Goal: Transaction & Acquisition: Purchase product/service

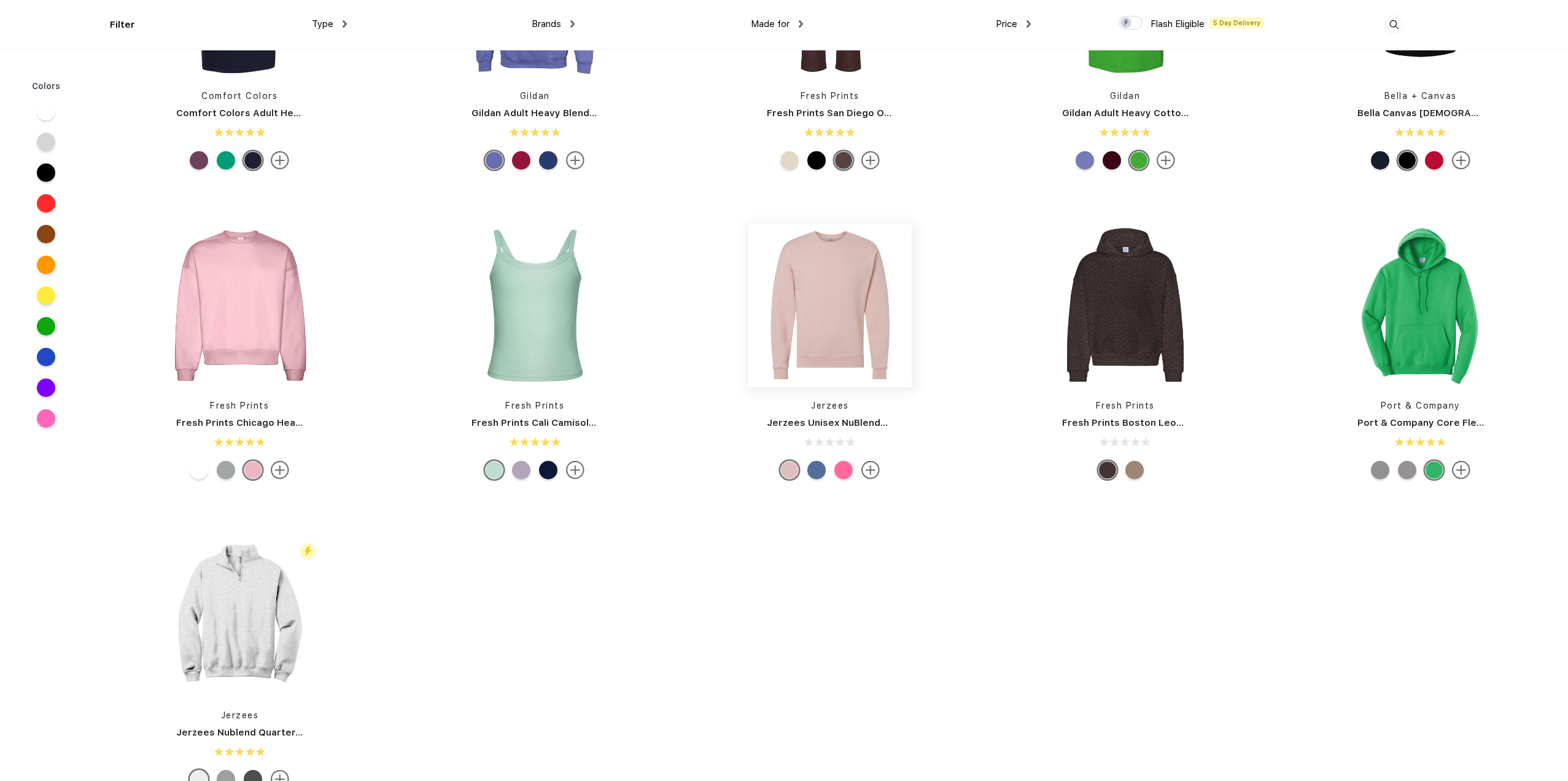
scroll to position [553, 0]
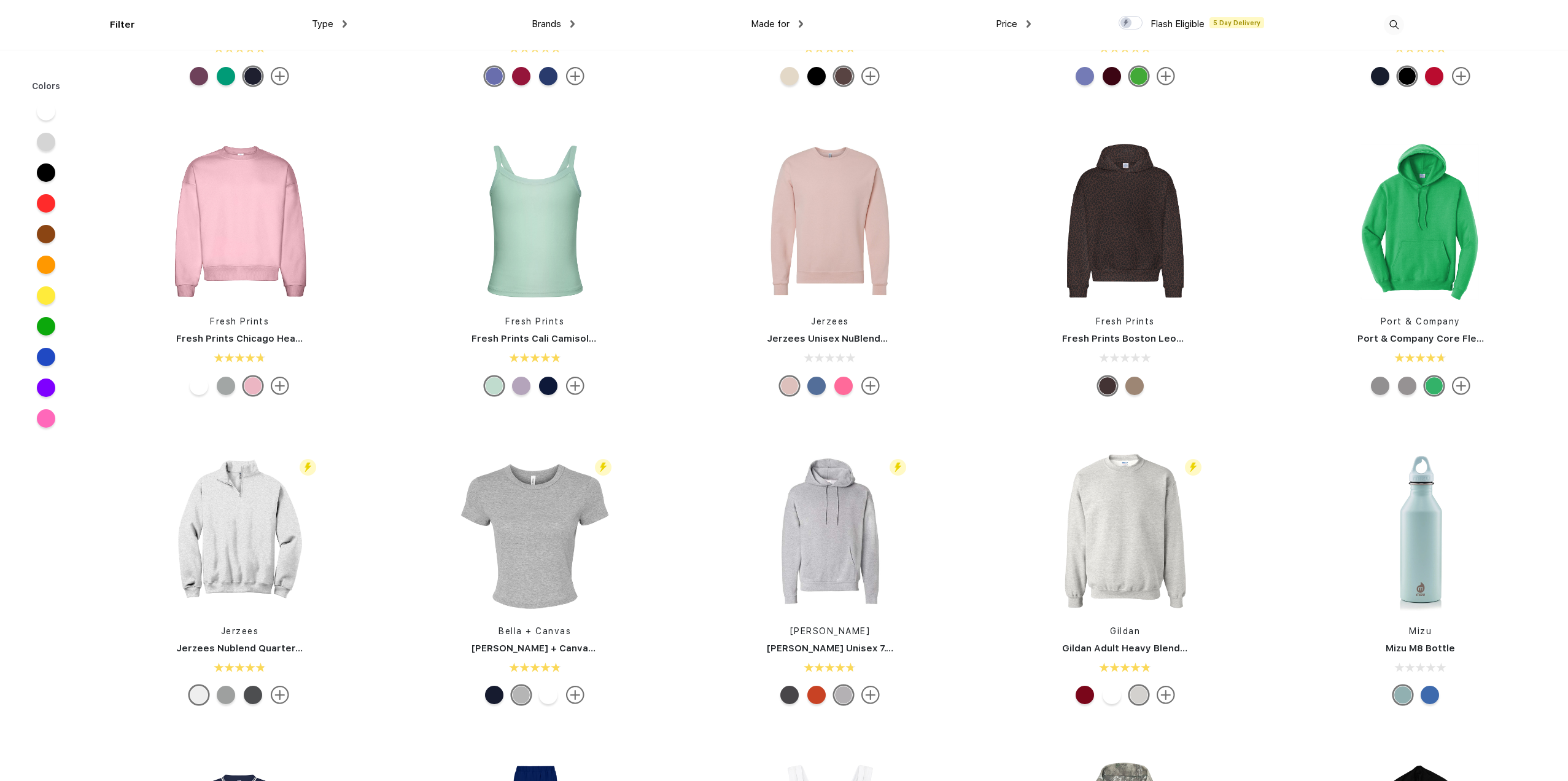
click at [44, 264] on div at bounding box center [46, 265] width 18 height 18
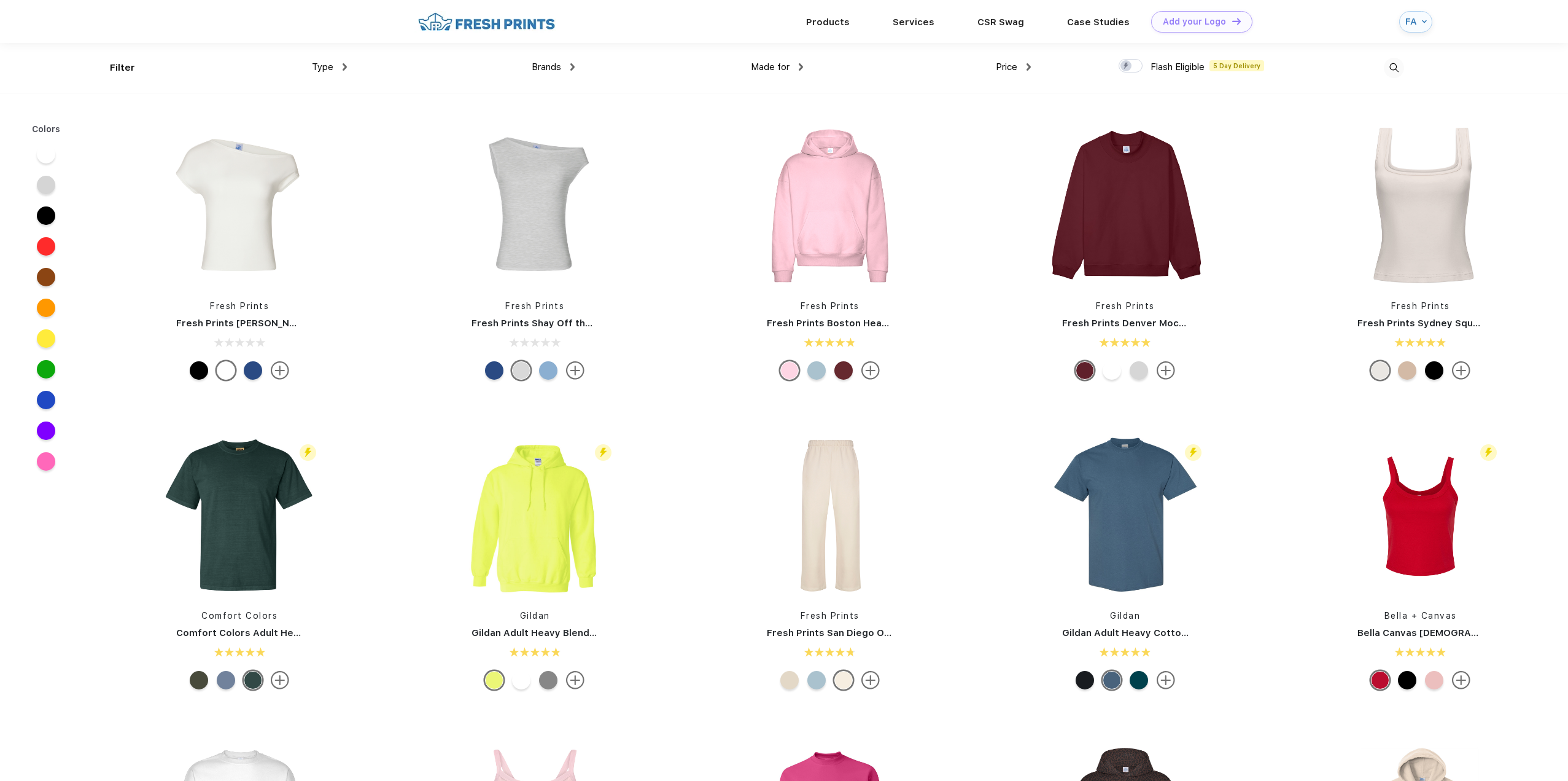
click at [342, 64] on div "Type" at bounding box center [330, 67] width 35 height 14
click at [323, 132] on div "Sweaters" at bounding box center [317, 130] width 38 height 13
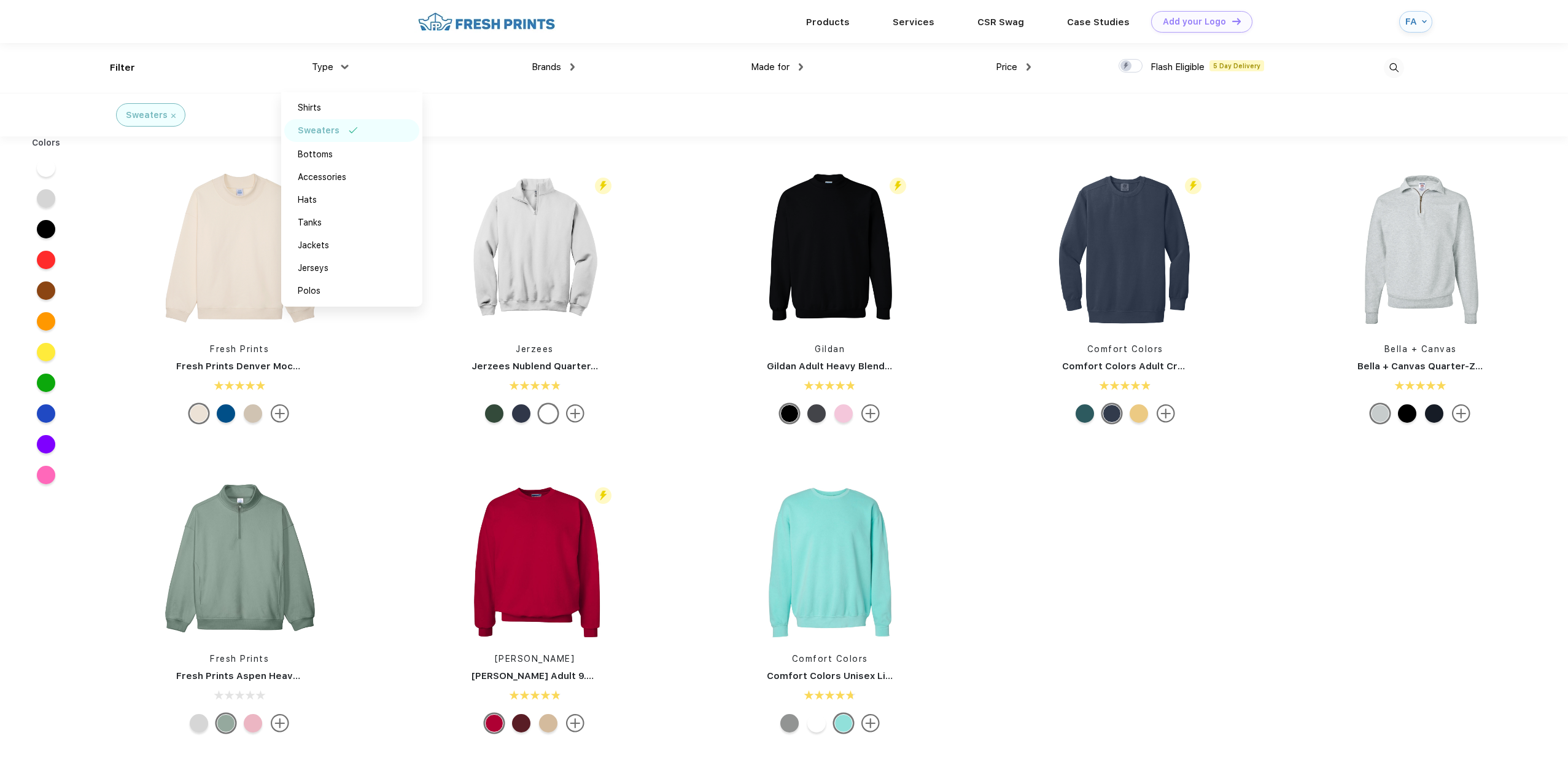
click at [622, 84] on div "Made for Unisex Women Men Youth" at bounding box center [688, 68] width 228 height 50
click at [570, 67] on div "Brands" at bounding box center [553, 67] width 43 height 14
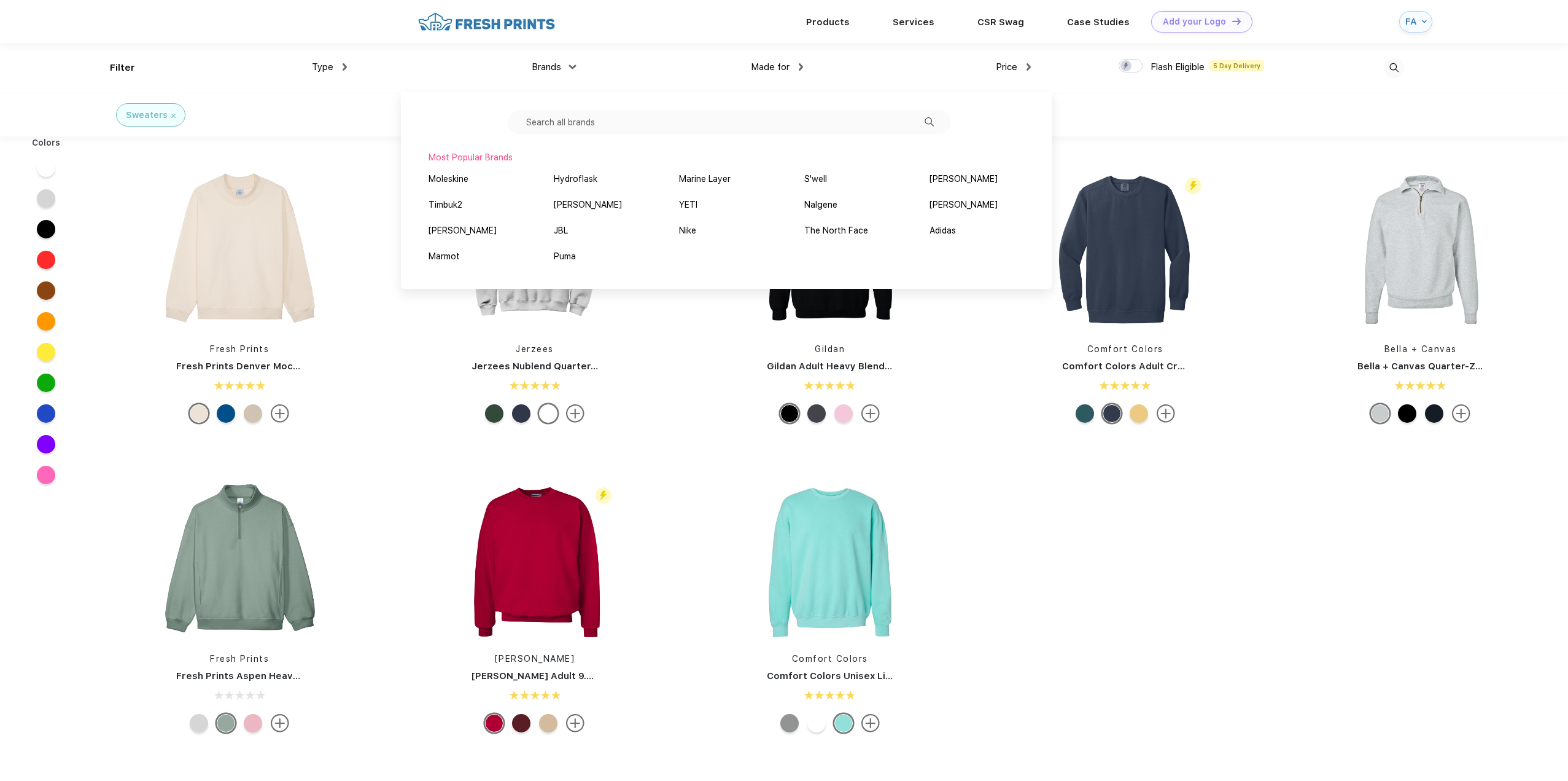
click at [644, 73] on div "Made for Unisex Women Men Youth" at bounding box center [688, 68] width 228 height 50
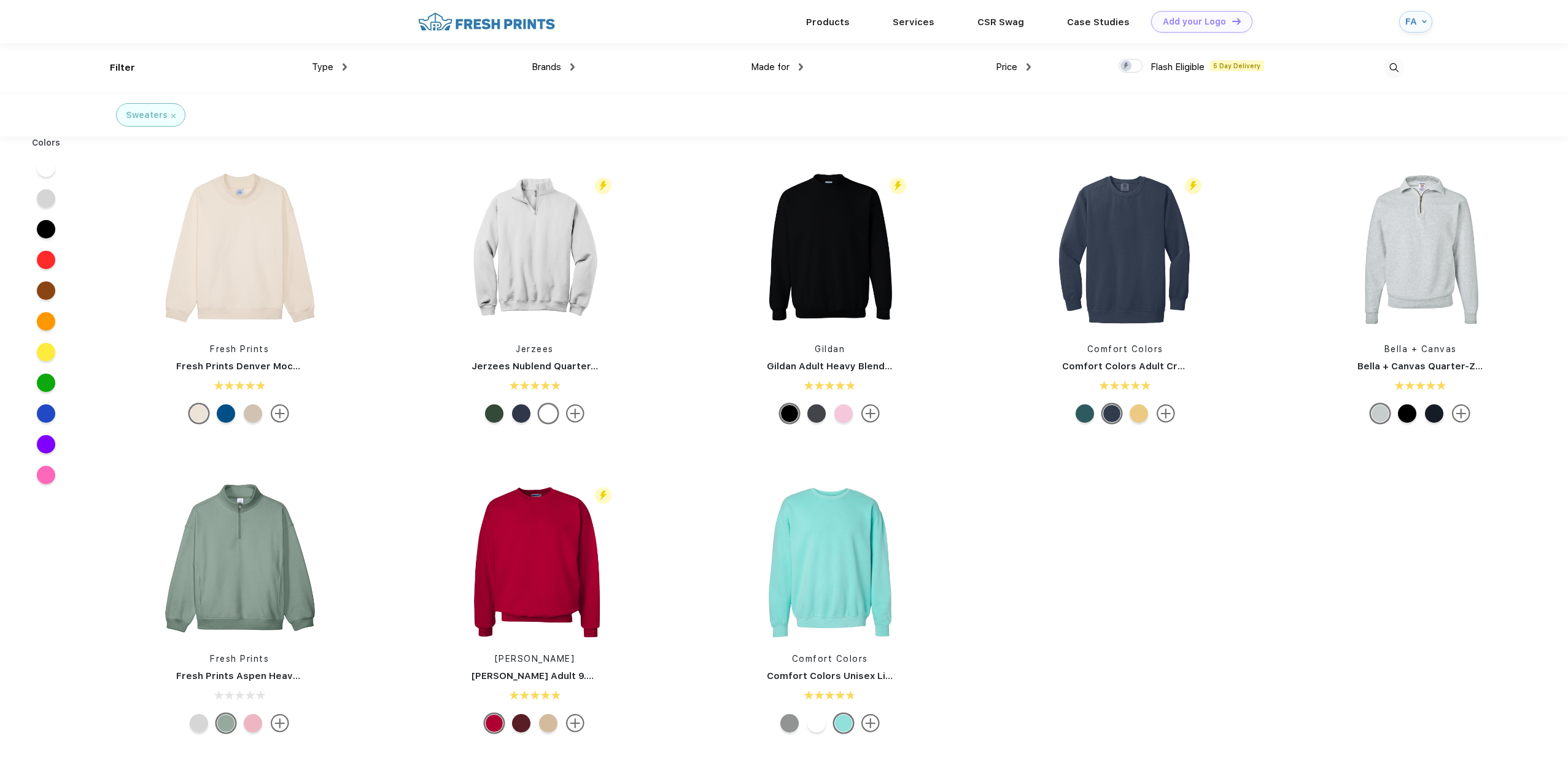
click at [801, 67] on img at bounding box center [801, 66] width 4 height 7
click at [801, 68] on img at bounding box center [800, 66] width 7 height 4
click at [1028, 68] on img at bounding box center [1028, 66] width 4 height 7
click at [1028, 67] on img at bounding box center [1029, 66] width 7 height 4
click at [527, 259] on img at bounding box center [534, 248] width 163 height 163
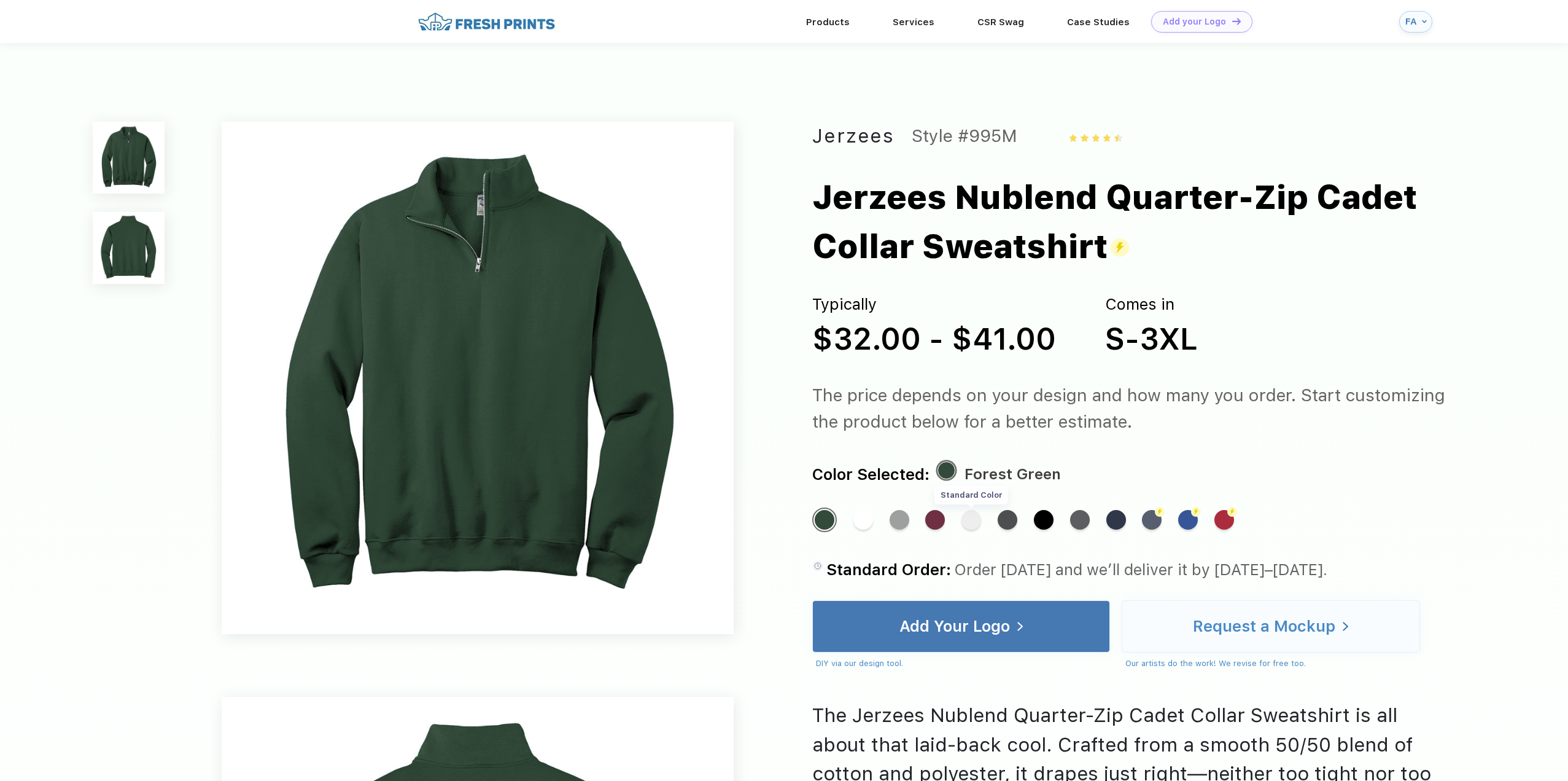
click at [973, 522] on div "Standard Color" at bounding box center [971, 519] width 19 height 19
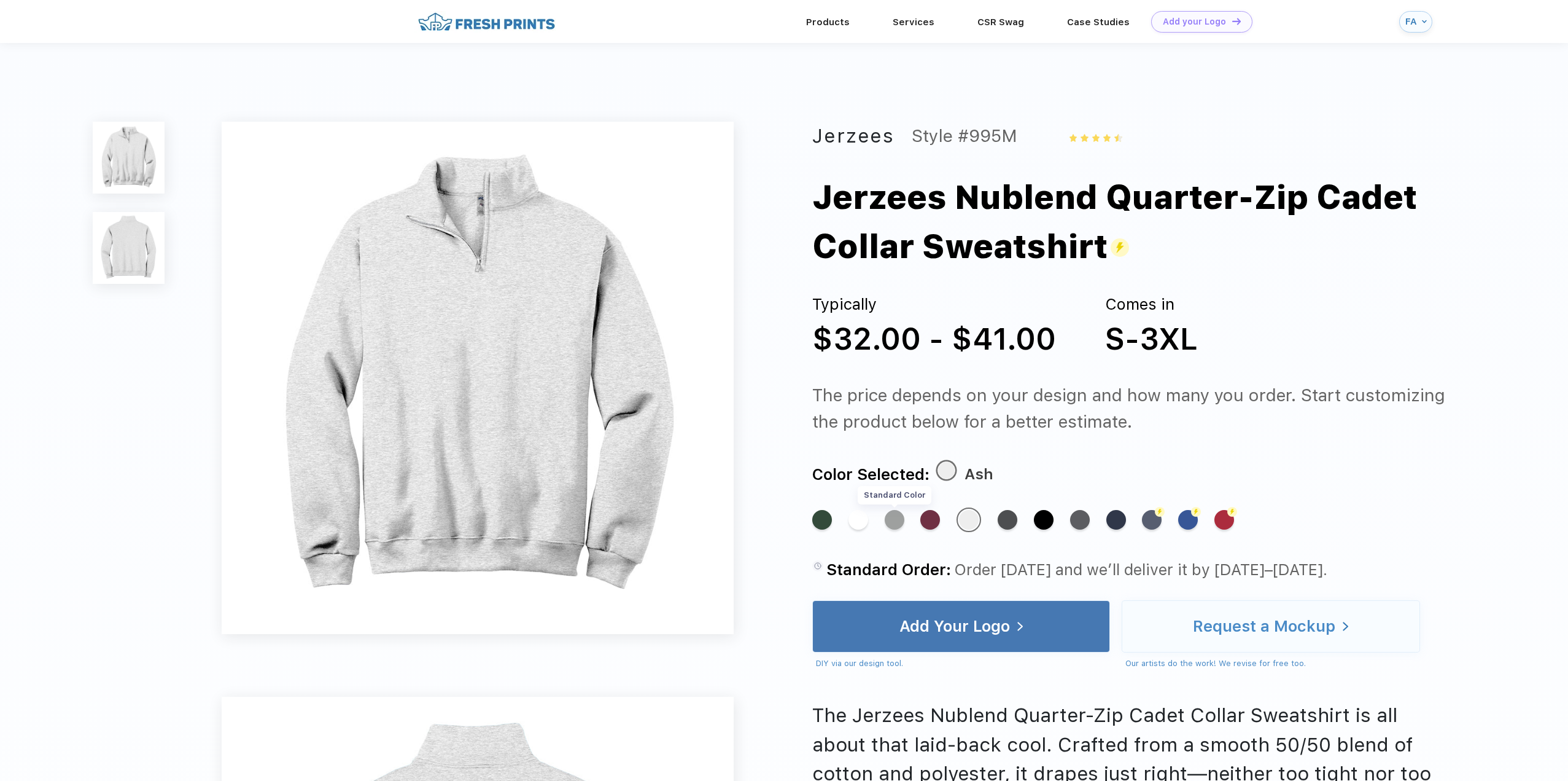
click at [897, 523] on div "Standard Color" at bounding box center [894, 519] width 19 height 19
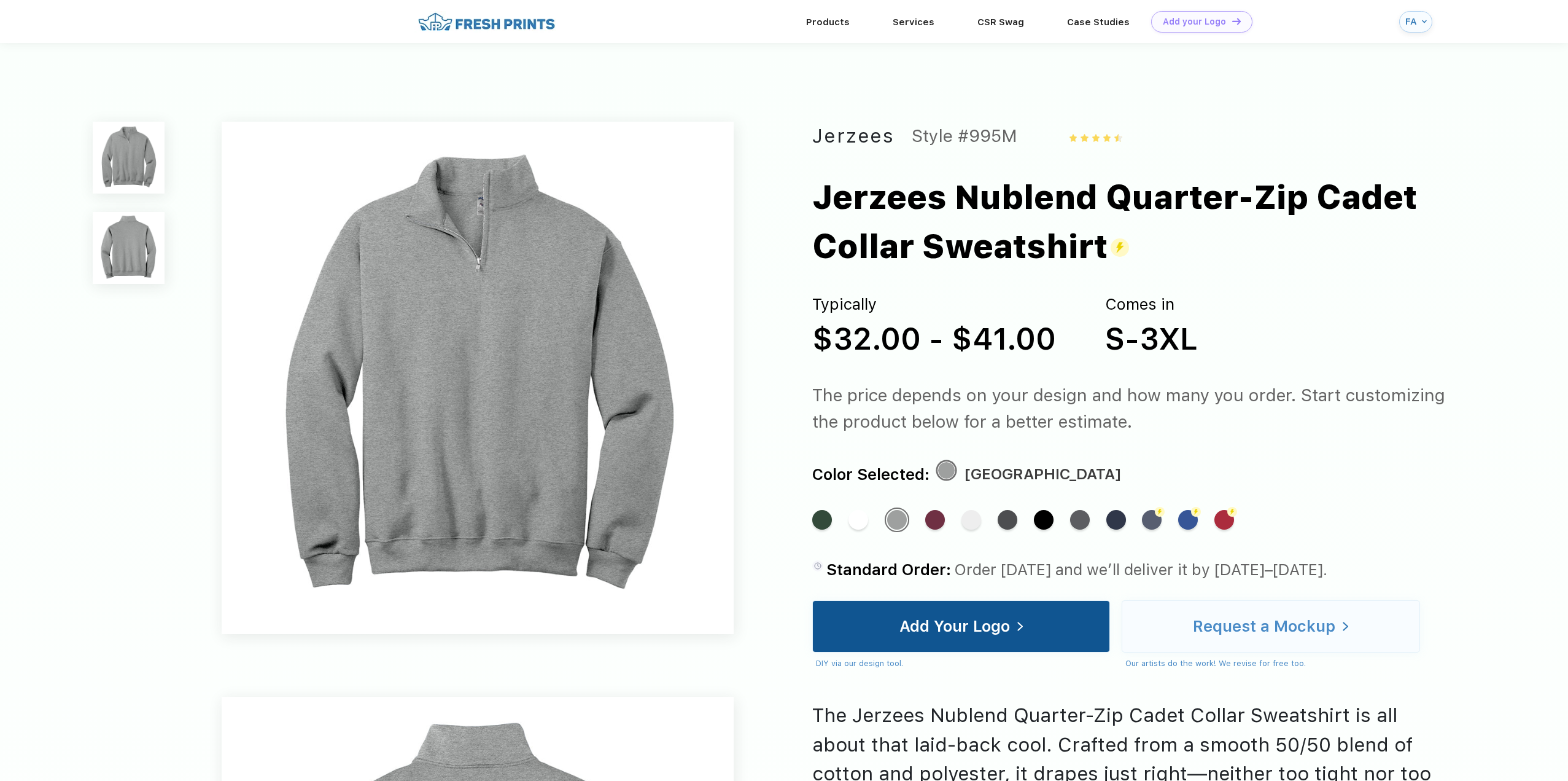
click at [947, 626] on div "Add Your Logo" at bounding box center [954, 626] width 111 height 12
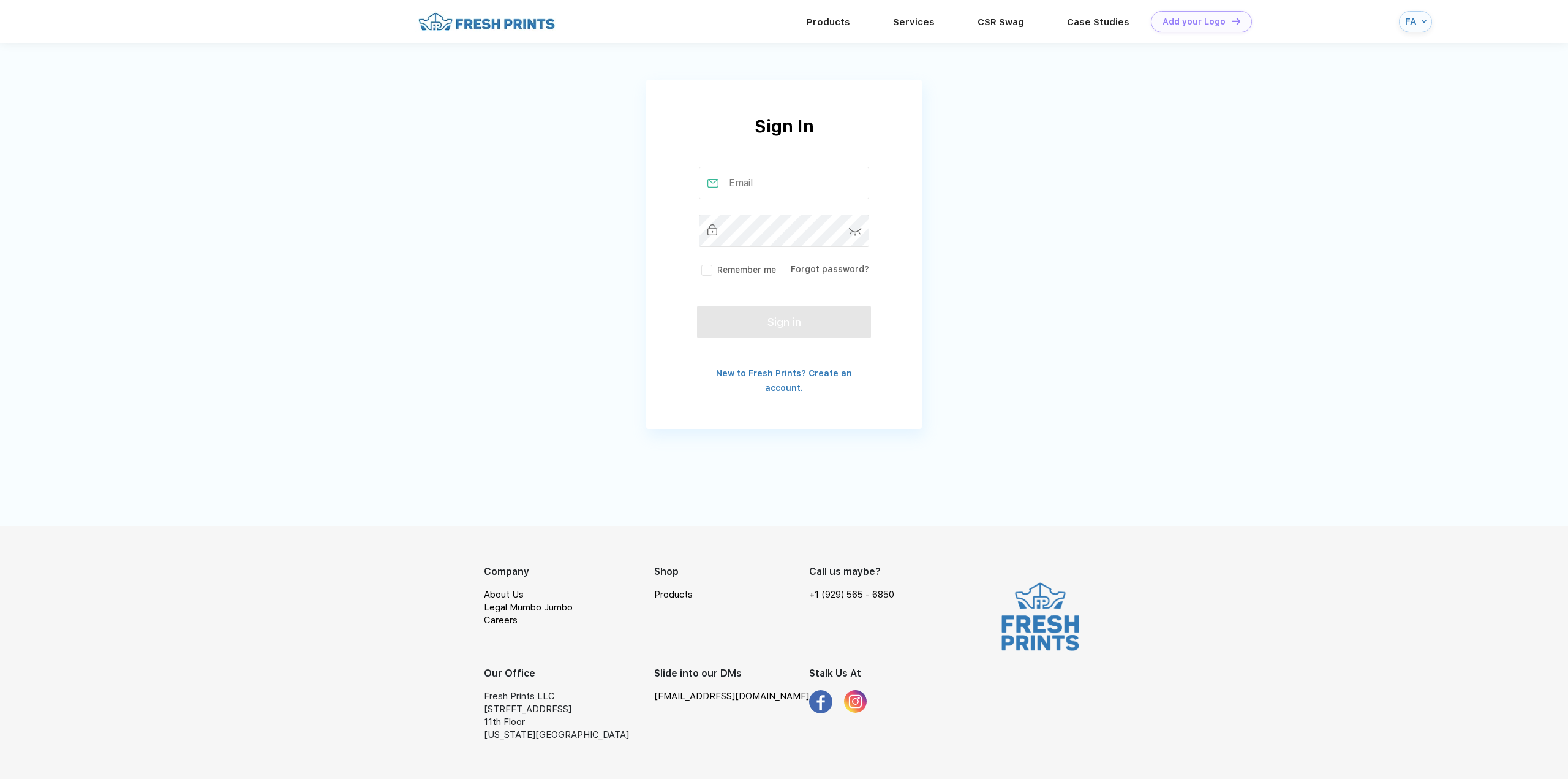
click at [757, 184] on input "text" at bounding box center [784, 183] width 171 height 32
type input "frank@roaddoglogistics.com"
click at [706, 271] on label "Remember me" at bounding box center [737, 269] width 77 height 13
click at [0, 0] on input "Remember me" at bounding box center [0, 0] width 0 height 0
click at [769, 322] on button "Sign in" at bounding box center [784, 320] width 174 height 32
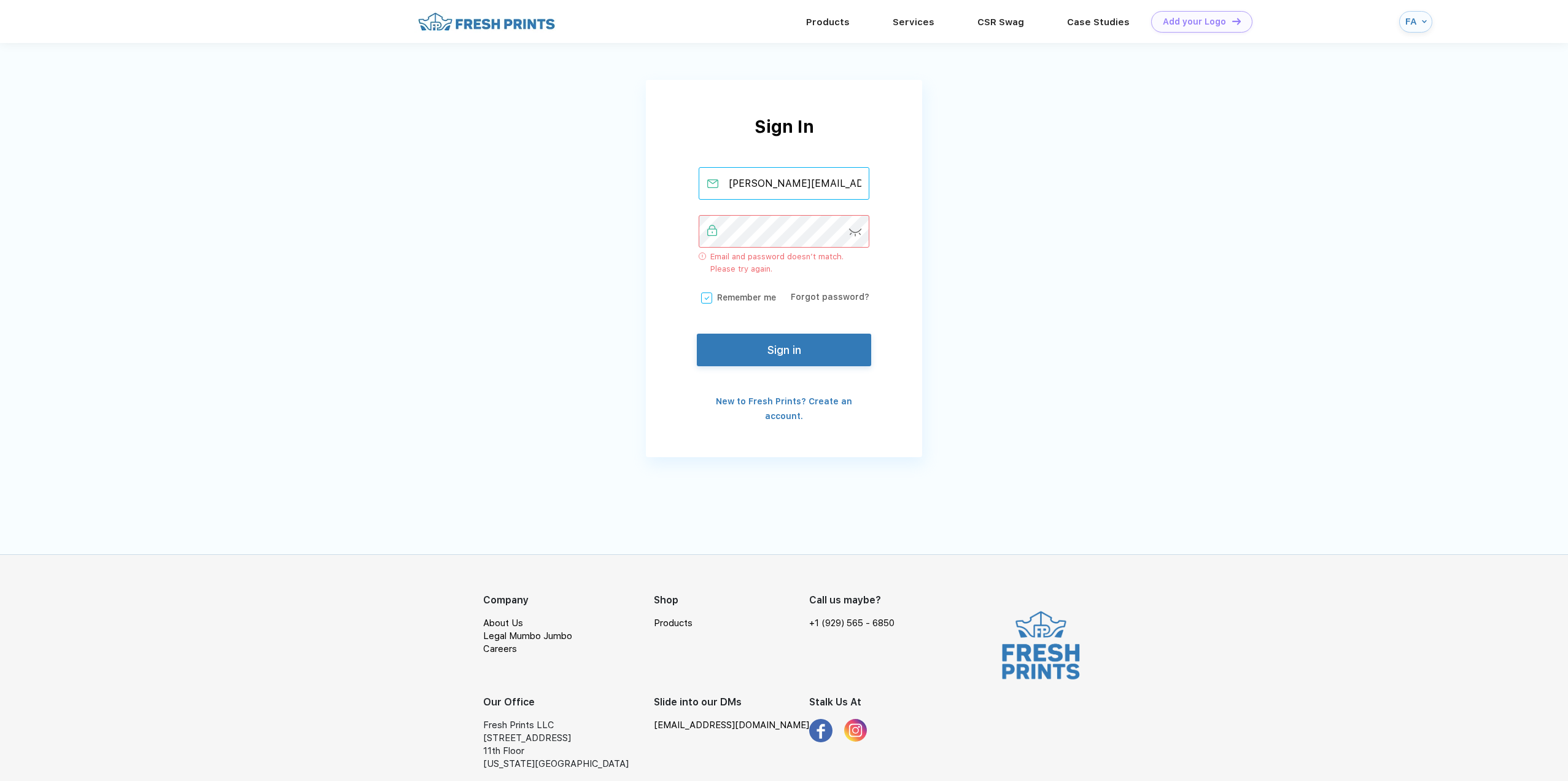
click at [839, 193] on input "frank@roaddoglogistics.com" at bounding box center [784, 183] width 171 height 32
drag, startPoint x: 938, startPoint y: 328, endPoint x: 871, endPoint y: 289, distance: 77.5
click at [937, 326] on div "Sign In frank@roaddoglogistics.com Email and password doesn’t match. Please try…" at bounding box center [784, 238] width 1568 height 475
click at [854, 234] on img at bounding box center [855, 232] width 13 height 8
click at [830, 185] on input "[PERSON_NAME][EMAIL_ADDRESS][DOMAIN_NAME]" at bounding box center [784, 183] width 171 height 32
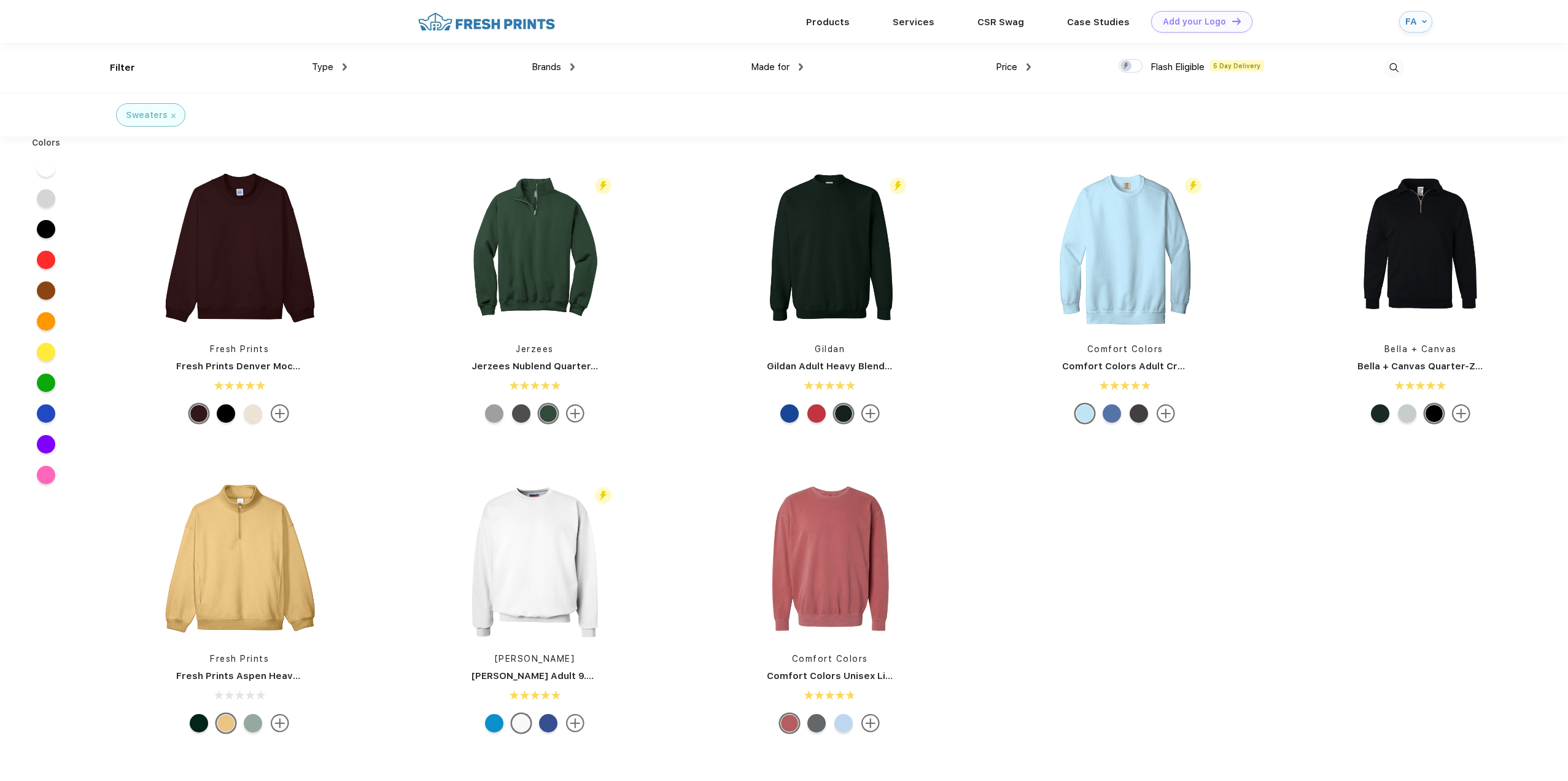
scroll to position [1, 0]
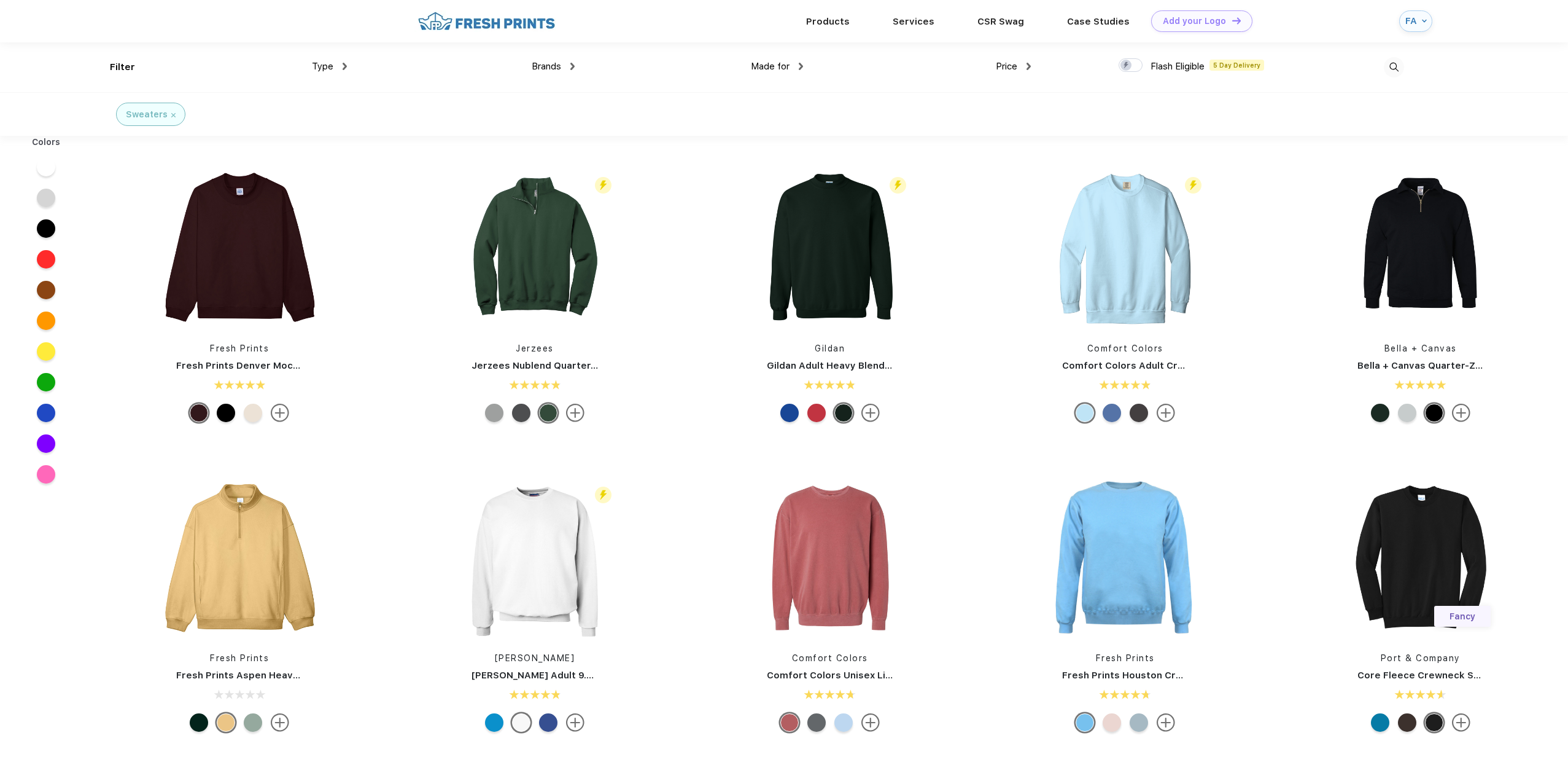
click at [501, 26] on img at bounding box center [486, 21] width 144 height 21
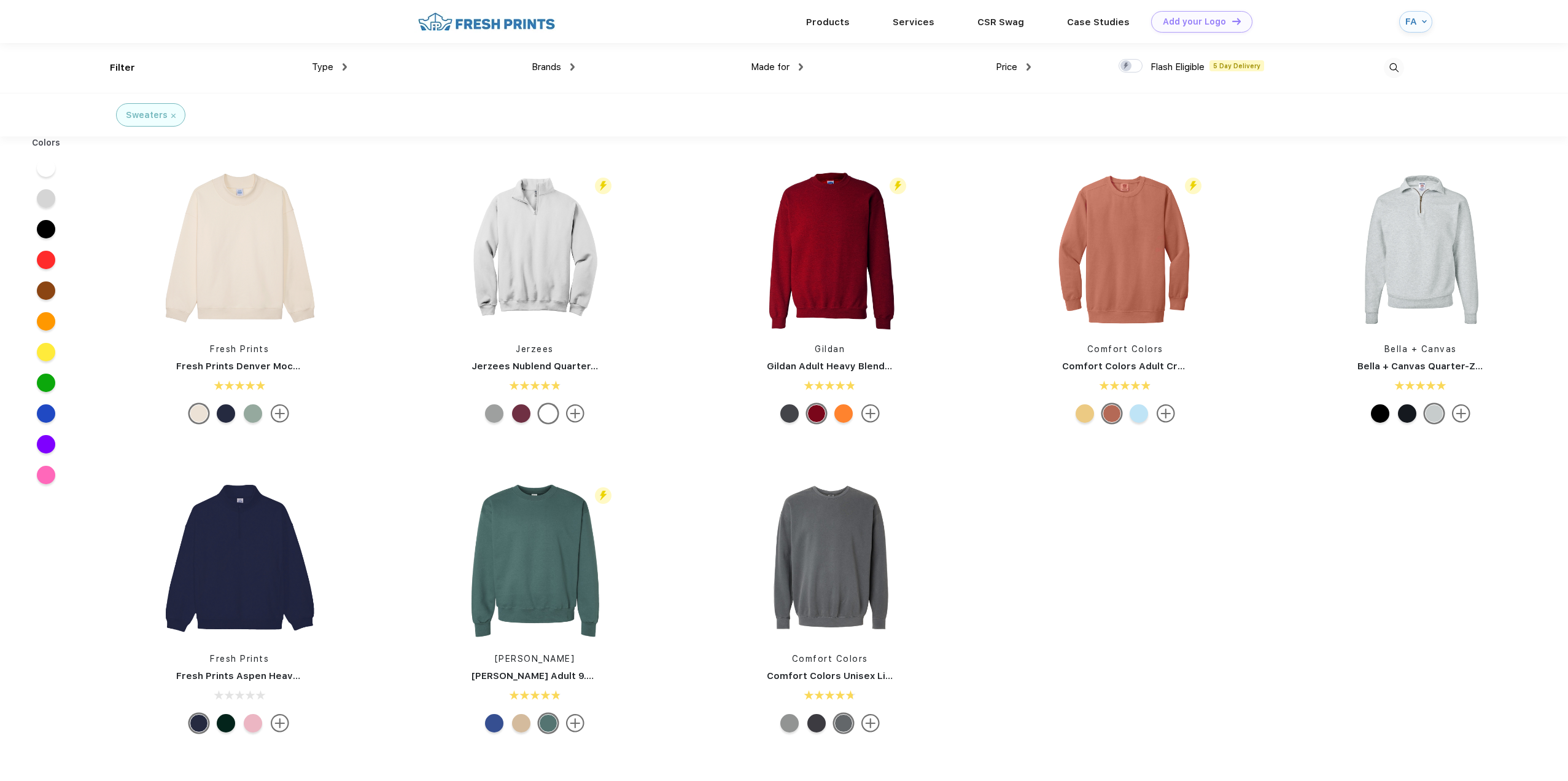
scroll to position [1, 0]
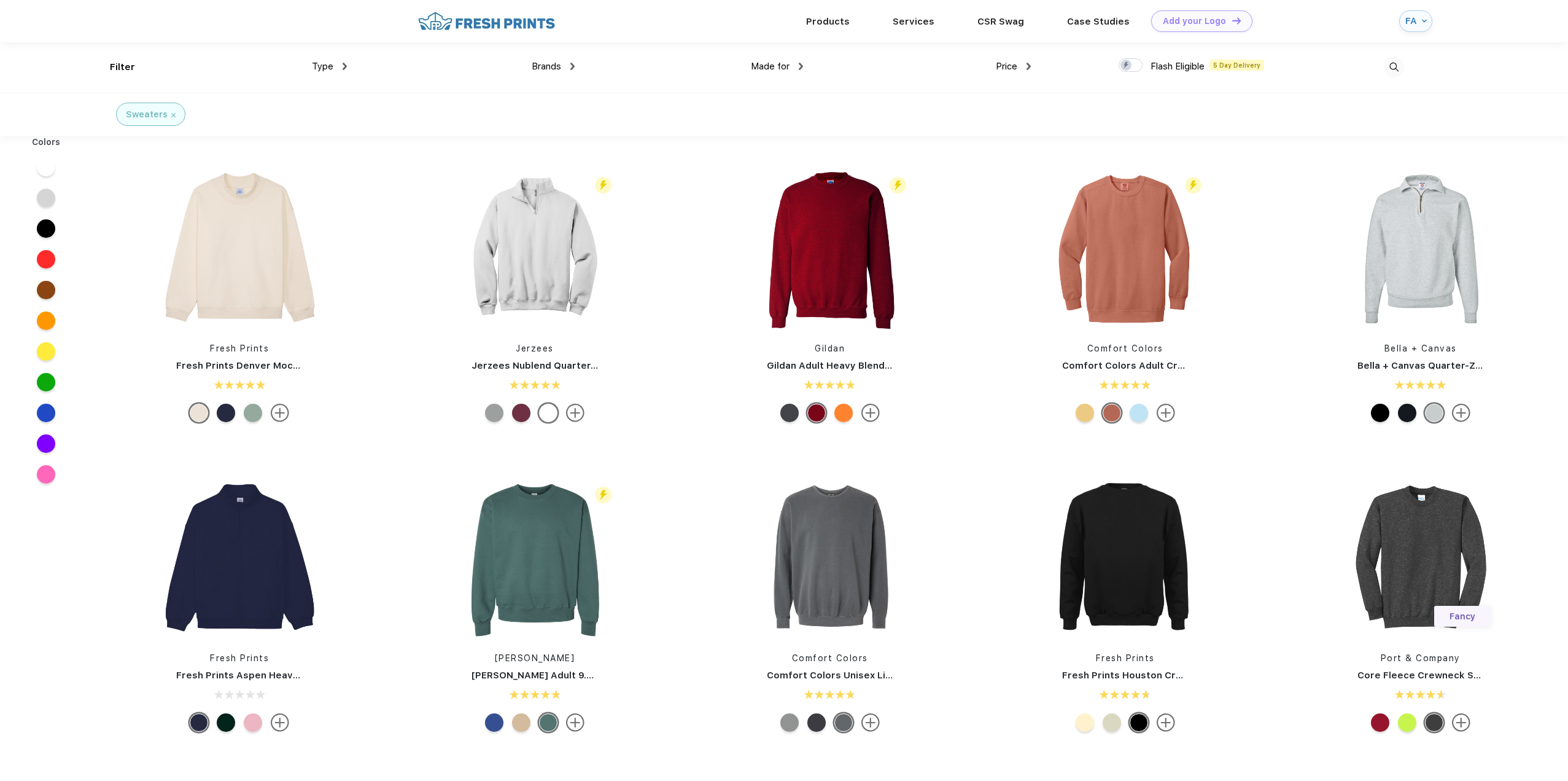
click at [1425, 24] on div "FA" at bounding box center [1416, 21] width 33 height 21
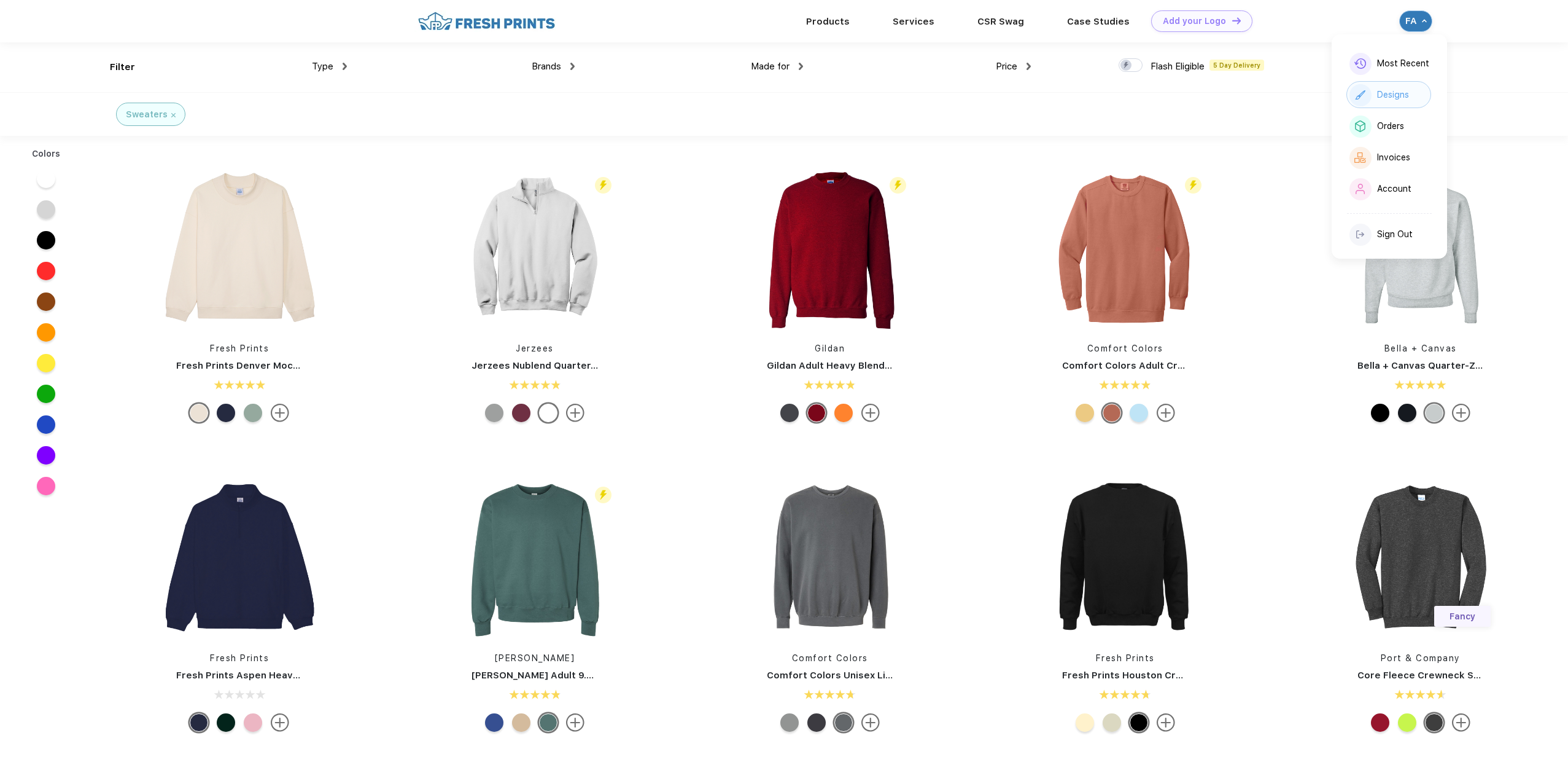
click at [1391, 97] on div "Designs" at bounding box center [1393, 95] width 32 height 11
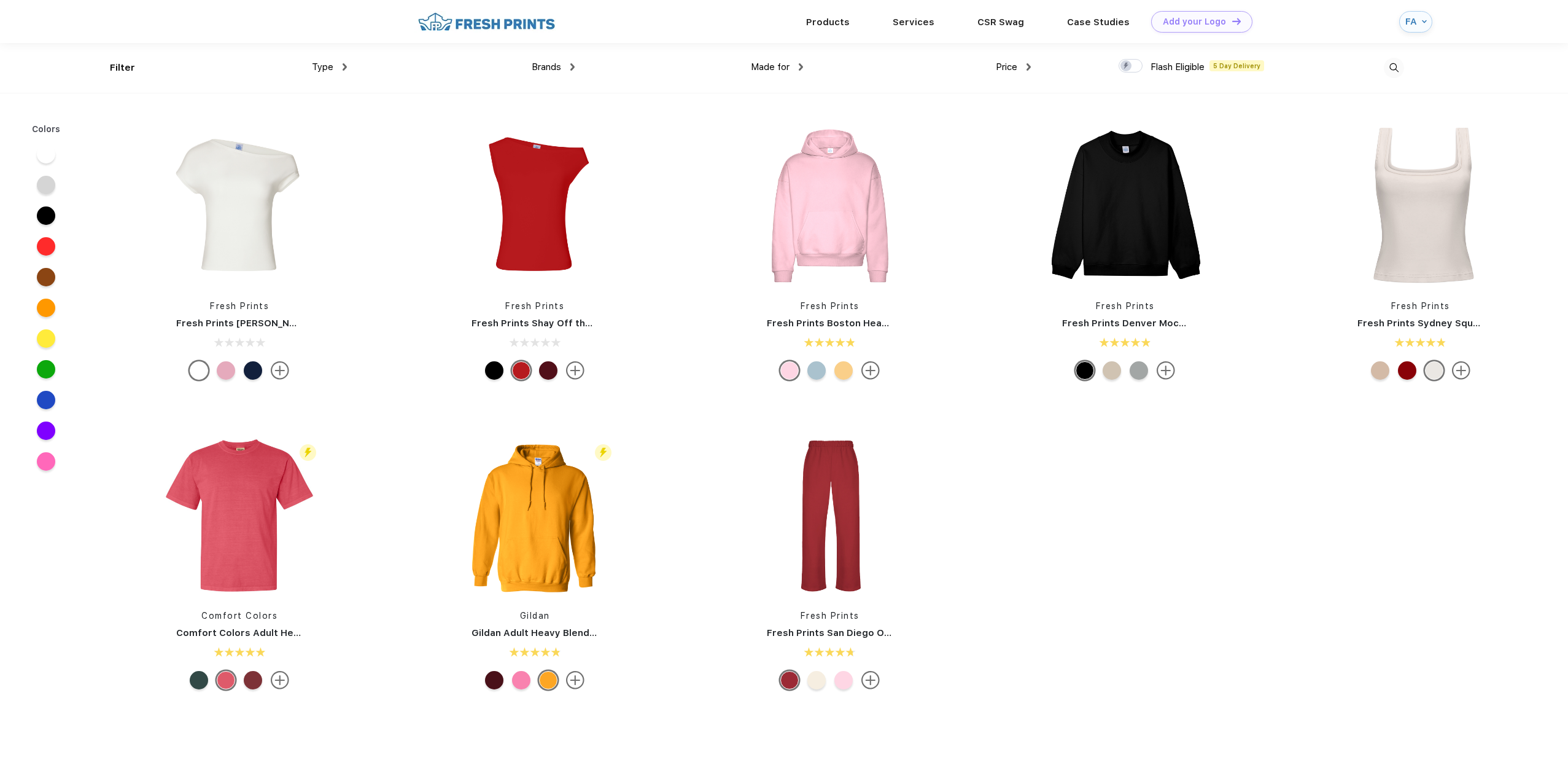
scroll to position [1, 0]
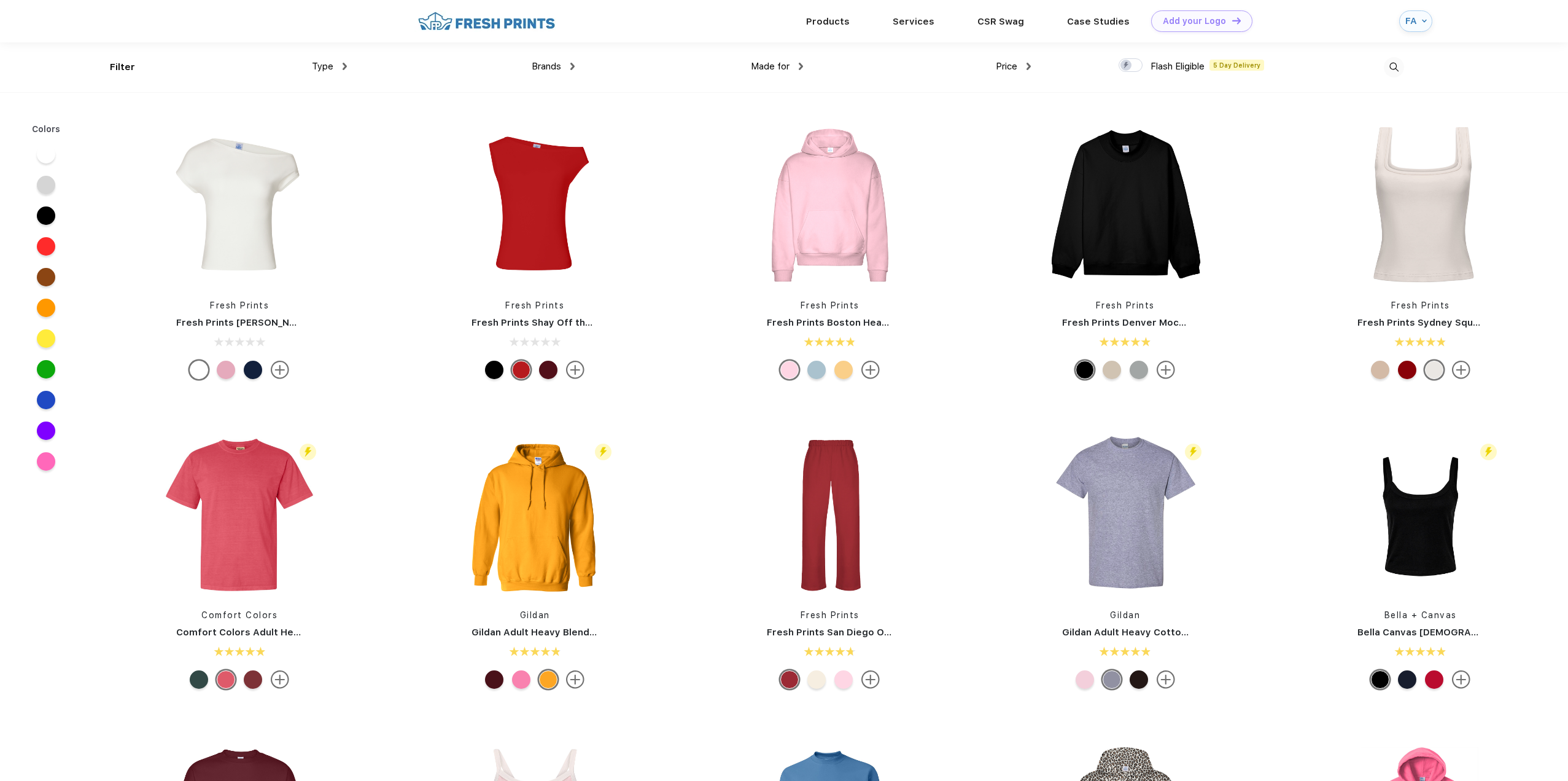
click at [344, 68] on img at bounding box center [344, 66] width 4 height 7
click at [320, 195] on div "Hats" at bounding box center [352, 198] width 135 height 23
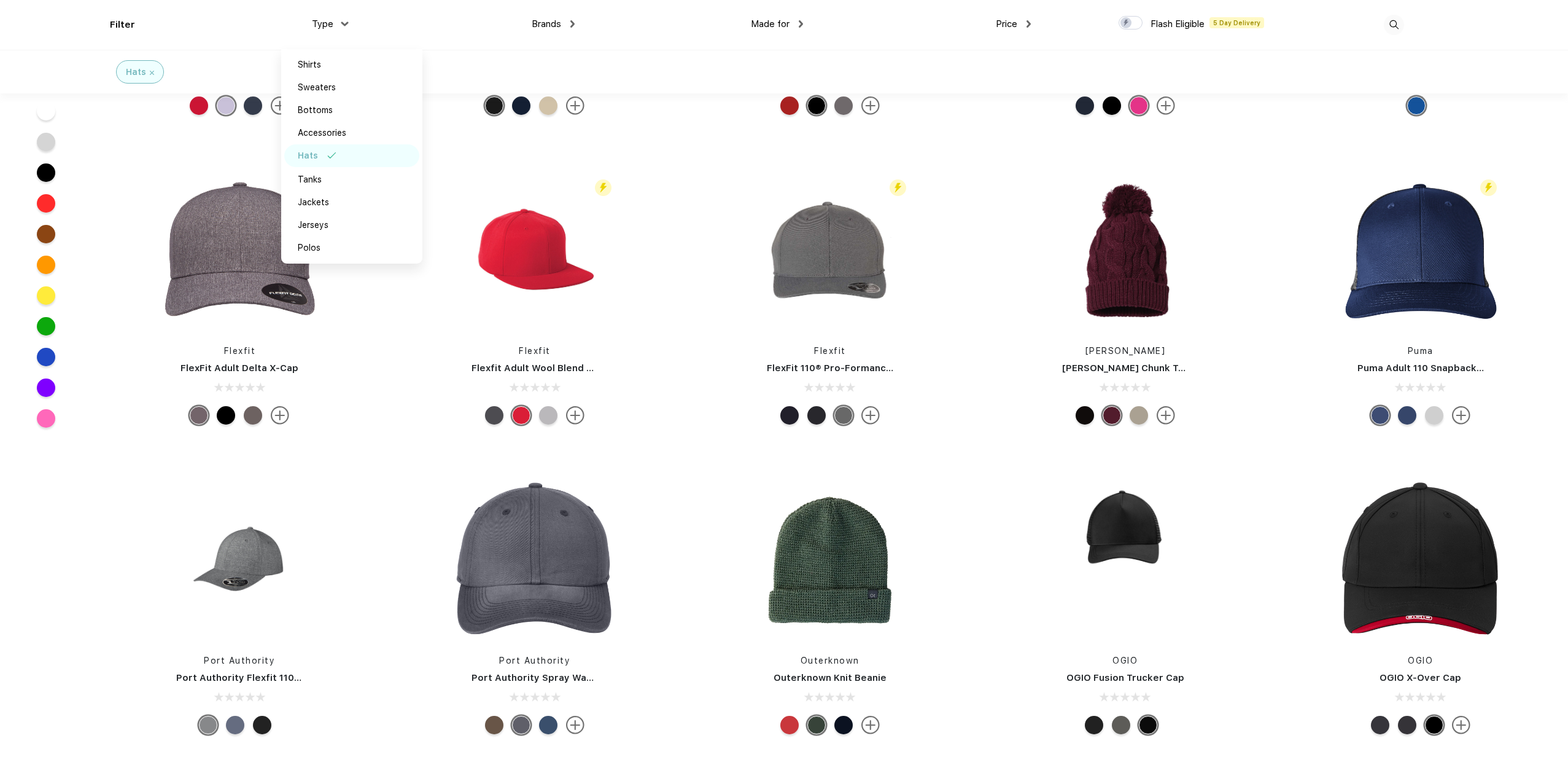
scroll to position [4239, 0]
click at [1144, 287] on img at bounding box center [1125, 250] width 163 height 163
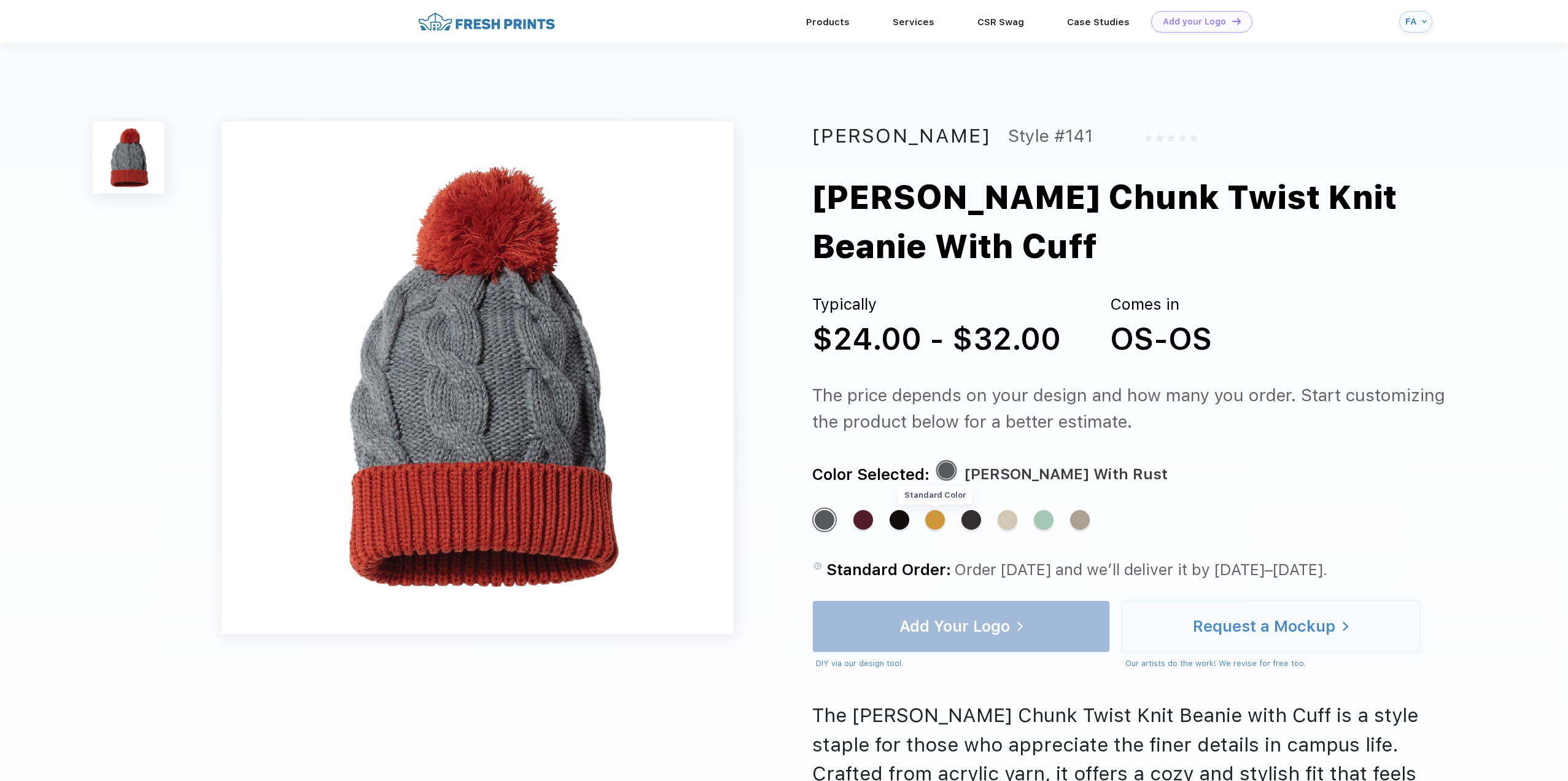
click at [933, 520] on div "Standard Color" at bounding box center [934, 519] width 19 height 19
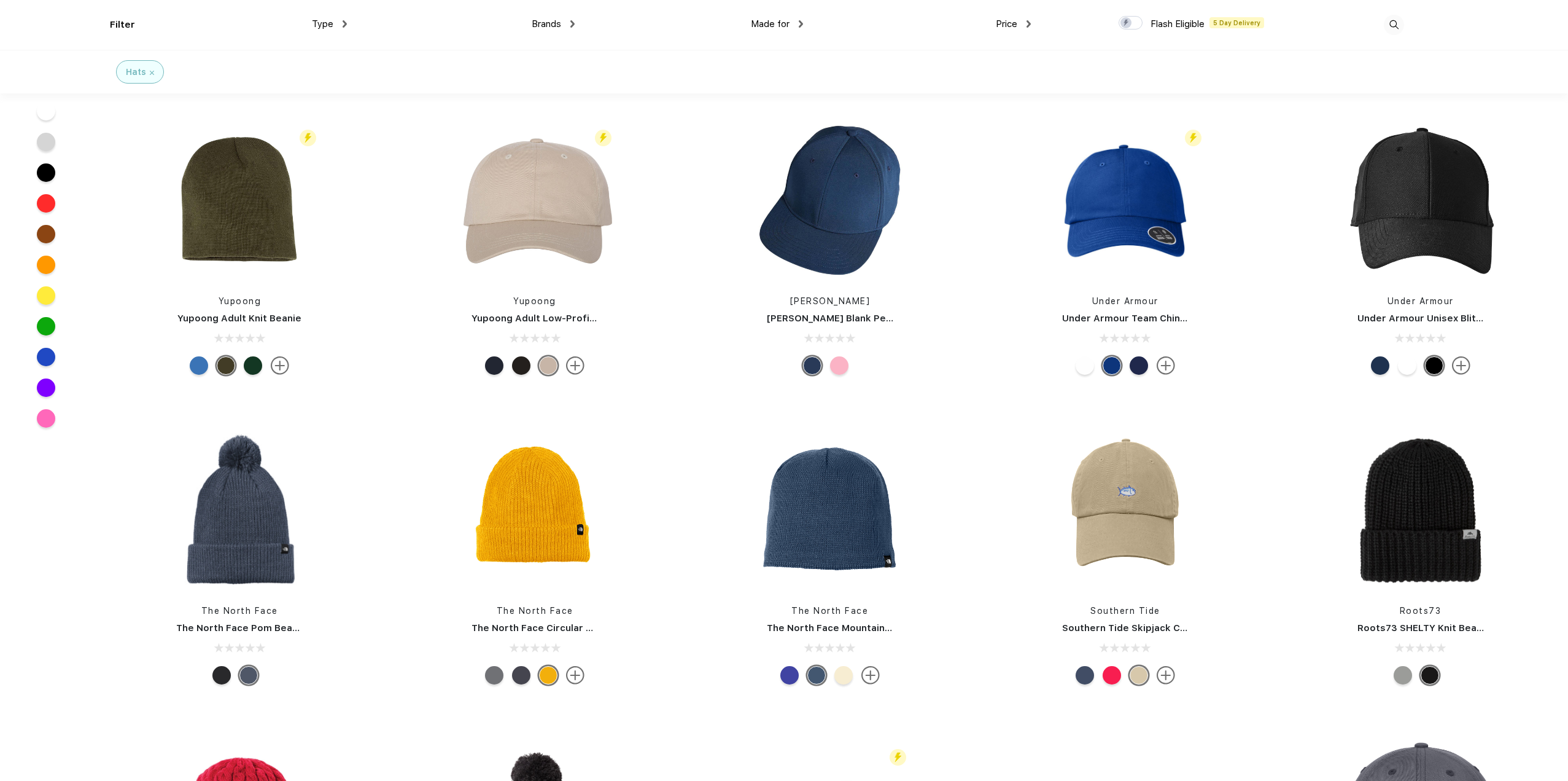
scroll to position [3379, 0]
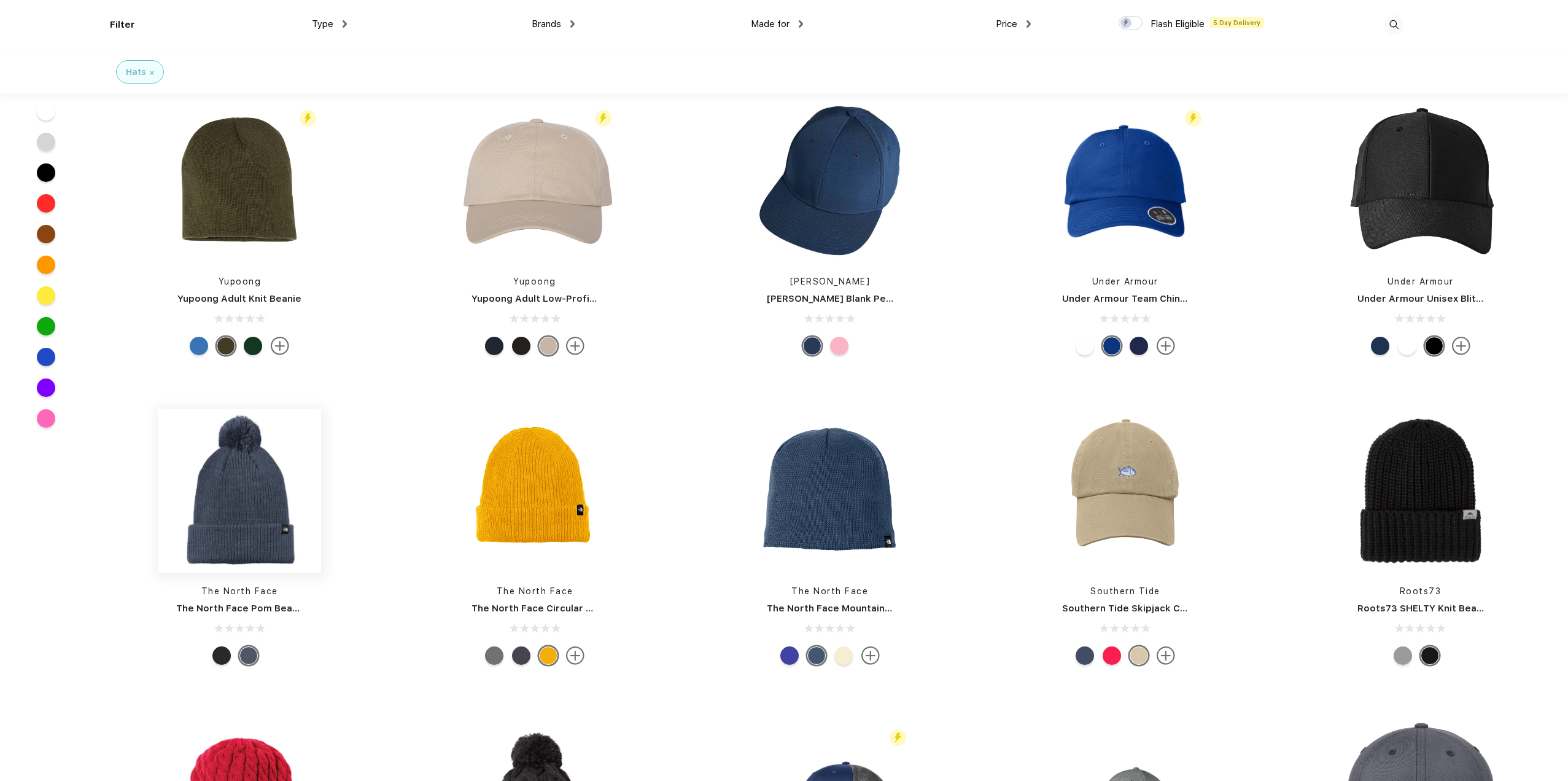
click at [244, 498] on img at bounding box center [239, 490] width 163 height 163
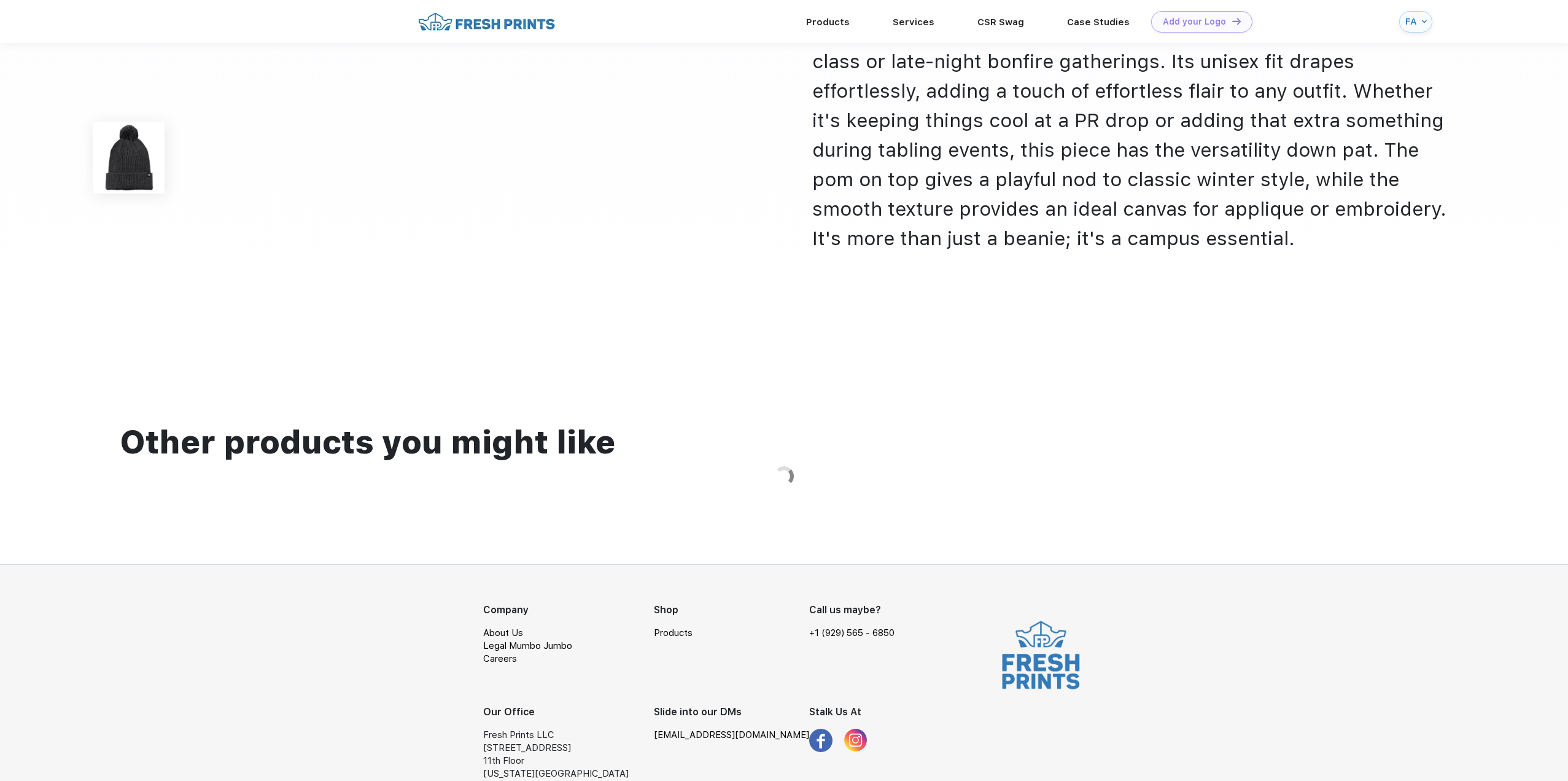
scroll to position [631, 0]
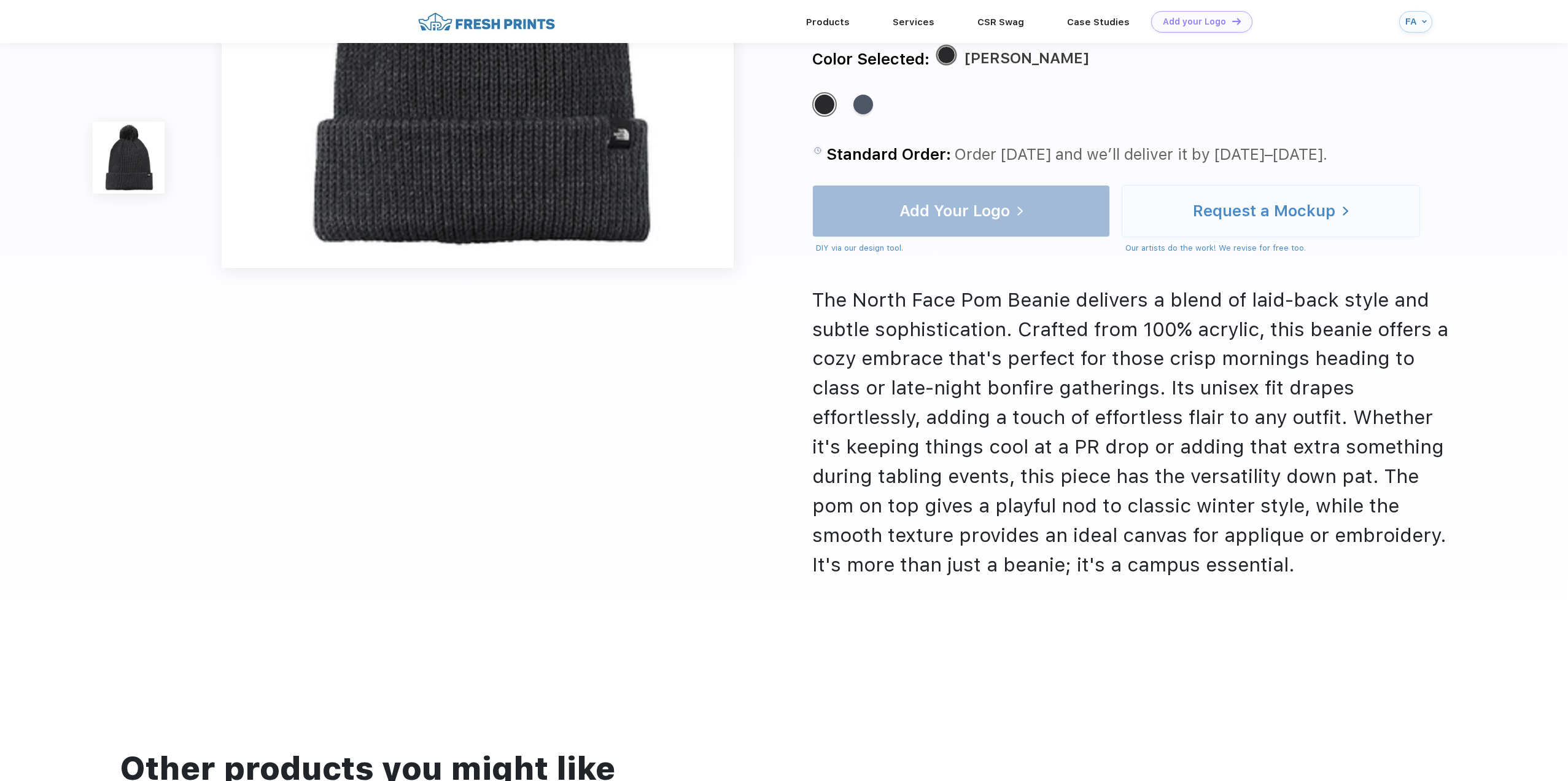
scroll to position [0, 0]
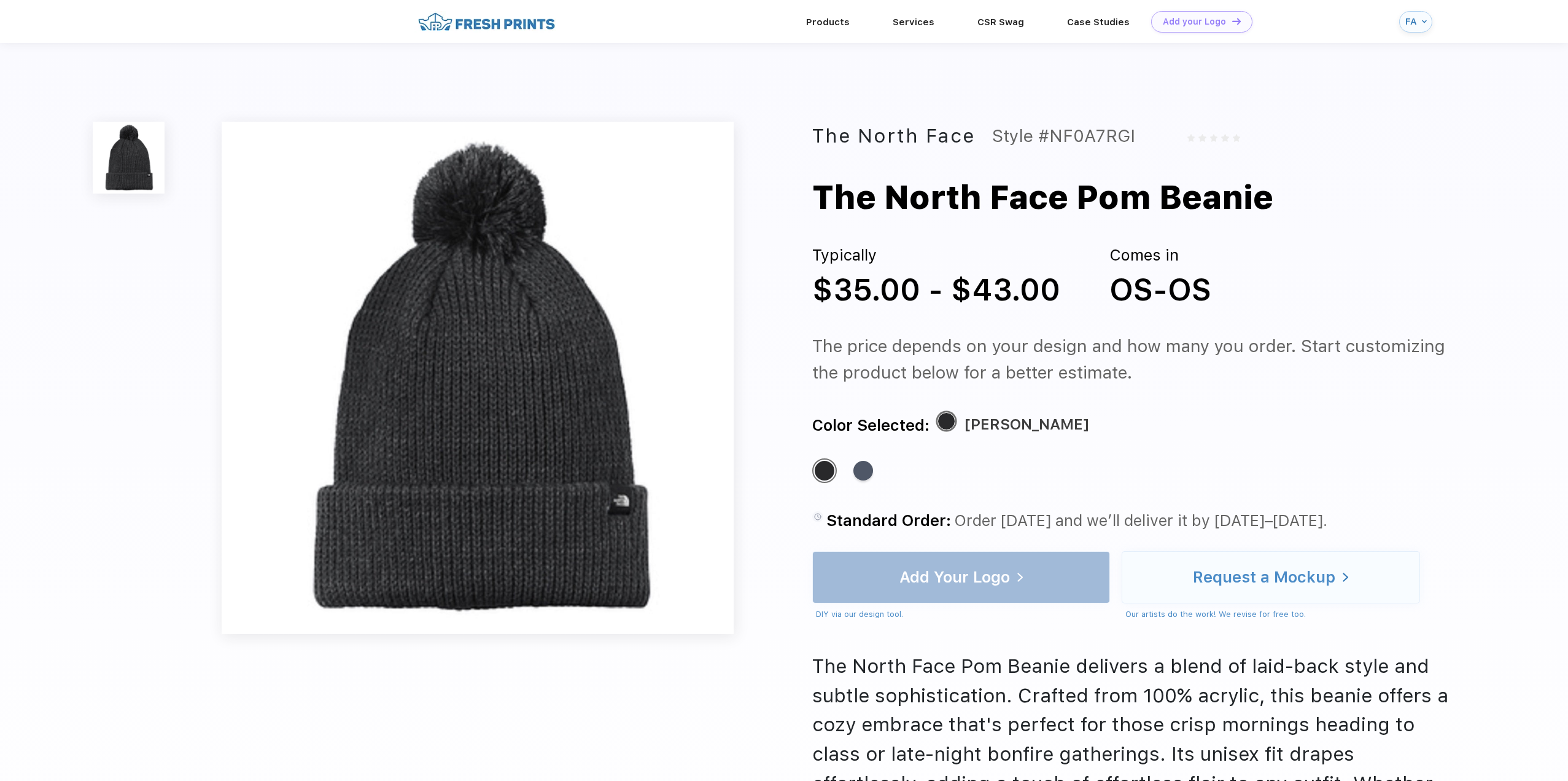
click at [521, 20] on img at bounding box center [486, 21] width 144 height 21
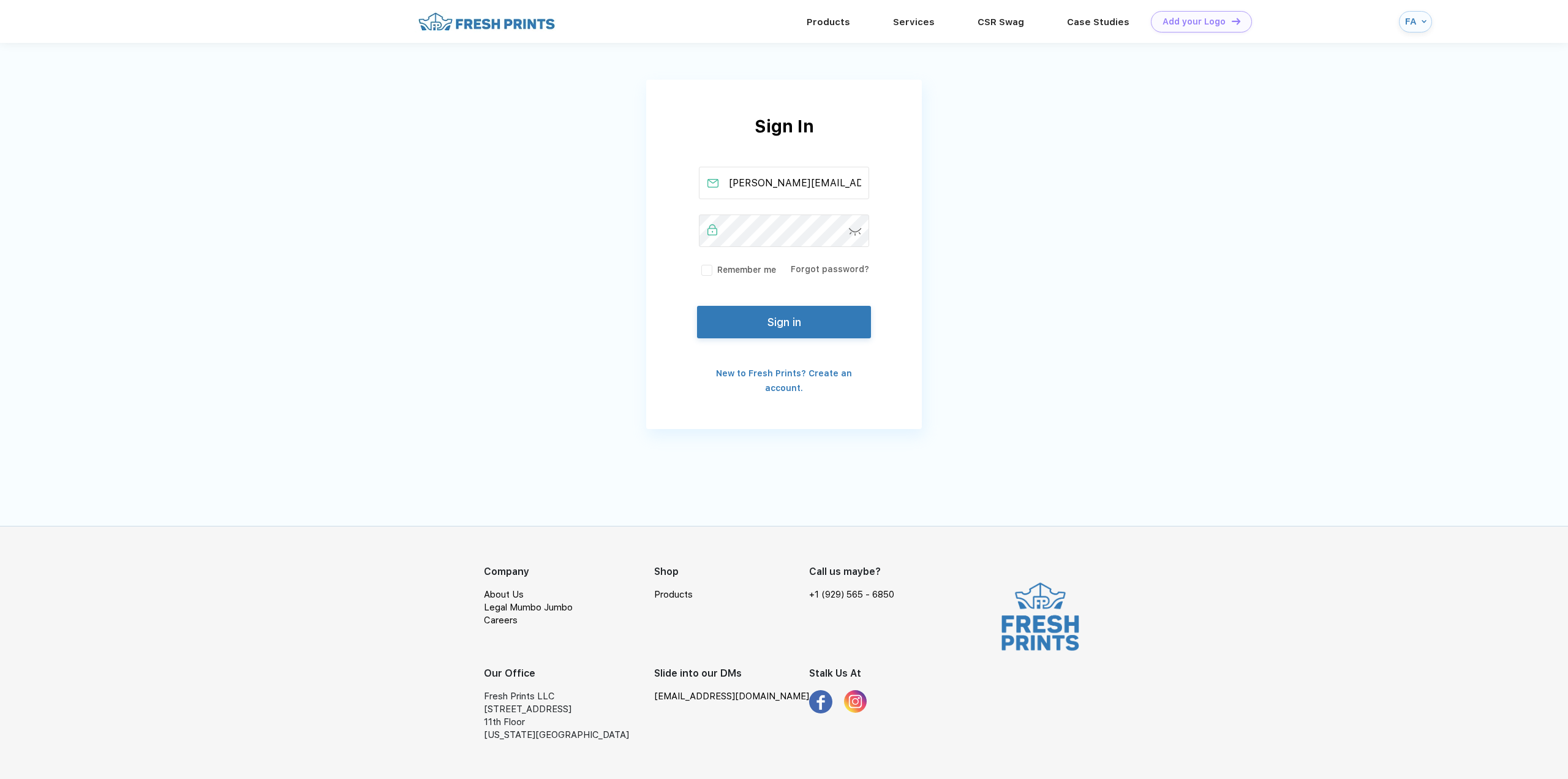
drag, startPoint x: 838, startPoint y: 184, endPoint x: 763, endPoint y: 188, distance: 75.1
click at [763, 188] on input "[PERSON_NAME][EMAIL_ADDRESS][DOMAIN_NAME]" at bounding box center [784, 183] width 171 height 32
type input "[PERSON_NAME][EMAIL_ADDRESS][DOMAIN_NAME]"
click at [784, 315] on button "Sign in" at bounding box center [784, 320] width 174 height 32
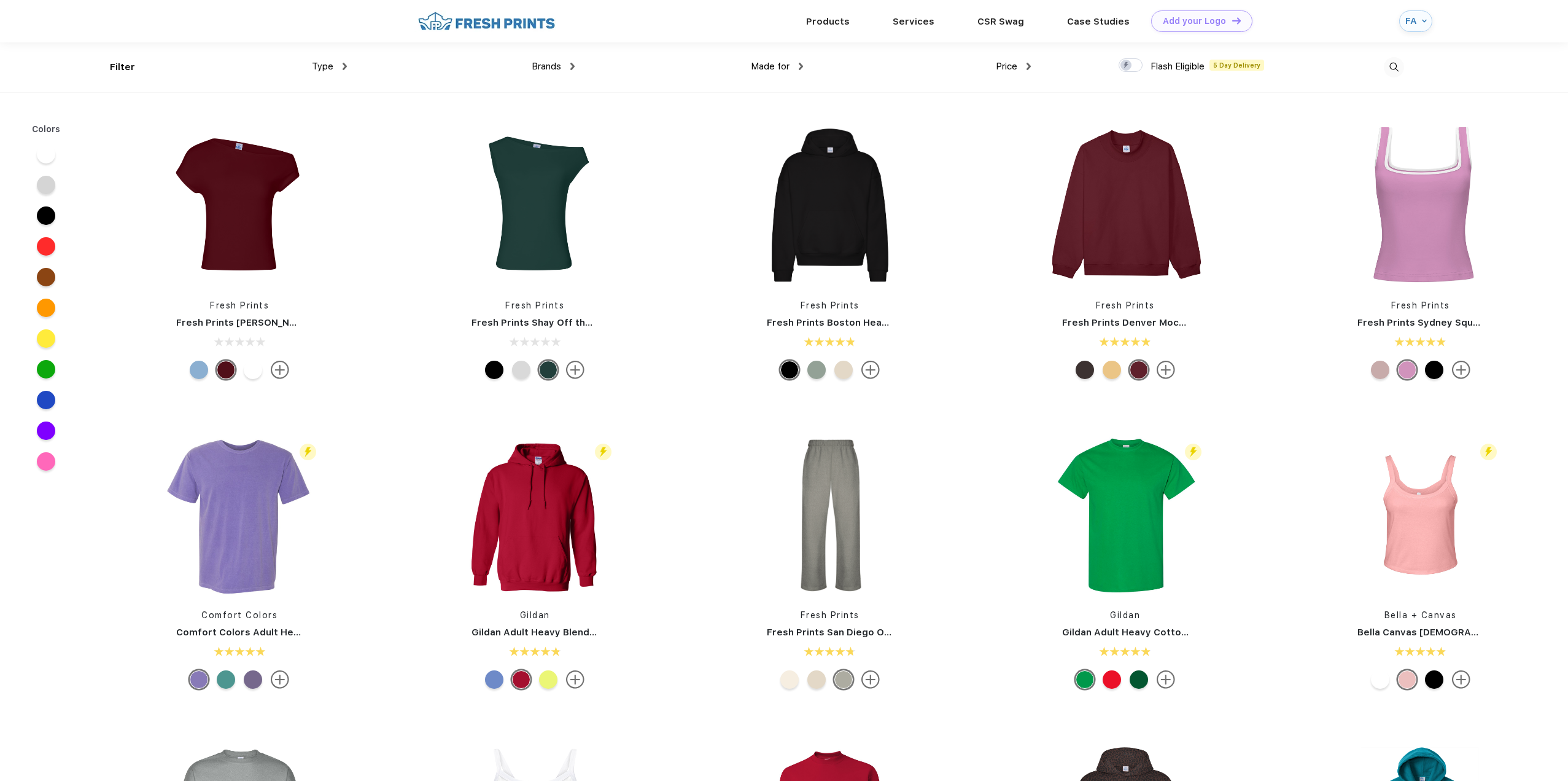
click at [344, 64] on img at bounding box center [344, 66] width 4 height 7
click at [326, 194] on div "Hats" at bounding box center [352, 198] width 135 height 23
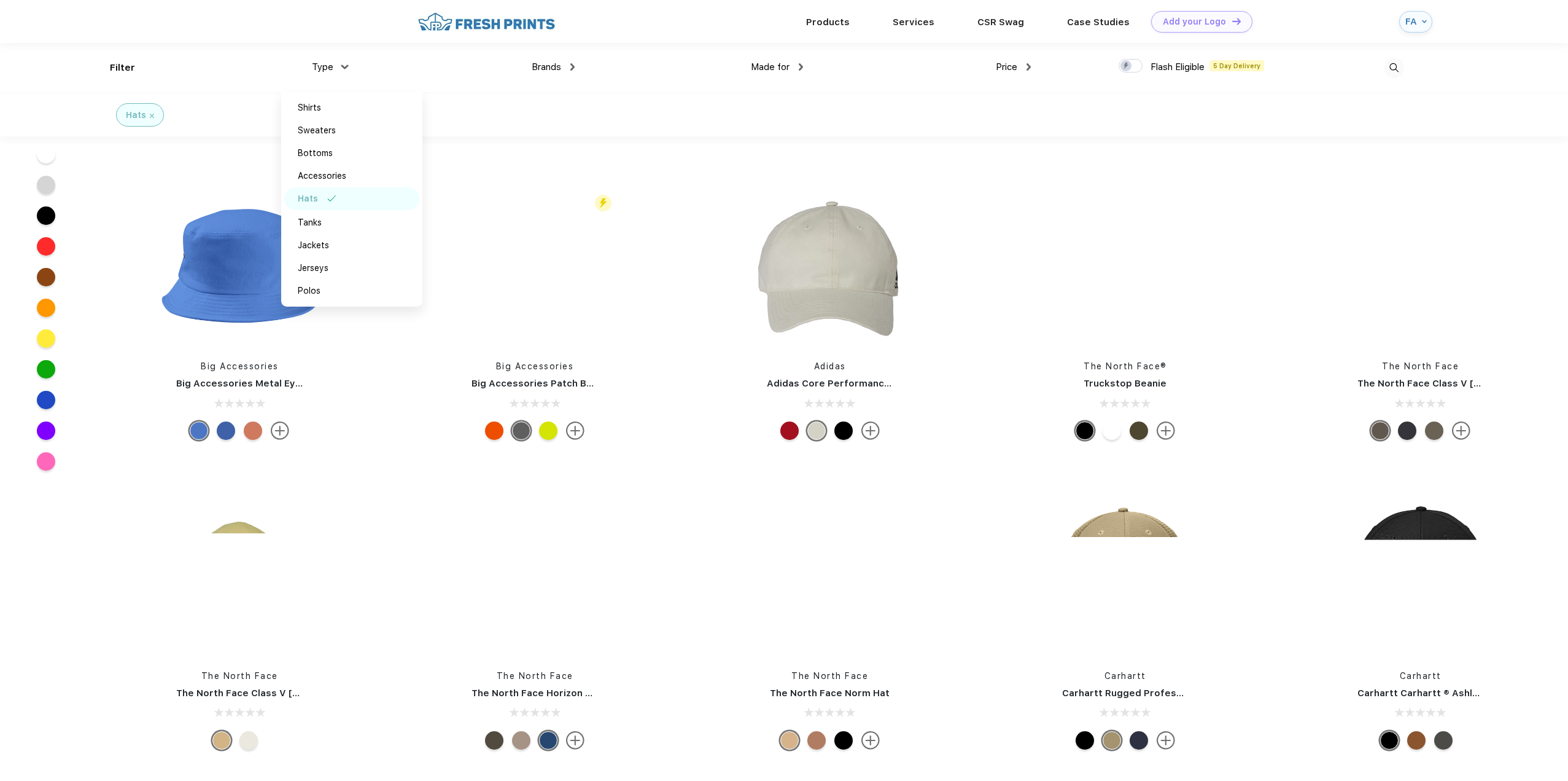
scroll to position [1659, 0]
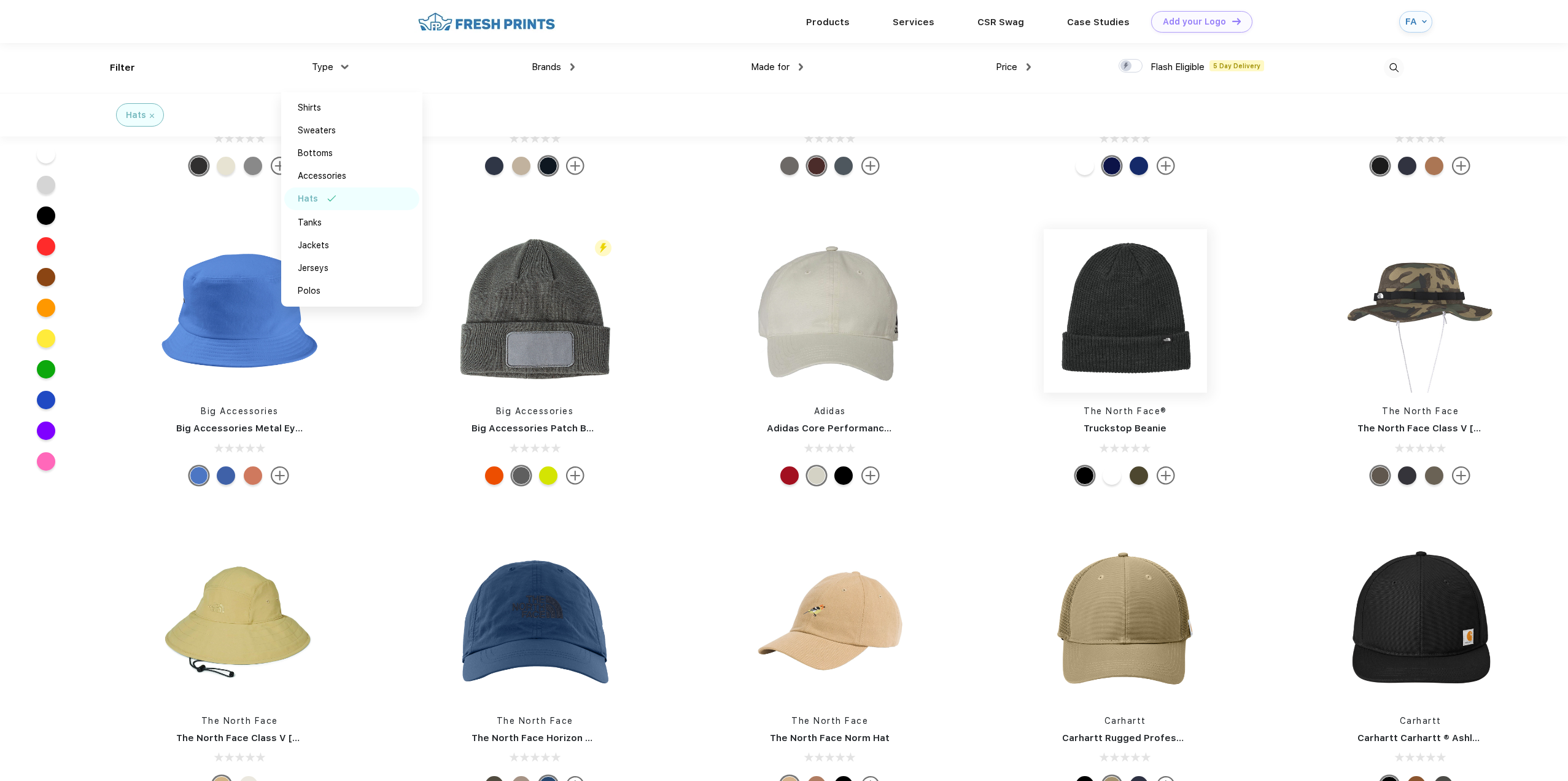
click at [1130, 336] on img at bounding box center [1125, 310] width 163 height 163
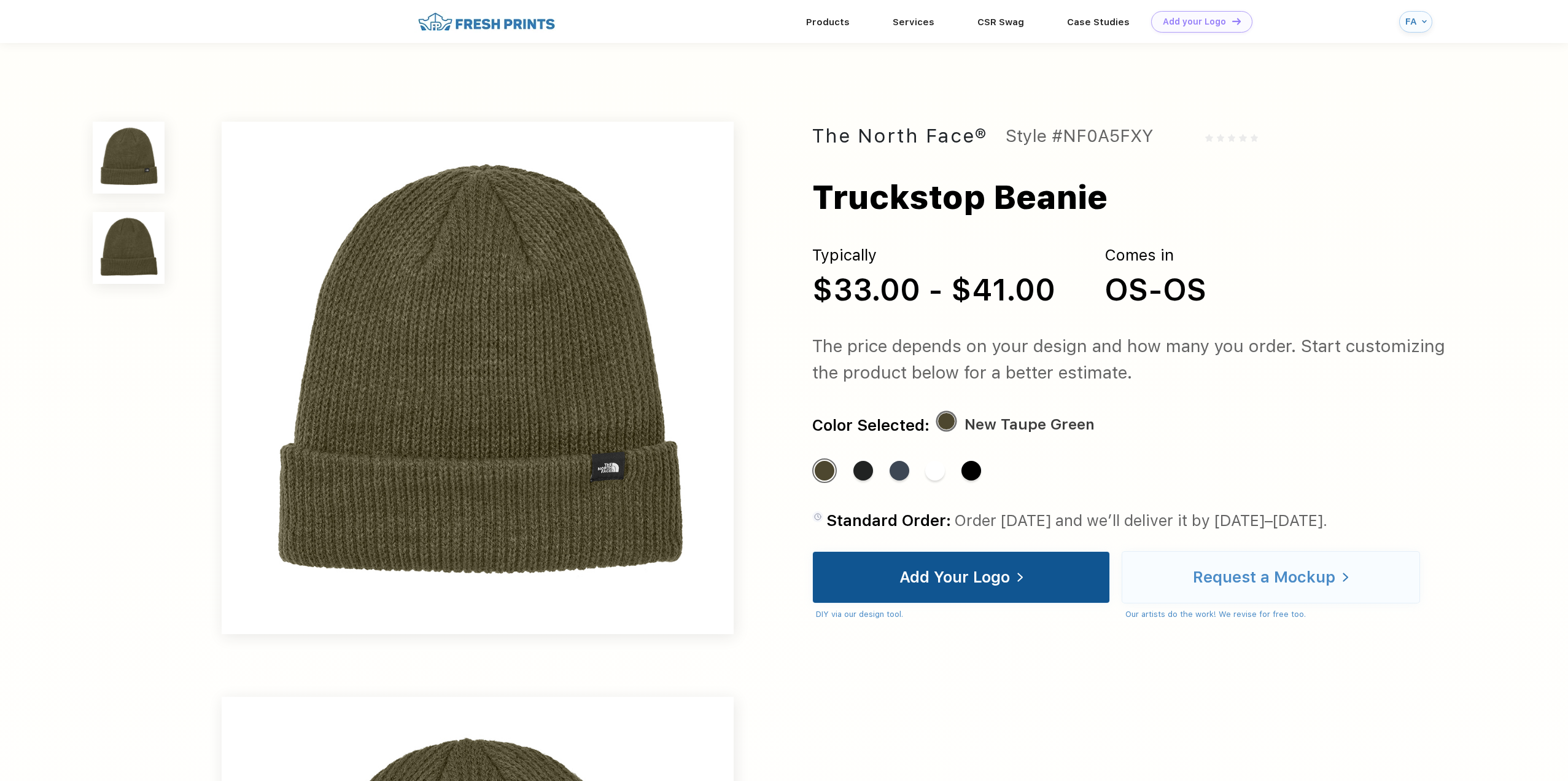
click at [959, 578] on div "Add Your Logo" at bounding box center [954, 577] width 111 height 12
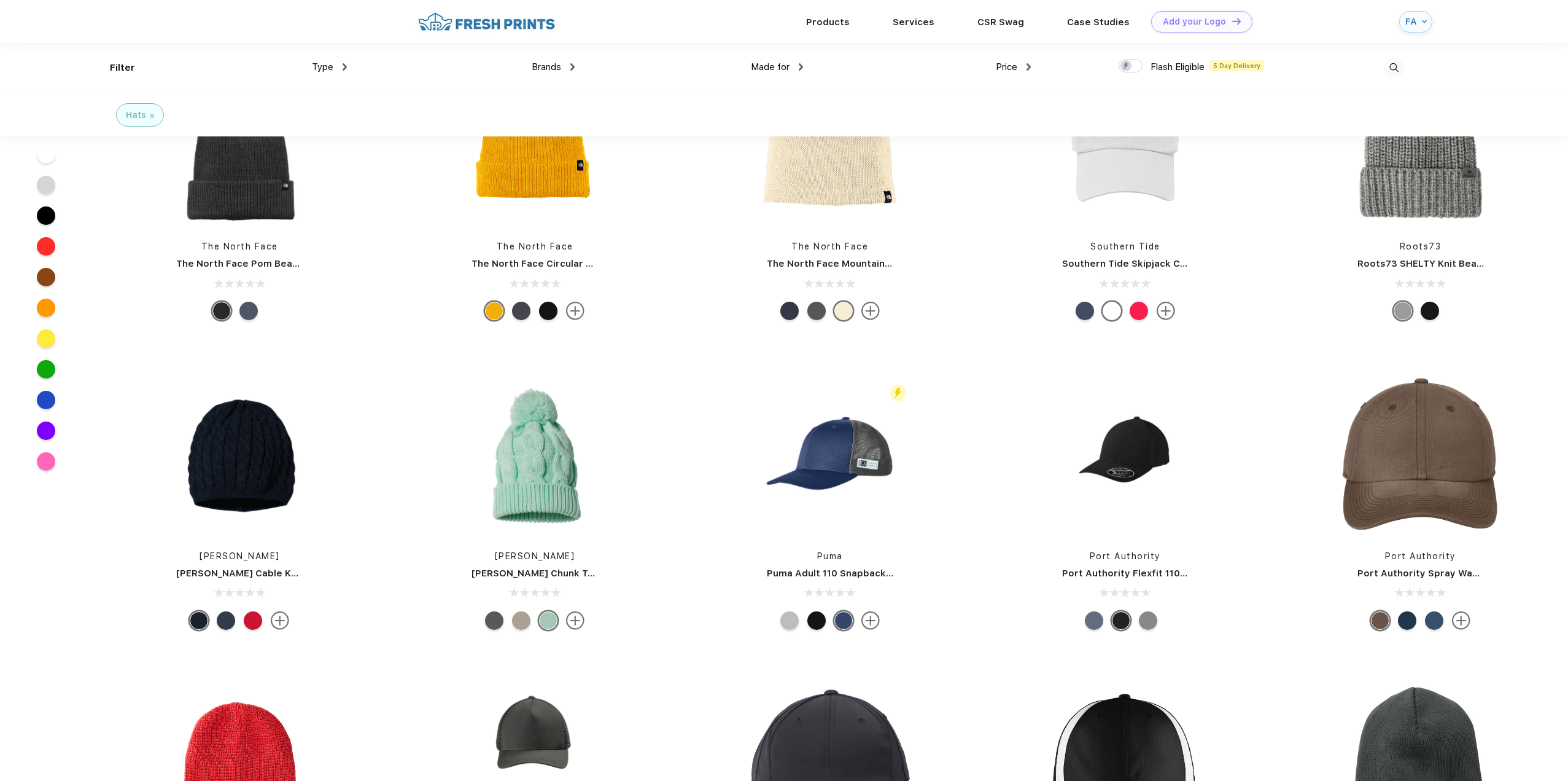
scroll to position [3379, 0]
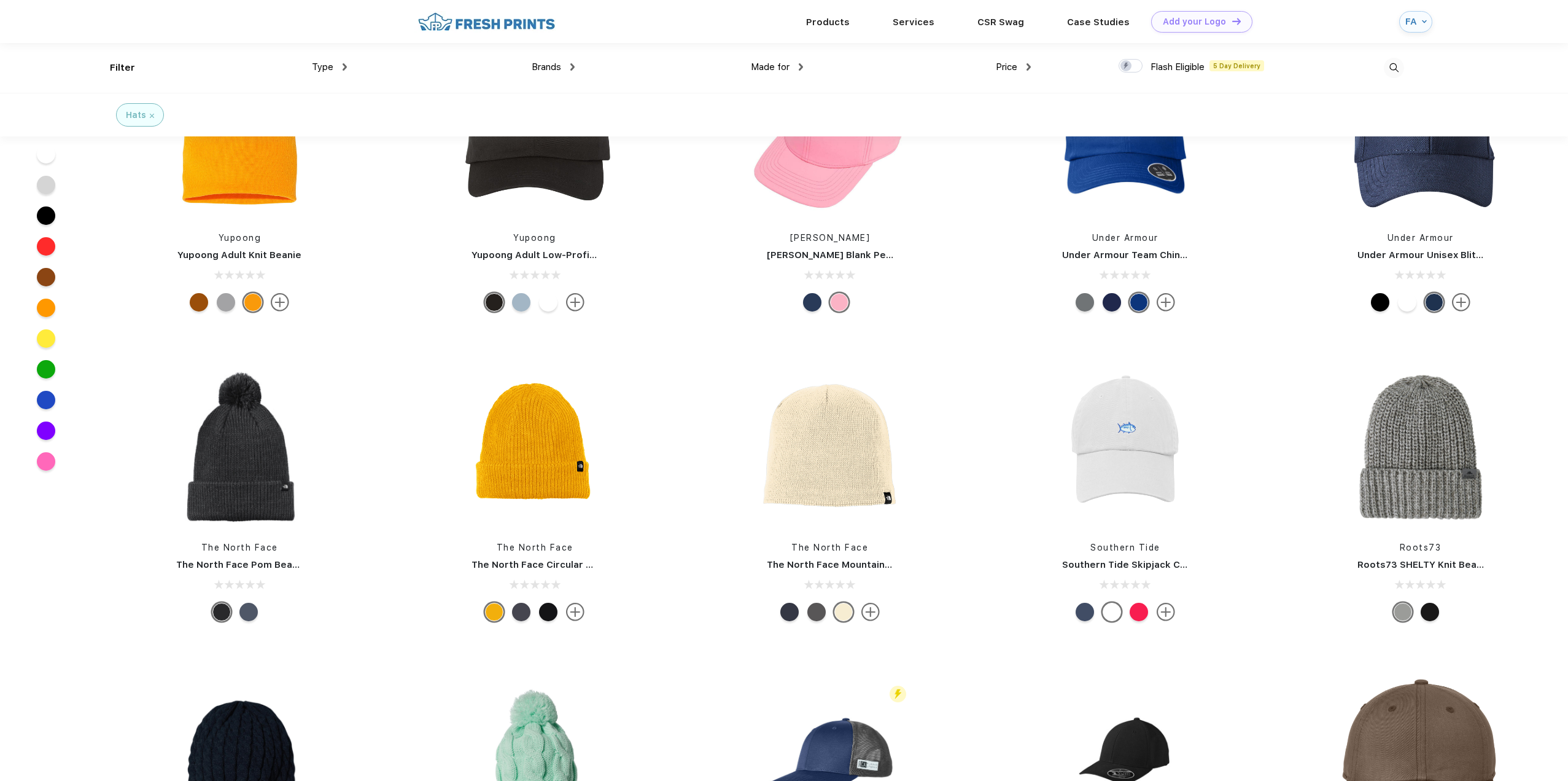
click at [578, 611] on img at bounding box center [575, 611] width 18 height 18
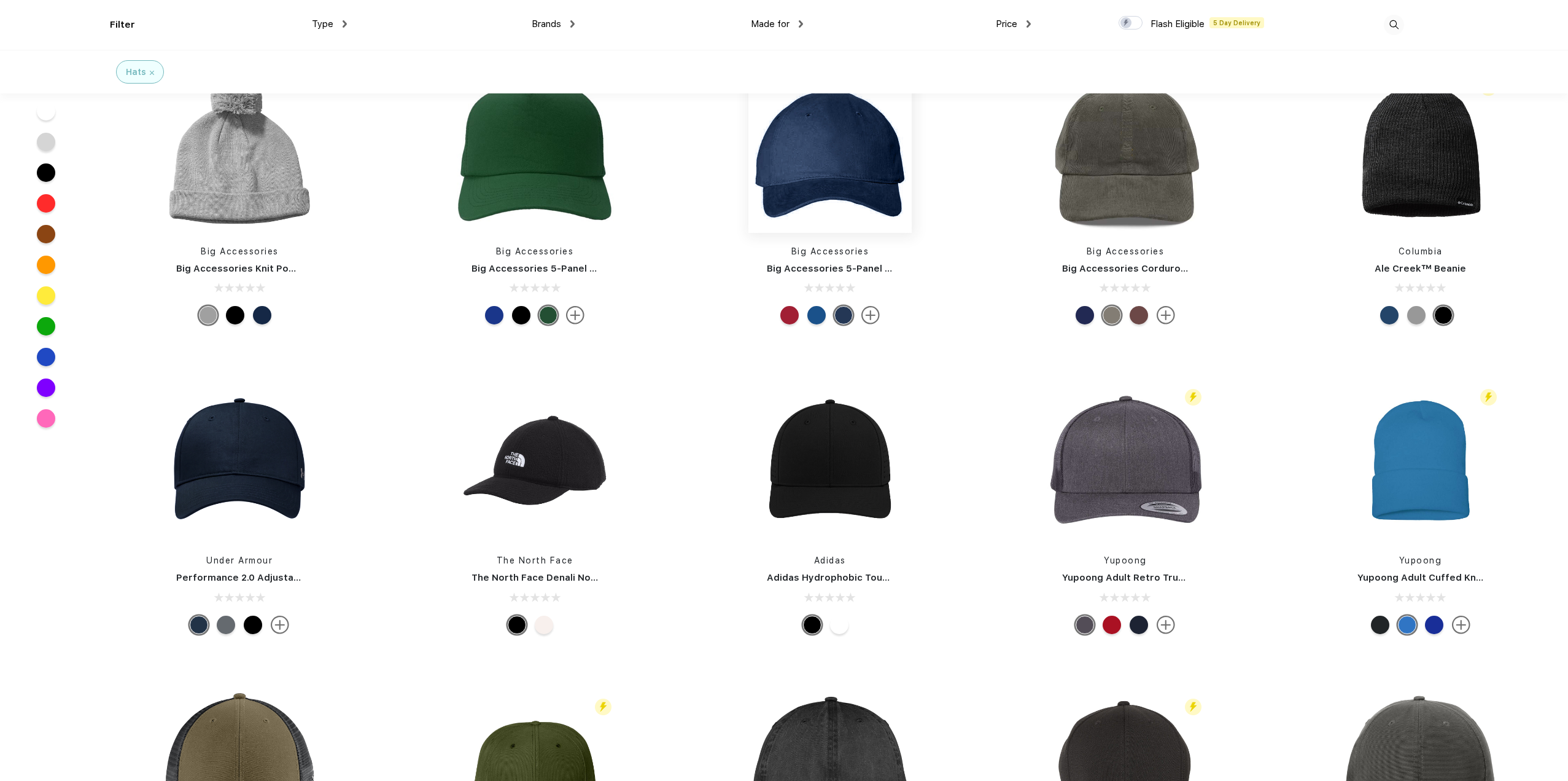
scroll to position [1168, 0]
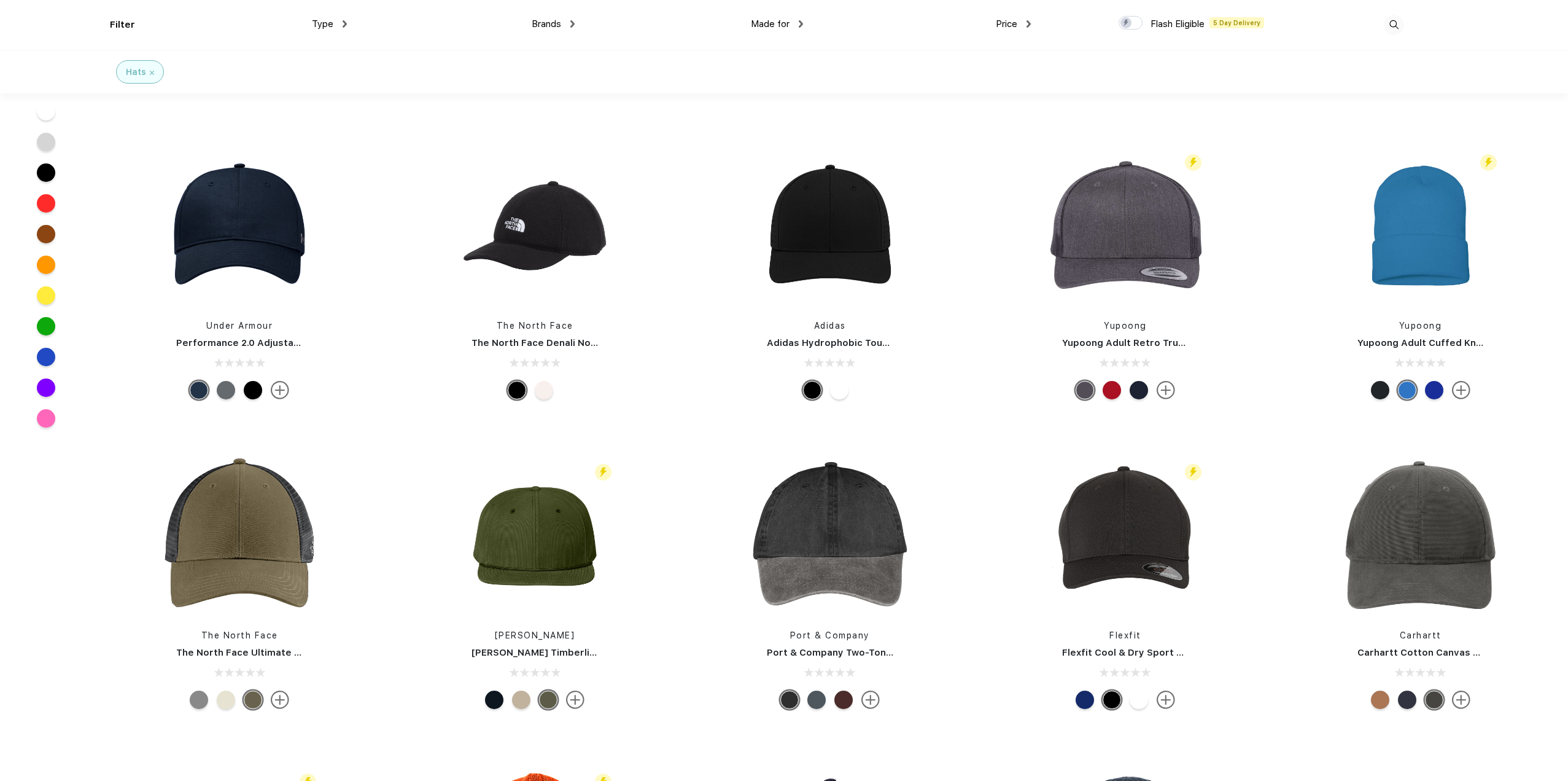
click at [43, 111] on div at bounding box center [46, 111] width 18 height 18
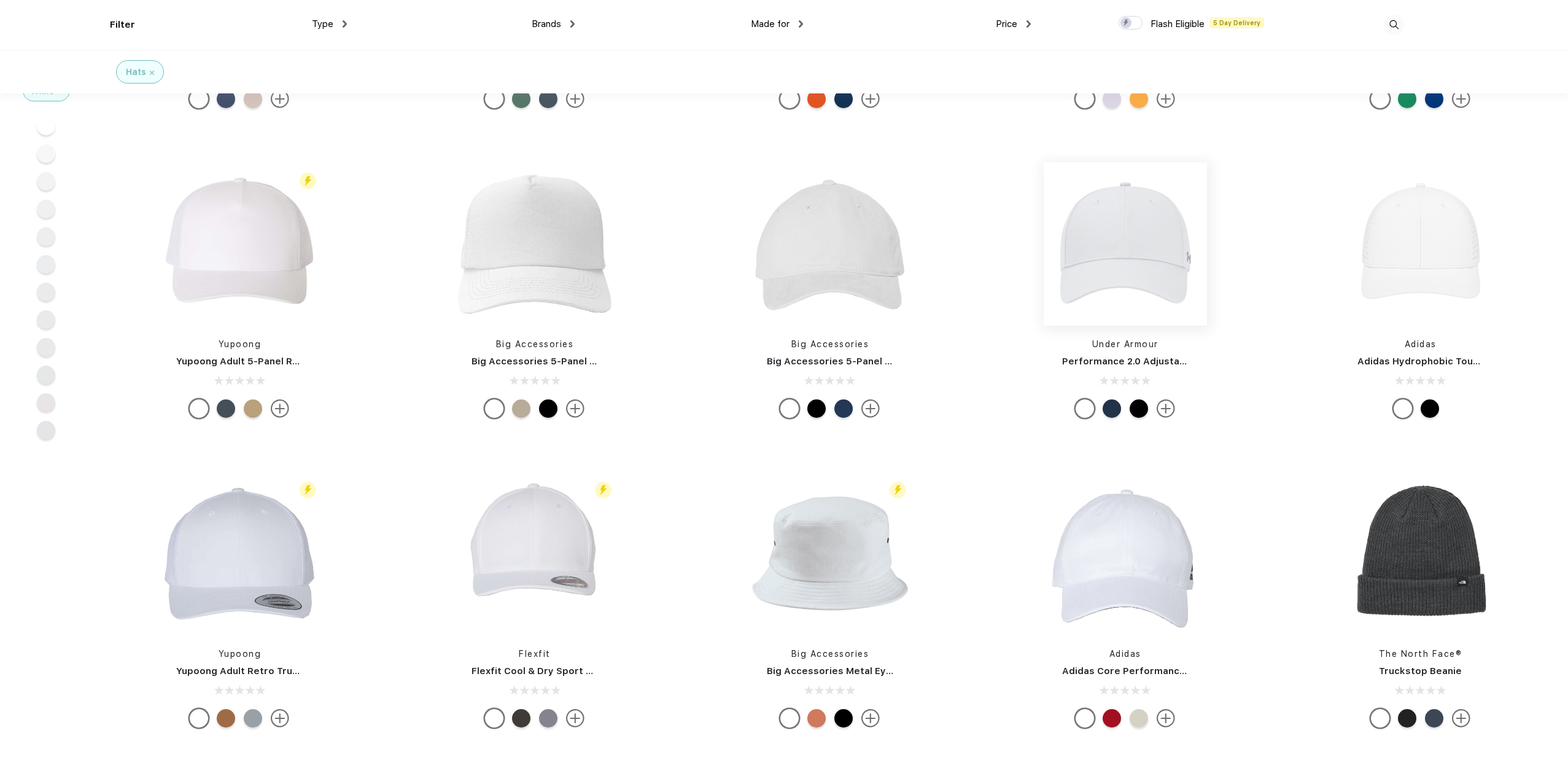
scroll to position [308, 0]
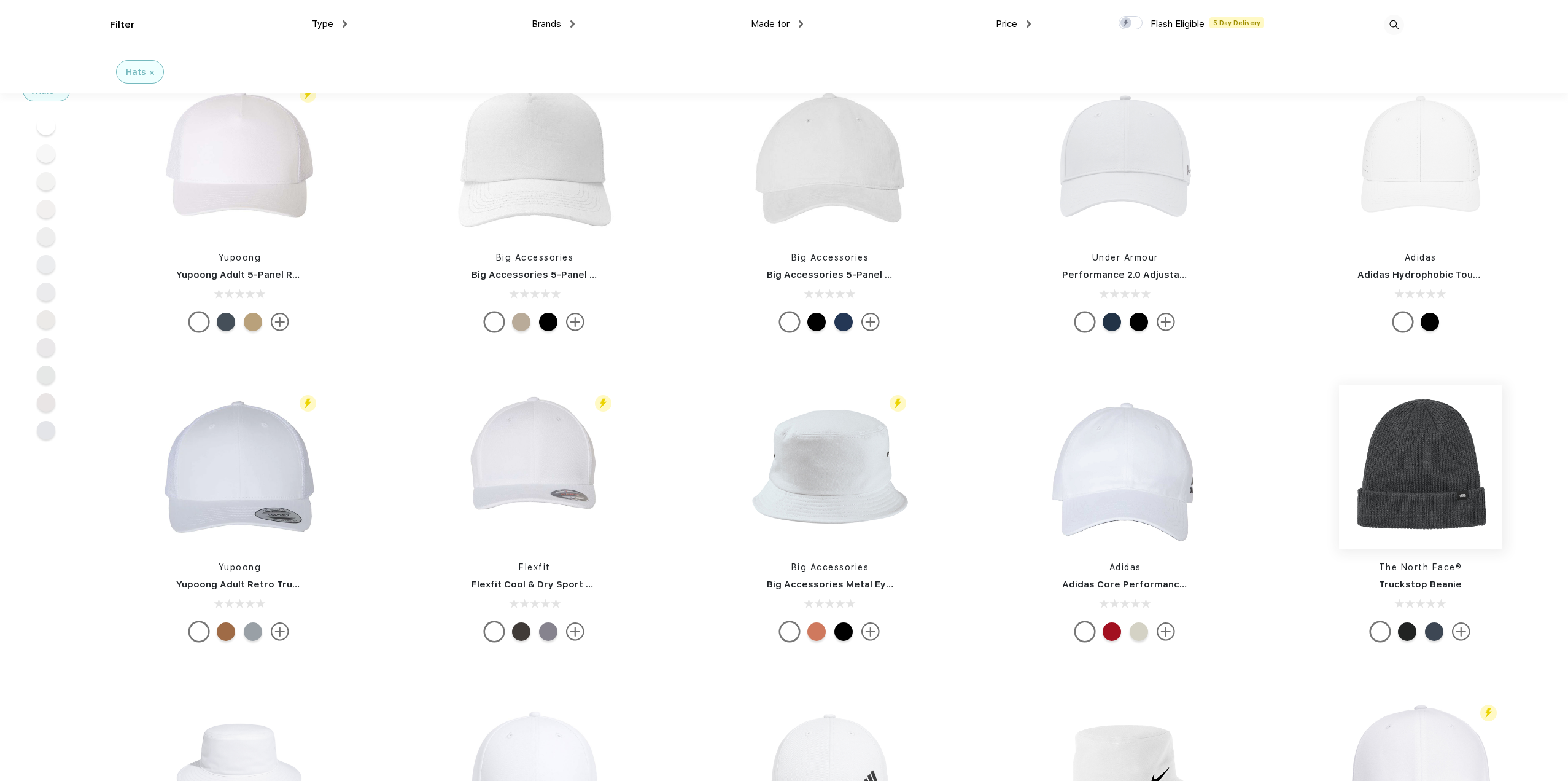
click at [1387, 478] on img at bounding box center [1420, 467] width 163 height 163
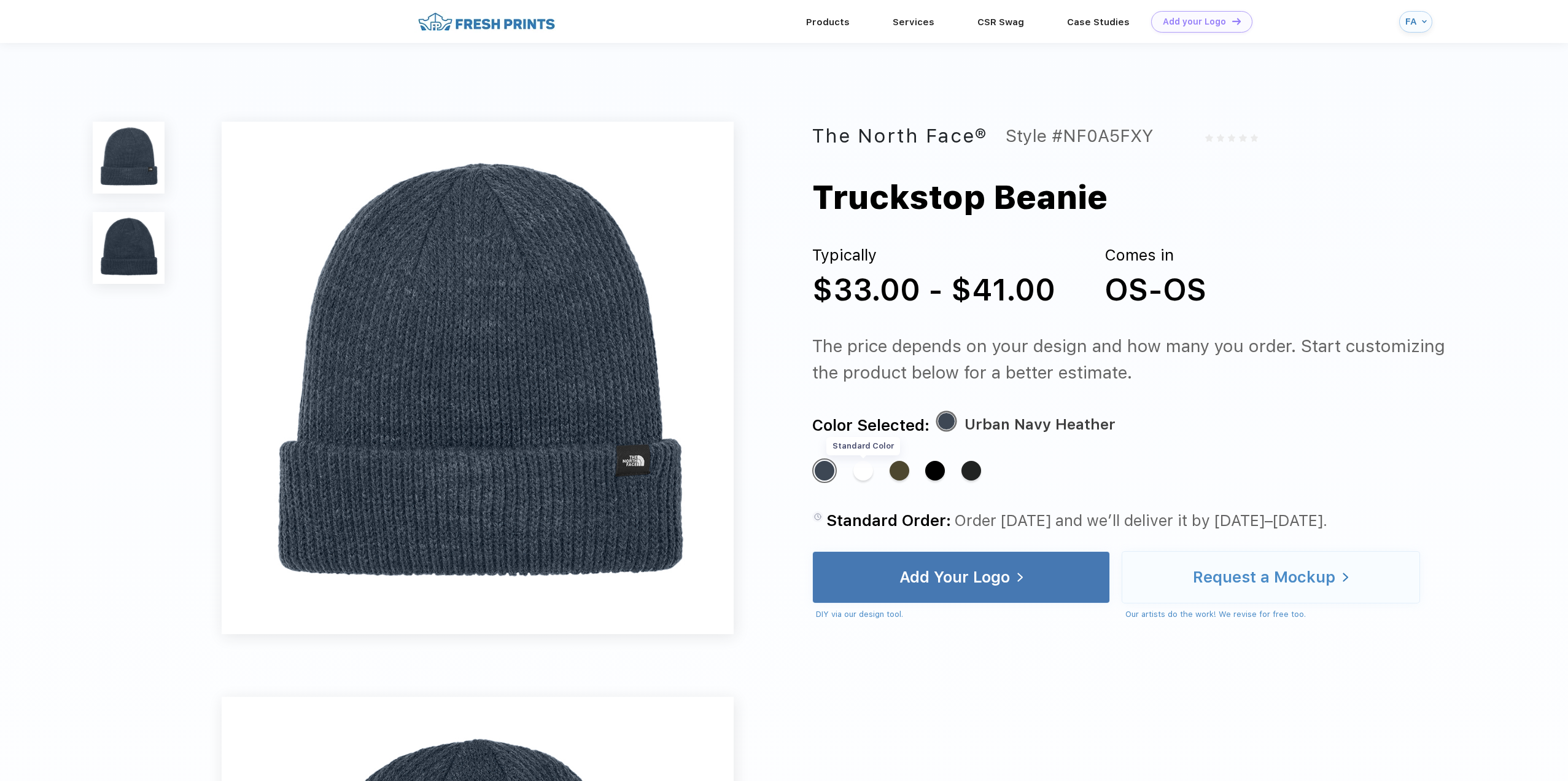
click at [866, 474] on div "Standard Color" at bounding box center [863, 470] width 19 height 19
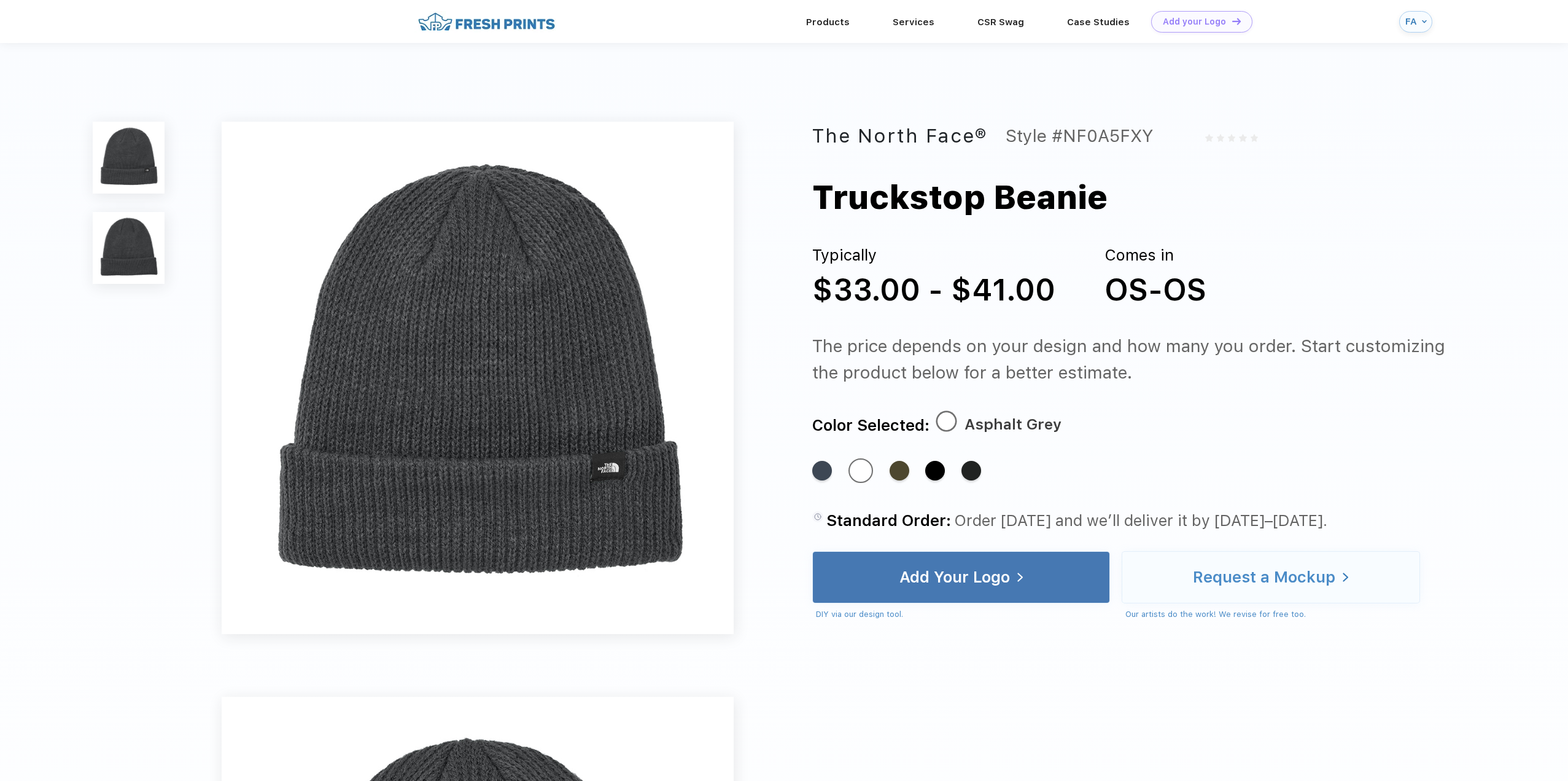
scroll to position [308, 0]
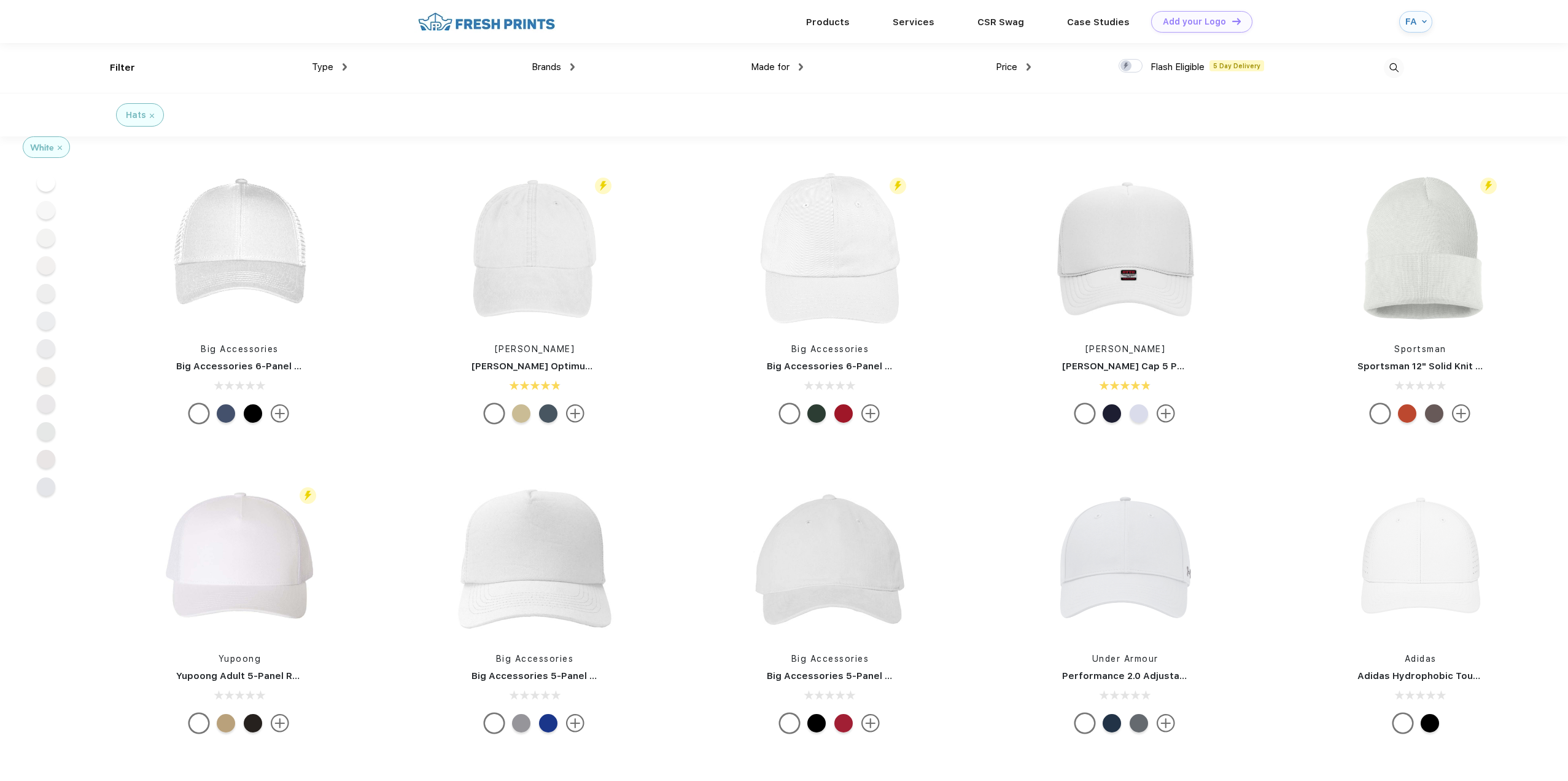
click at [1459, 412] on img at bounding box center [1461, 413] width 18 height 18
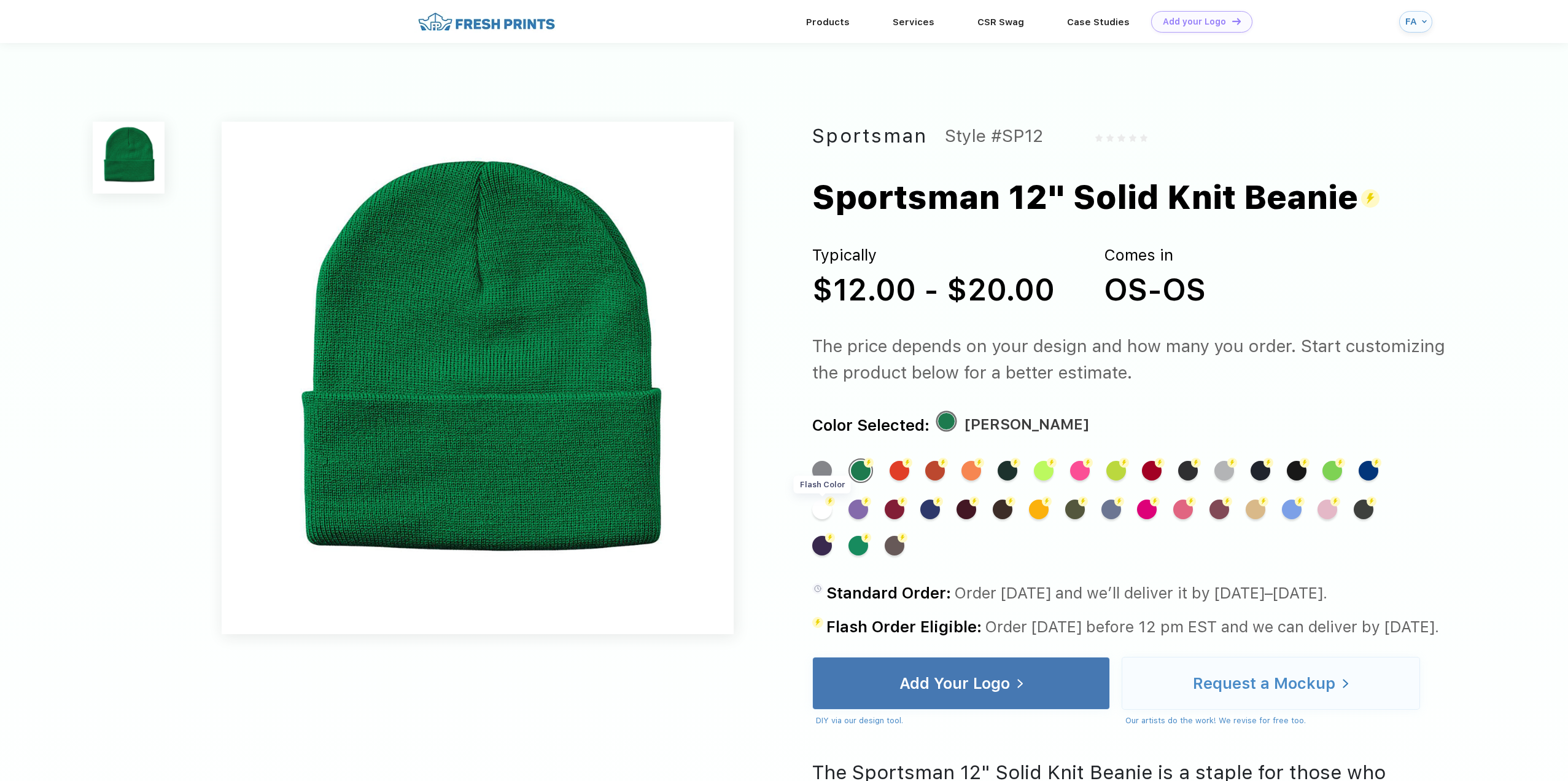
click at [818, 511] on div "Flash Color" at bounding box center [822, 509] width 19 height 19
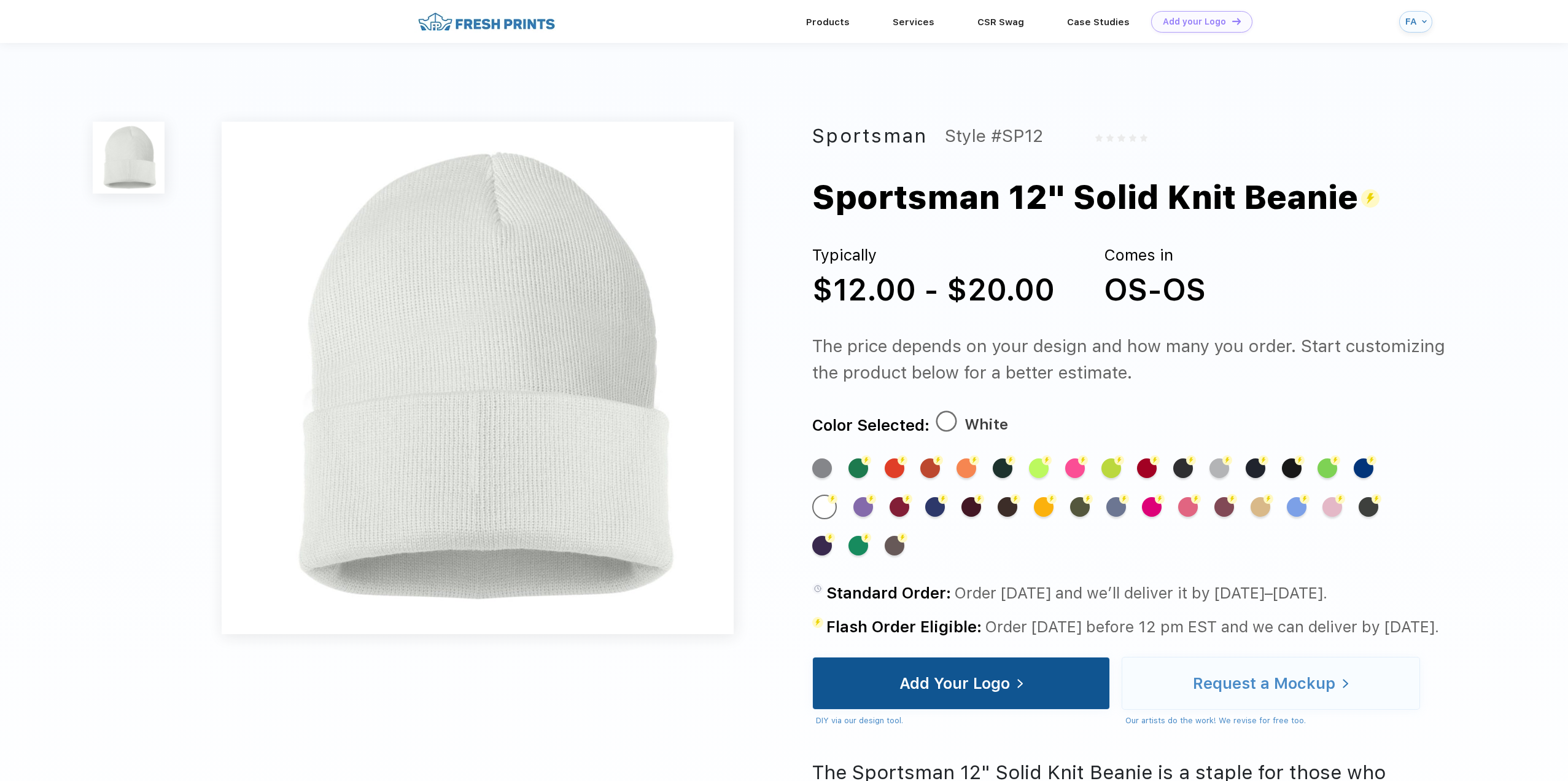
click at [963, 686] on div "Add Your Logo" at bounding box center [954, 683] width 111 height 12
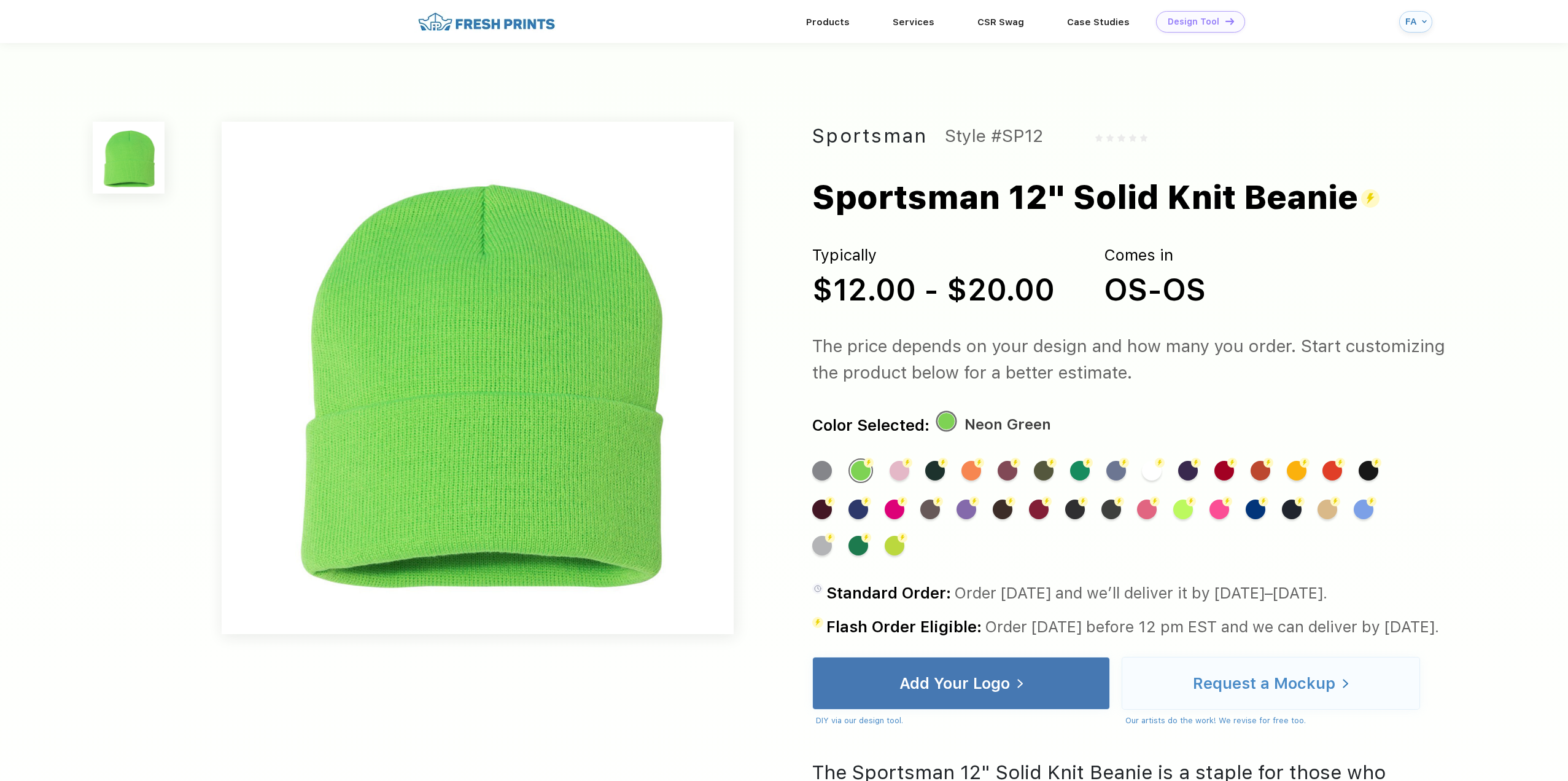
click at [1191, 23] on div "Design Tool" at bounding box center [1193, 22] width 52 height 11
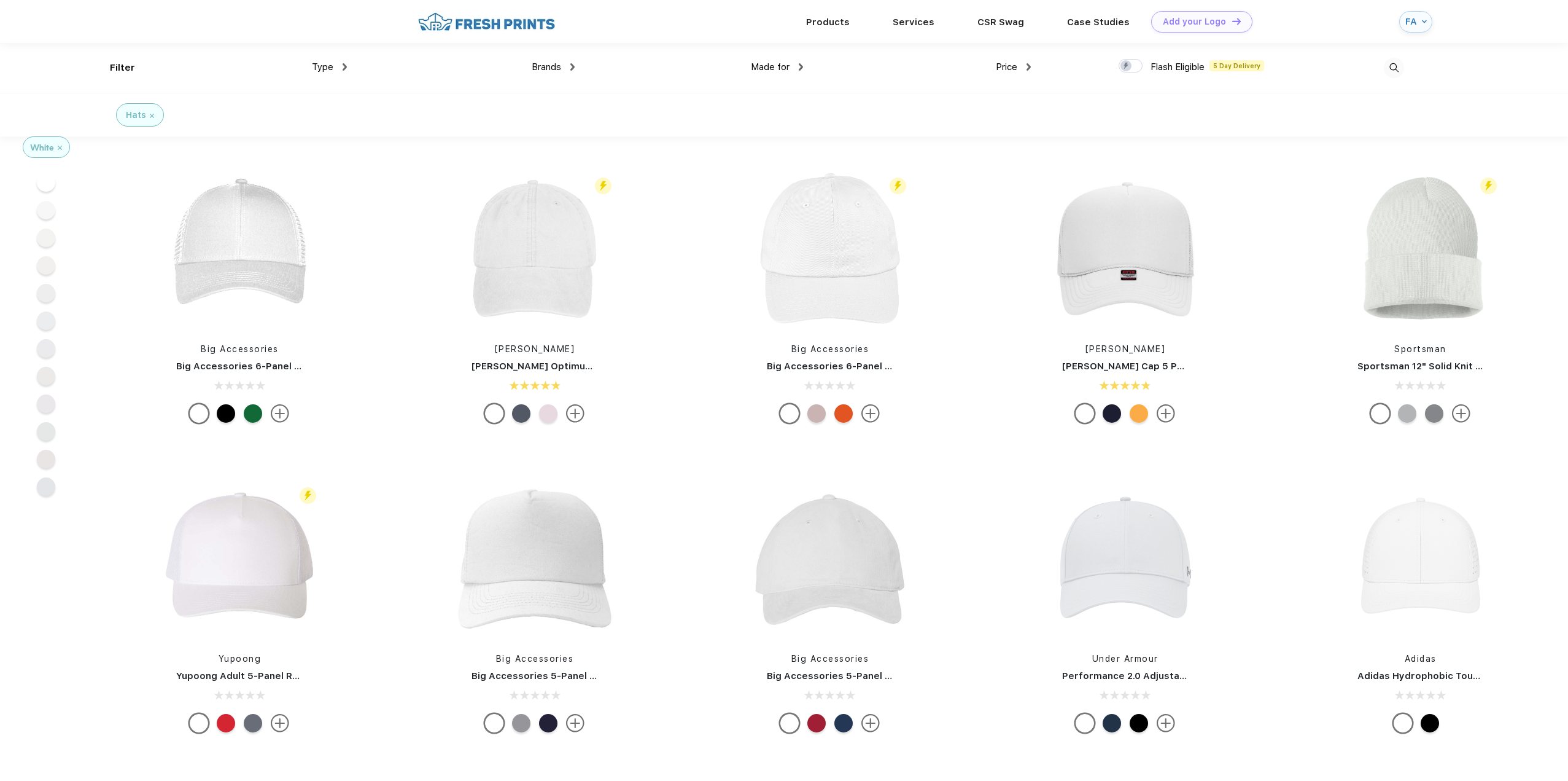
scroll to position [1, 0]
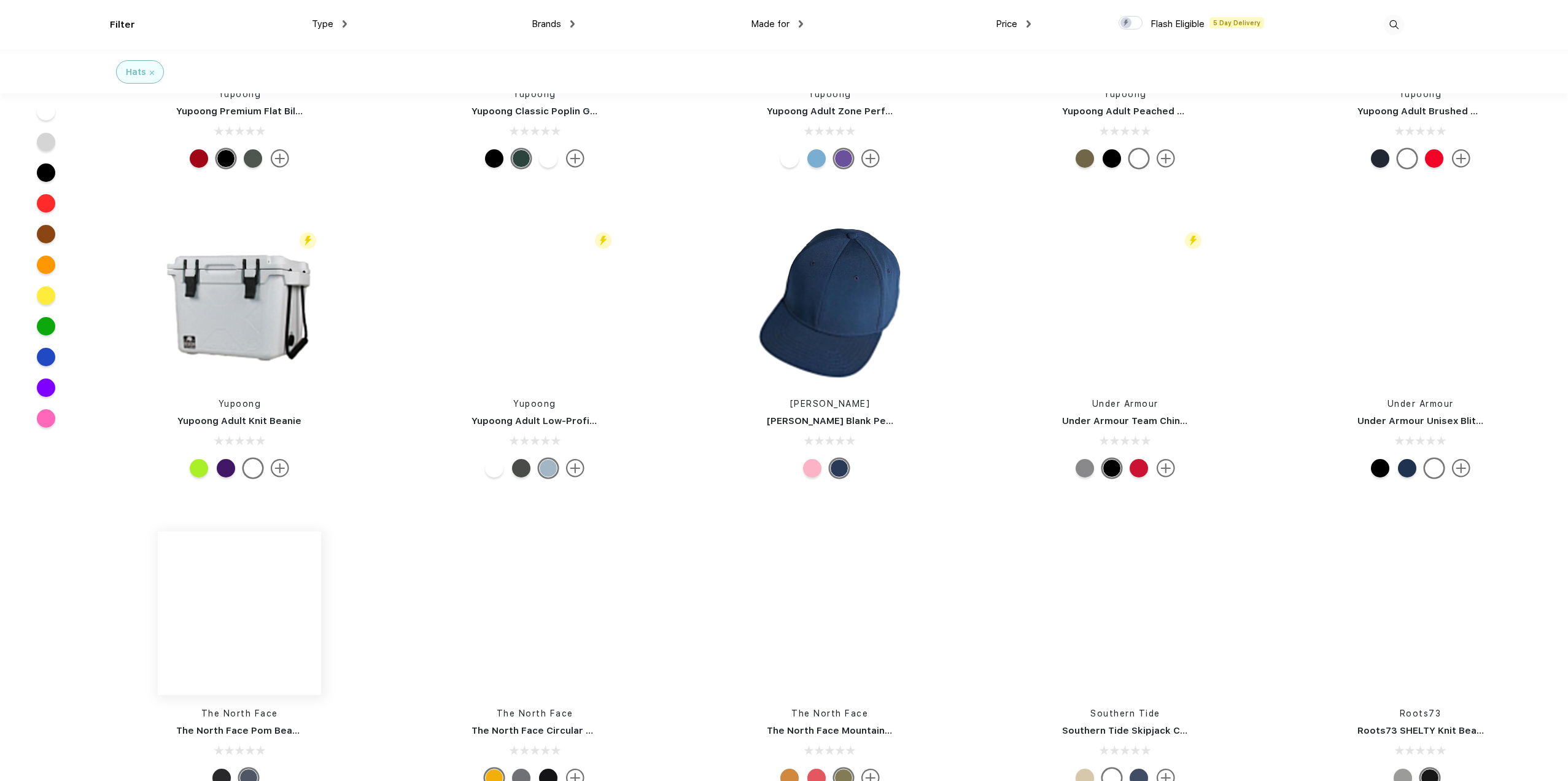
scroll to position [3379, 0]
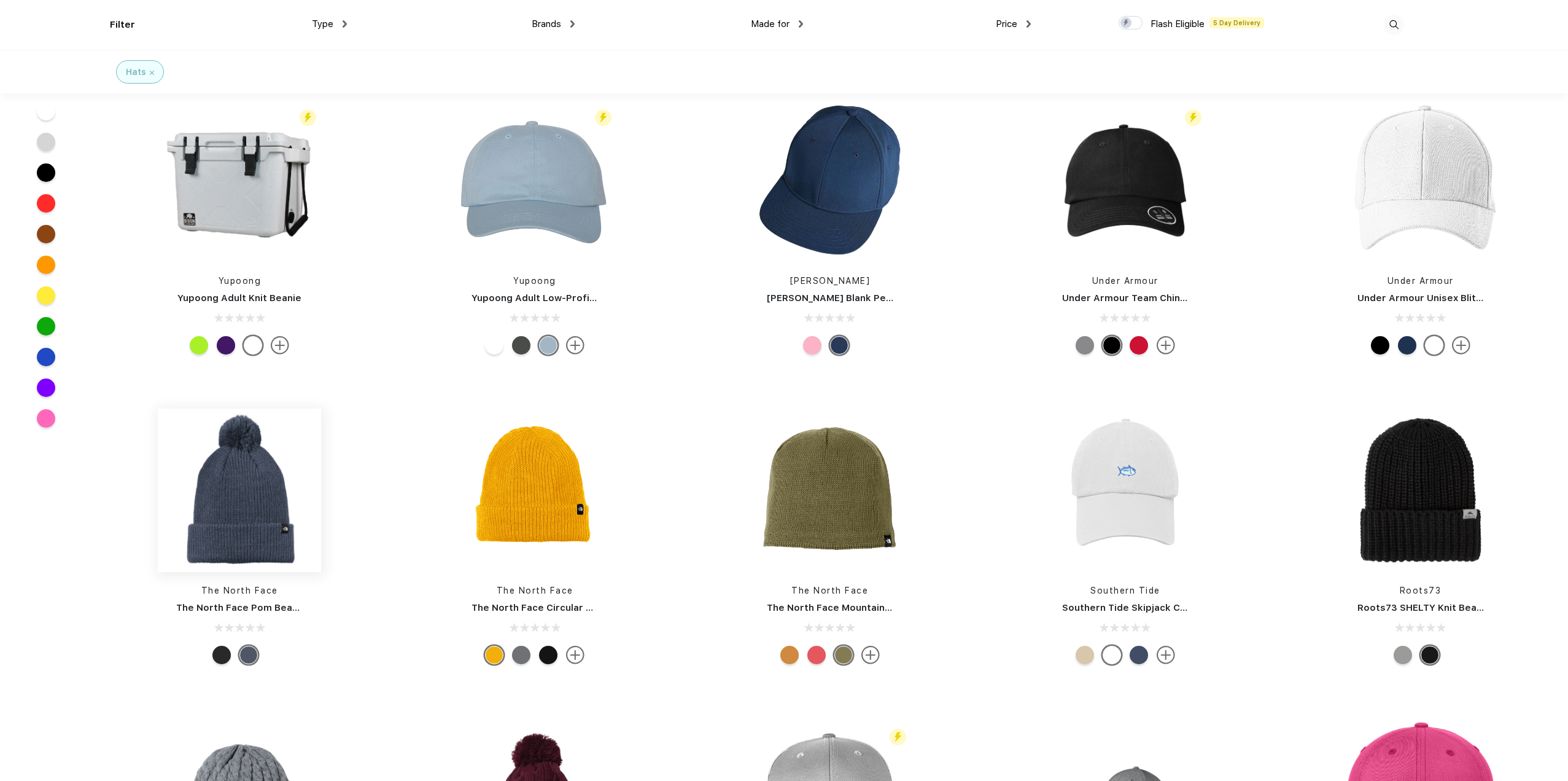
click at [234, 472] on img at bounding box center [239, 490] width 163 height 163
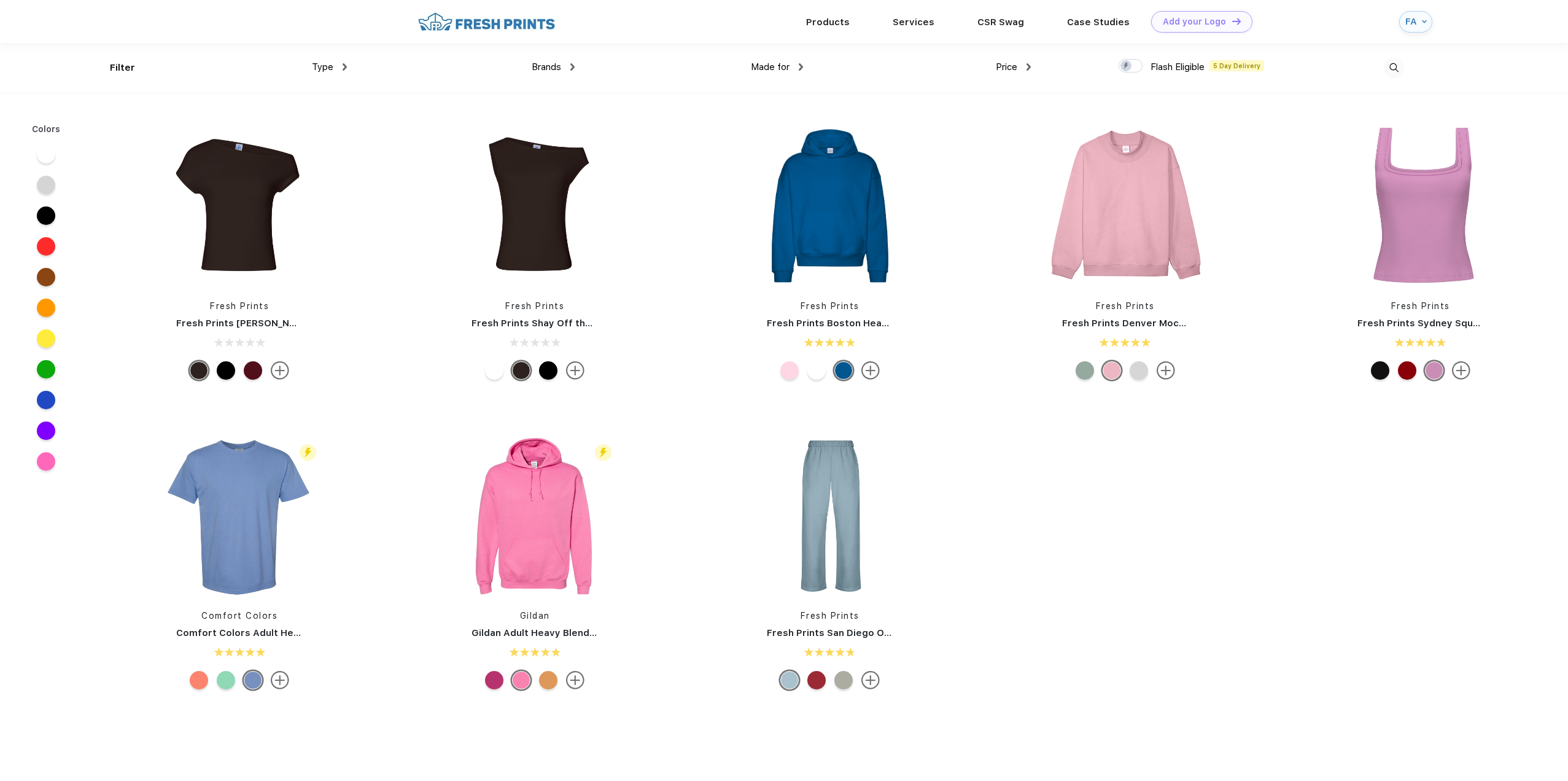
scroll to position [1, 0]
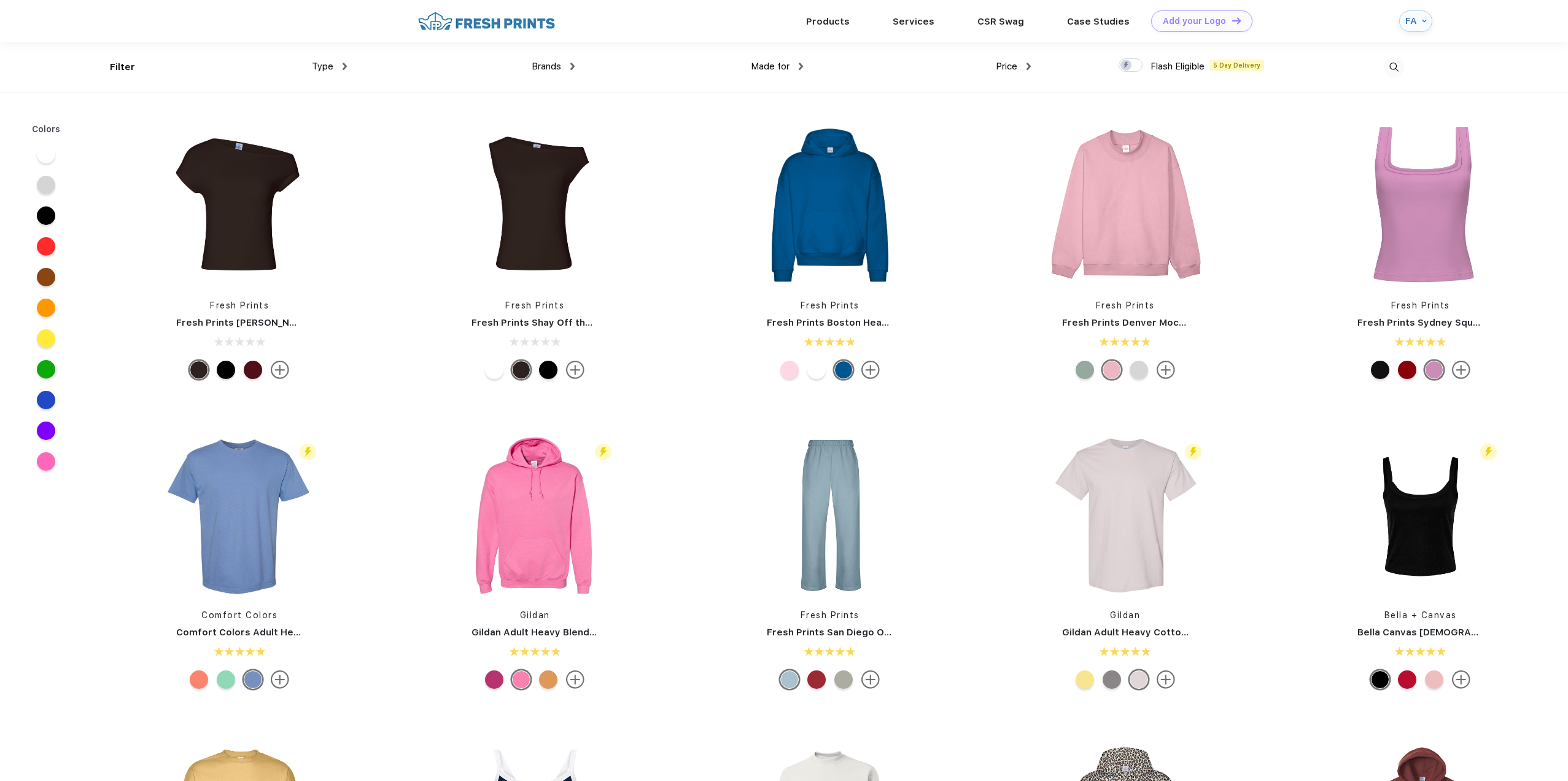
click at [332, 66] on span "Type" at bounding box center [323, 66] width 21 height 11
click at [345, 65] on img at bounding box center [344, 66] width 4 height 7
click at [322, 128] on div "Sweaters" at bounding box center [317, 130] width 38 height 13
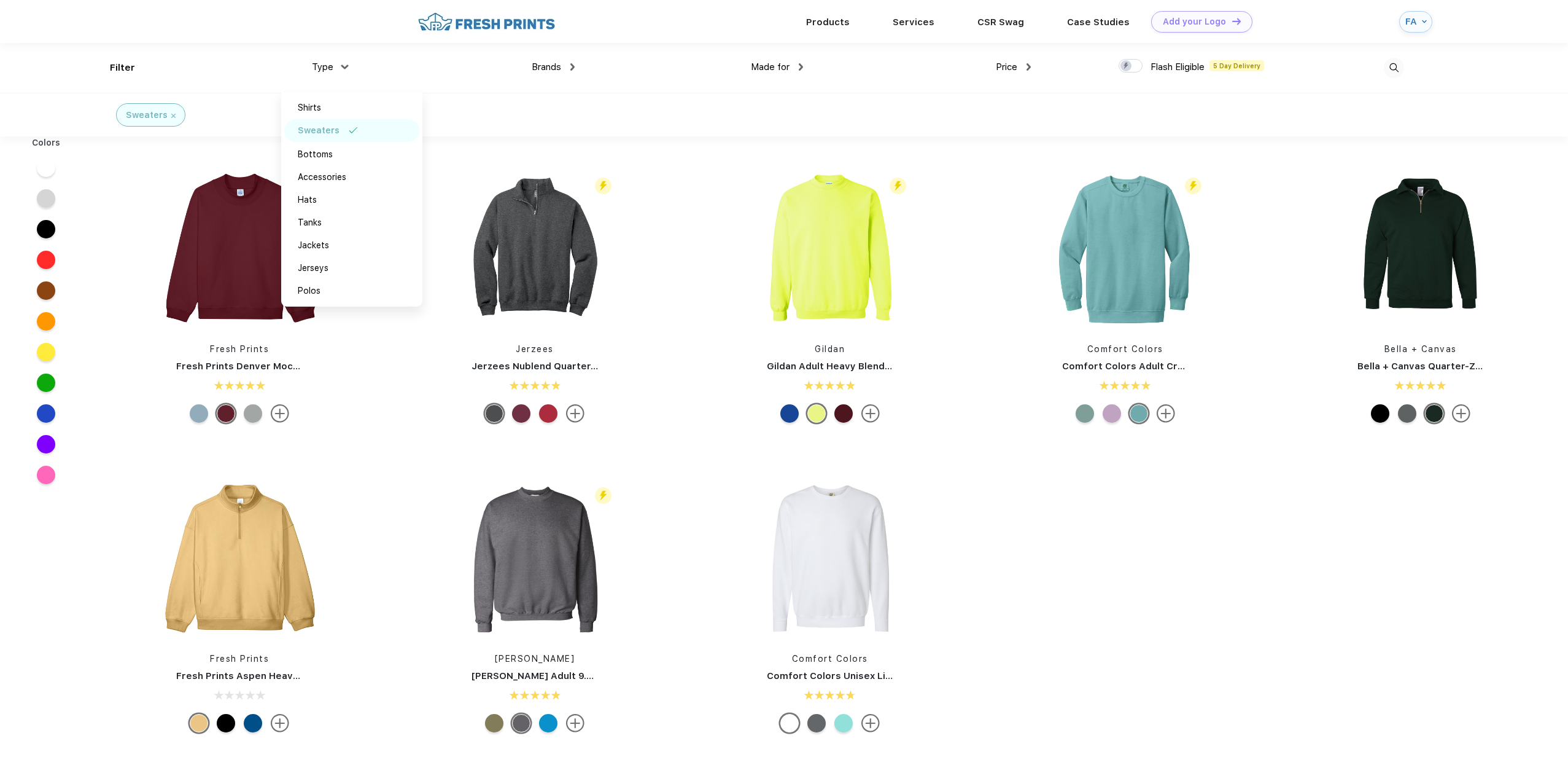
click at [1200, 588] on div "Fresh Prints Fresh Prints Denver Mock Neck Heavyweight Sweatshirt Flash Eligibl…" at bounding box center [830, 452] width 1476 height 619
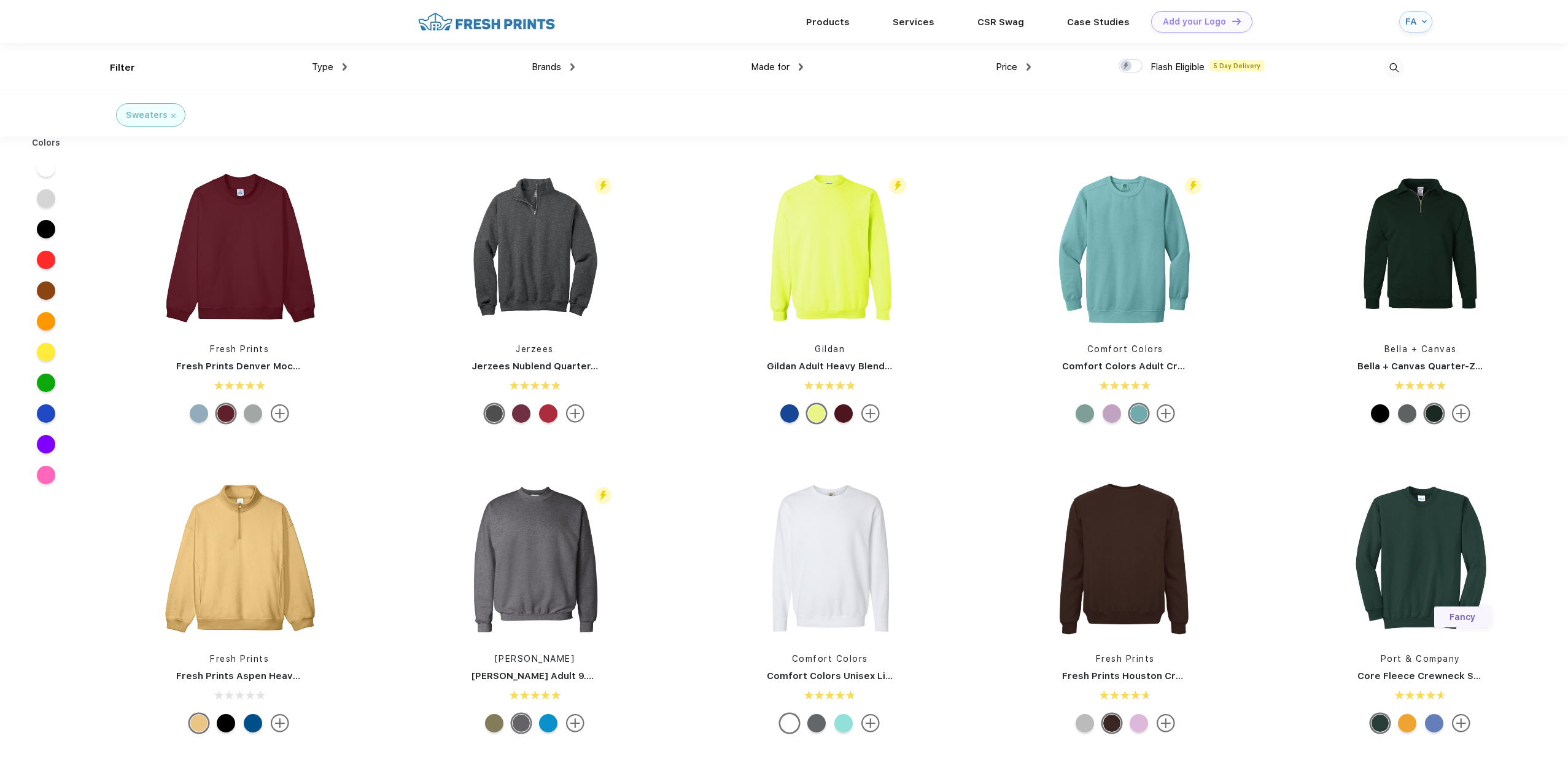
click at [803, 67] on img at bounding box center [801, 66] width 4 height 7
click at [769, 101] on div "Unisex" at bounding box center [791, 108] width 135 height 23
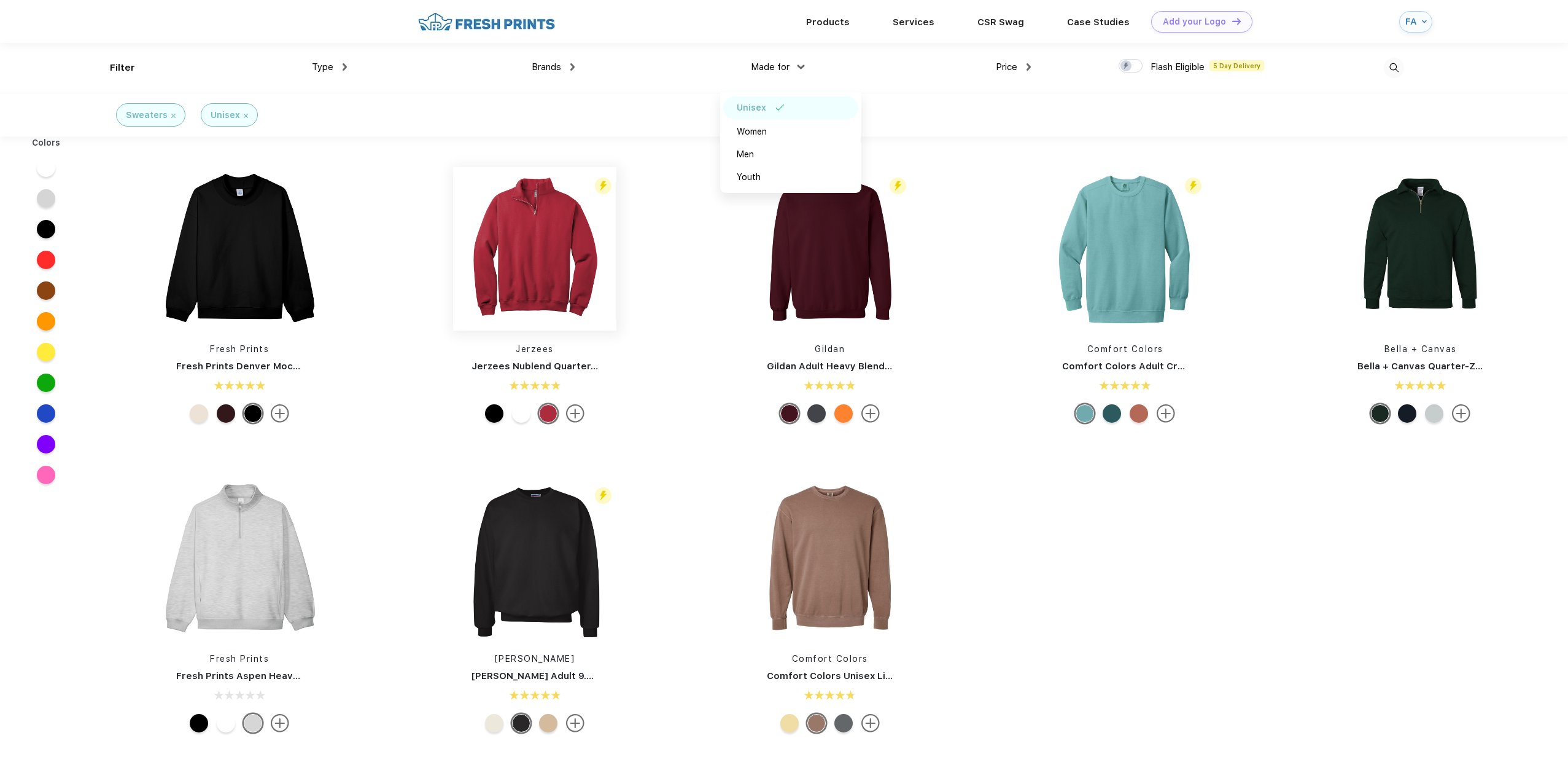
click at [545, 255] on img at bounding box center [534, 248] width 163 height 163
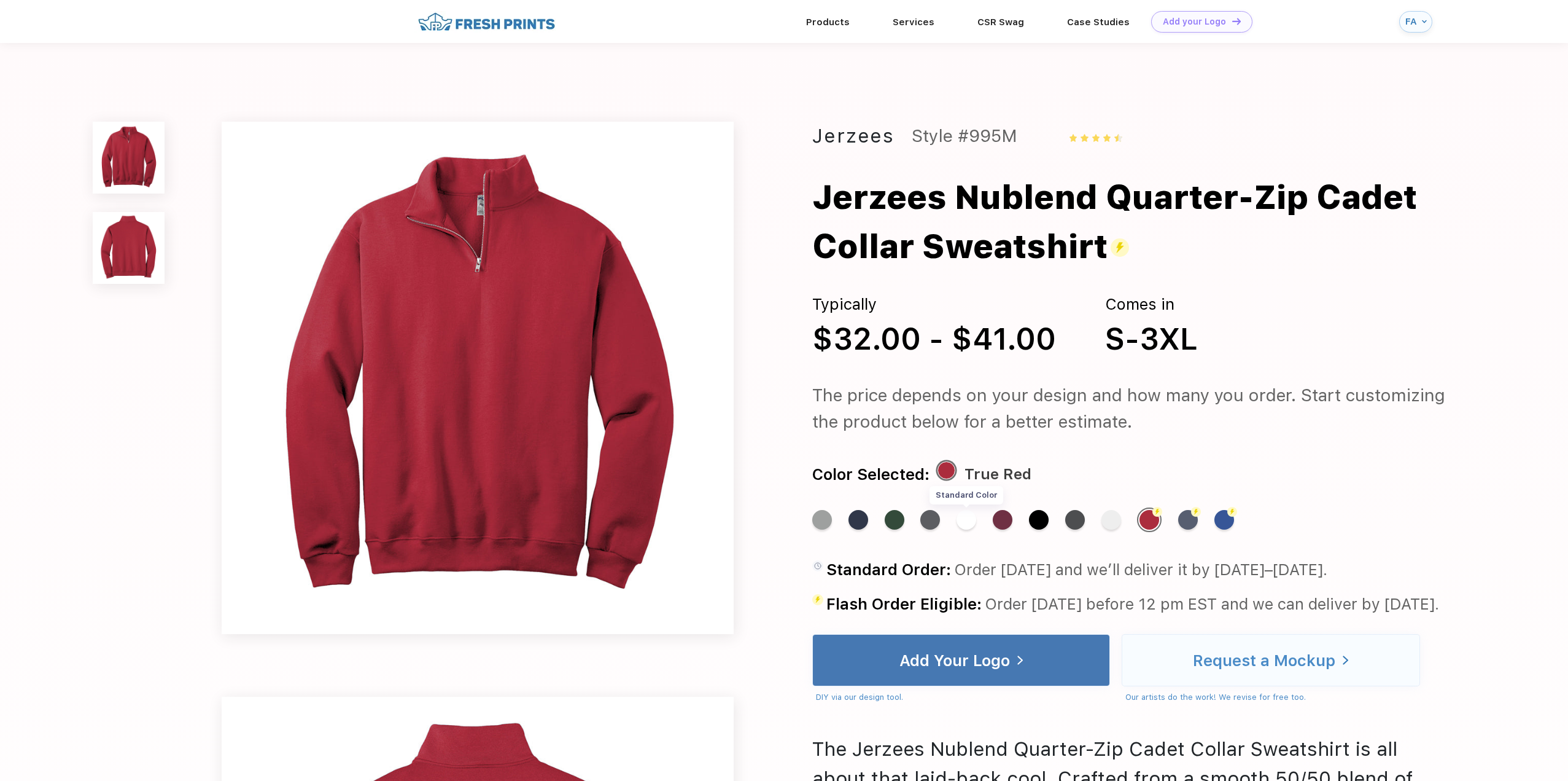
click at [964, 522] on div "Standard Color" at bounding box center [966, 519] width 19 height 19
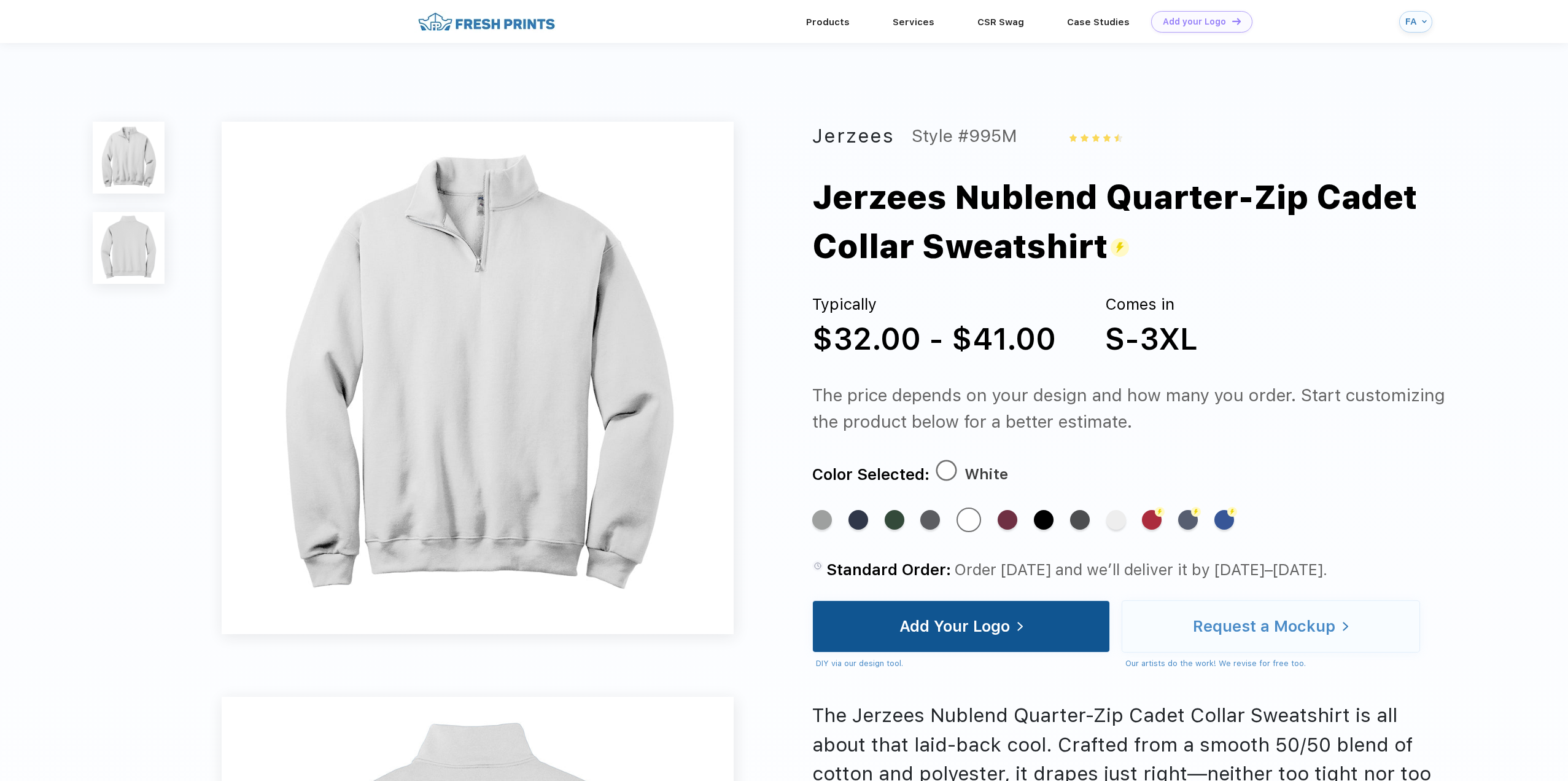
click at [965, 631] on div "Add Your Logo" at bounding box center [954, 626] width 111 height 12
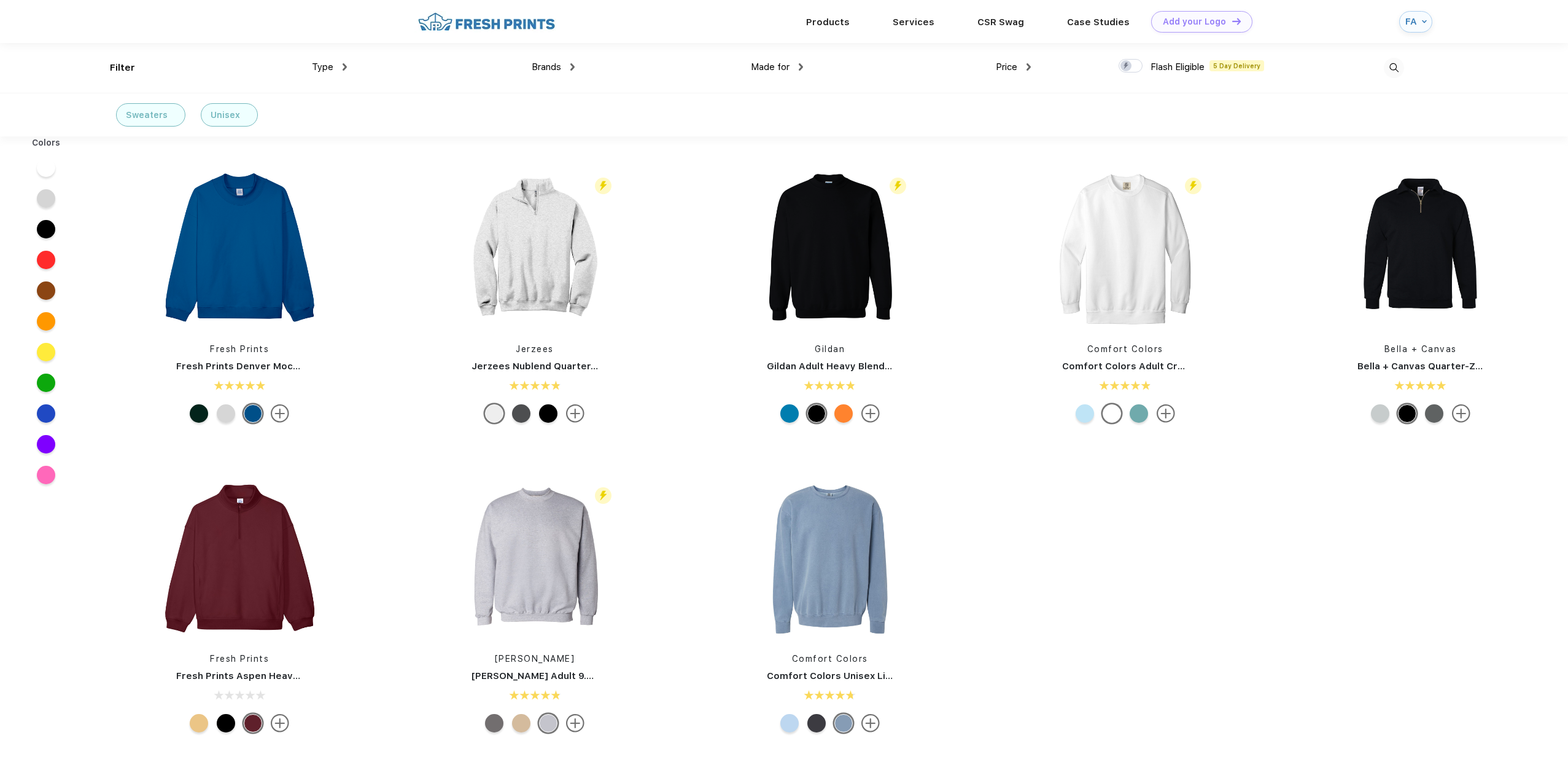
scroll to position [1, 0]
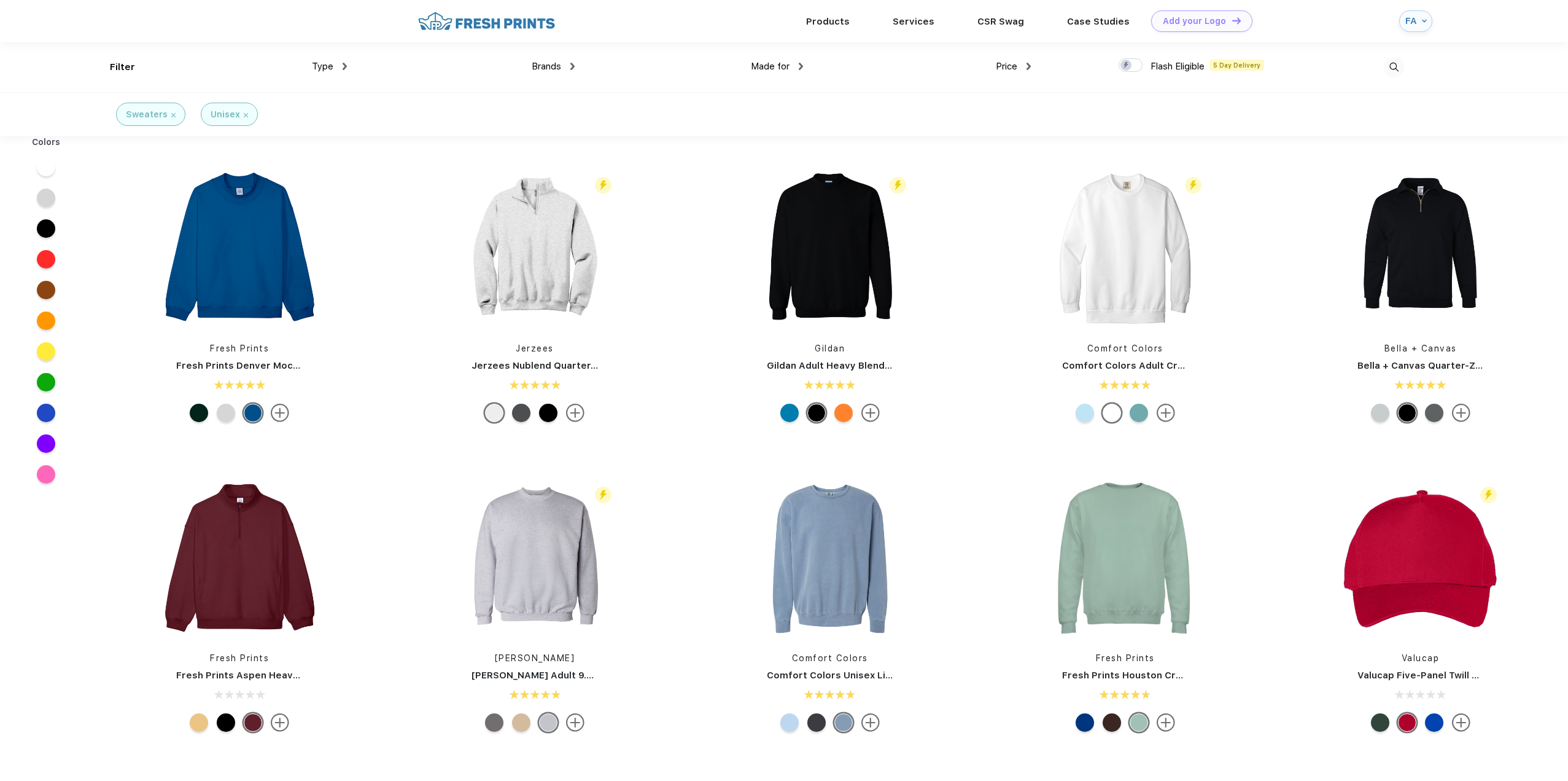
click at [330, 63] on span "Type" at bounding box center [323, 66] width 21 height 11
click at [342, 64] on img at bounding box center [344, 66] width 4 height 7
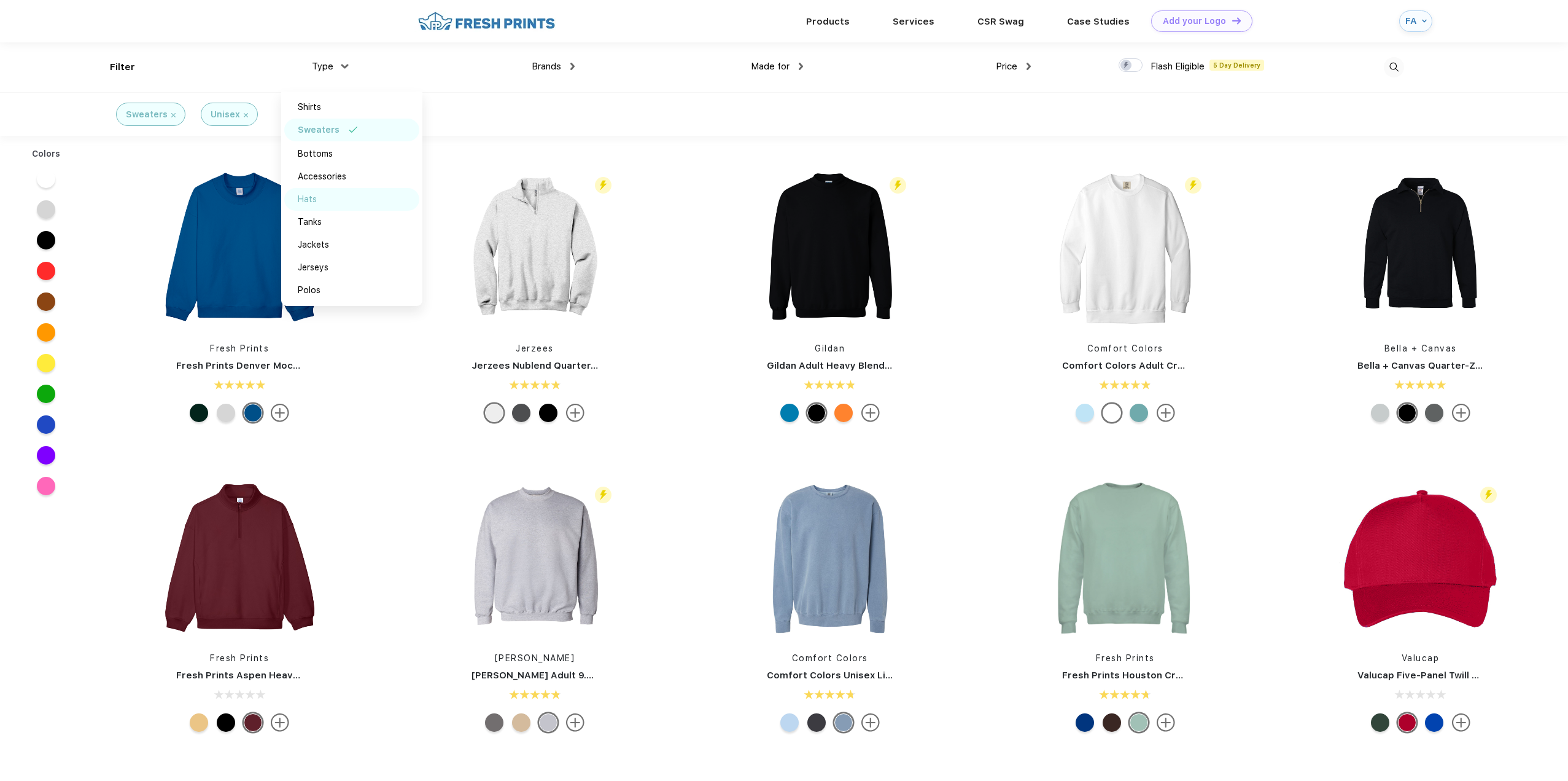
click at [320, 191] on div "Hats" at bounding box center [352, 199] width 135 height 23
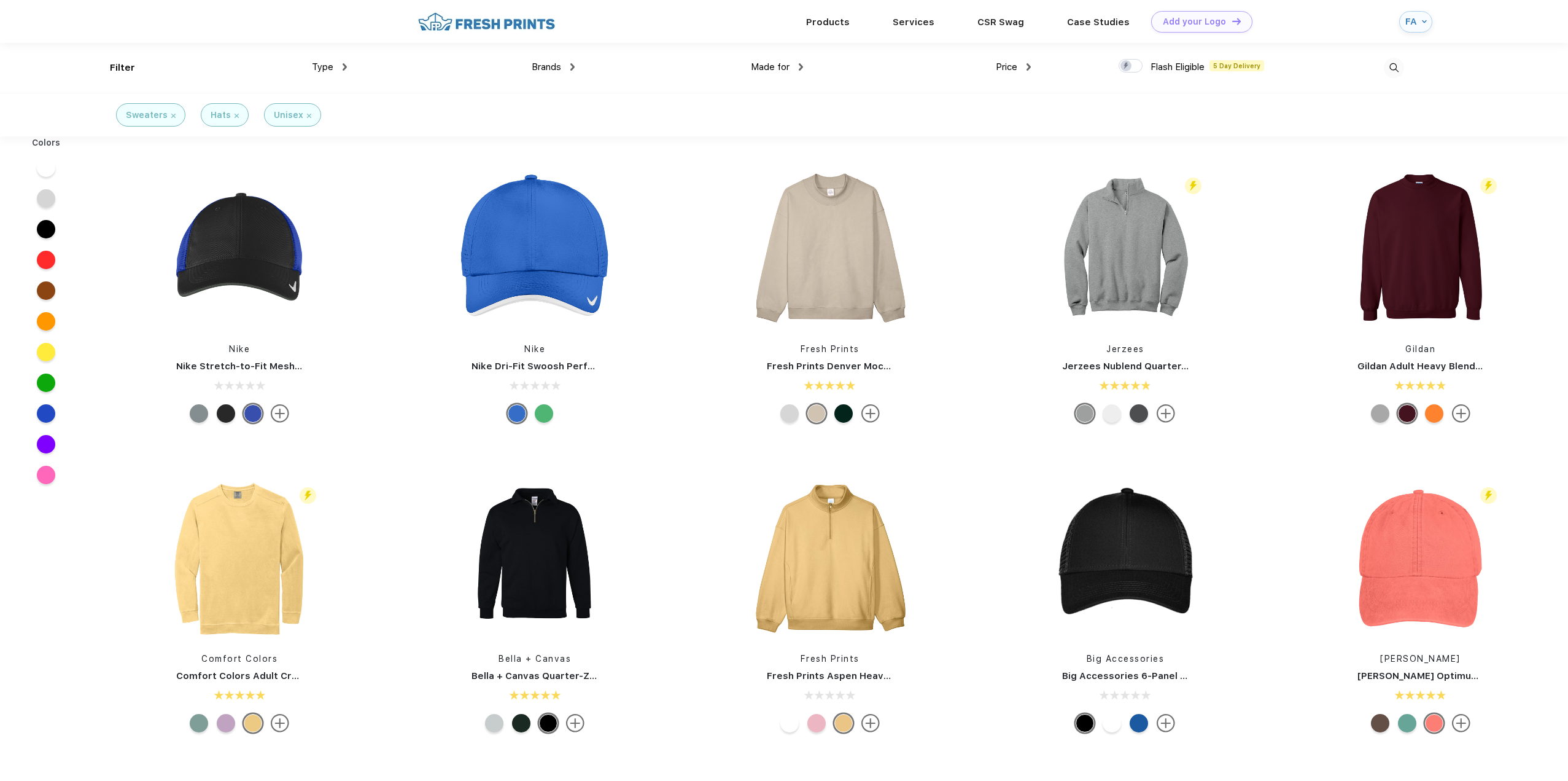
scroll to position [1, 0]
click at [171, 116] on img at bounding box center [173, 115] width 4 height 4
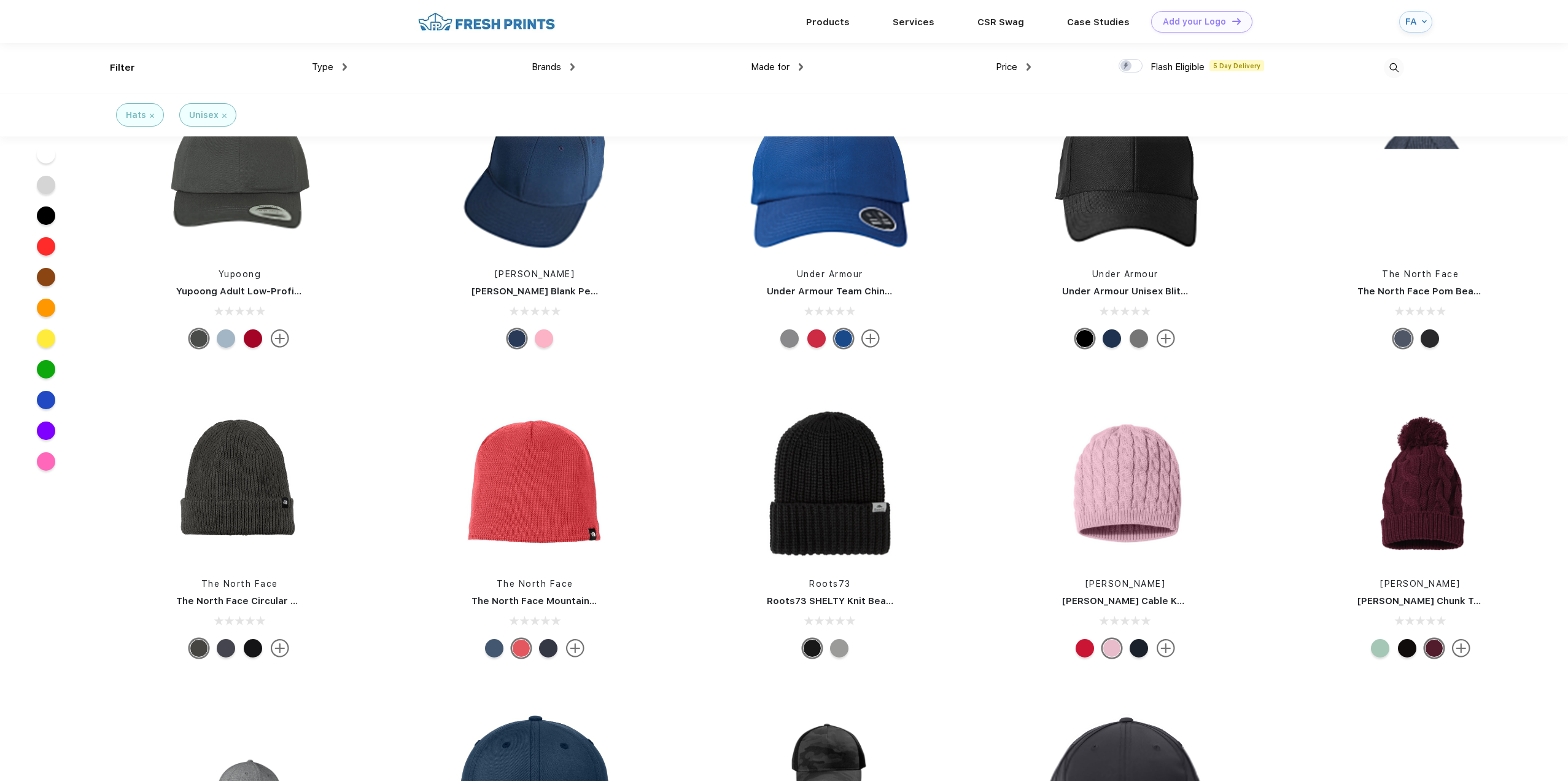
scroll to position [3317, 0]
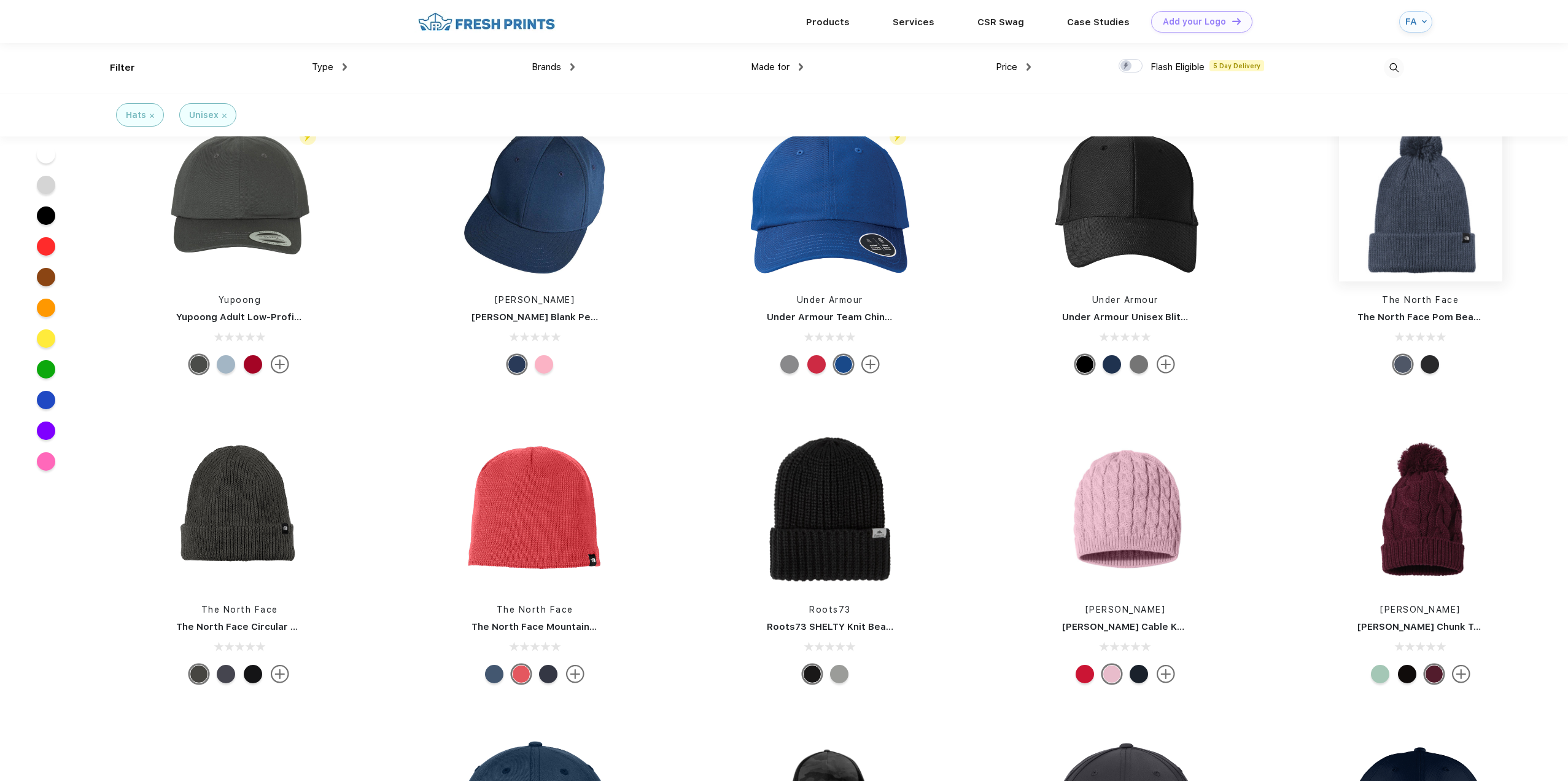
click at [1404, 214] on img at bounding box center [1420, 199] width 163 height 163
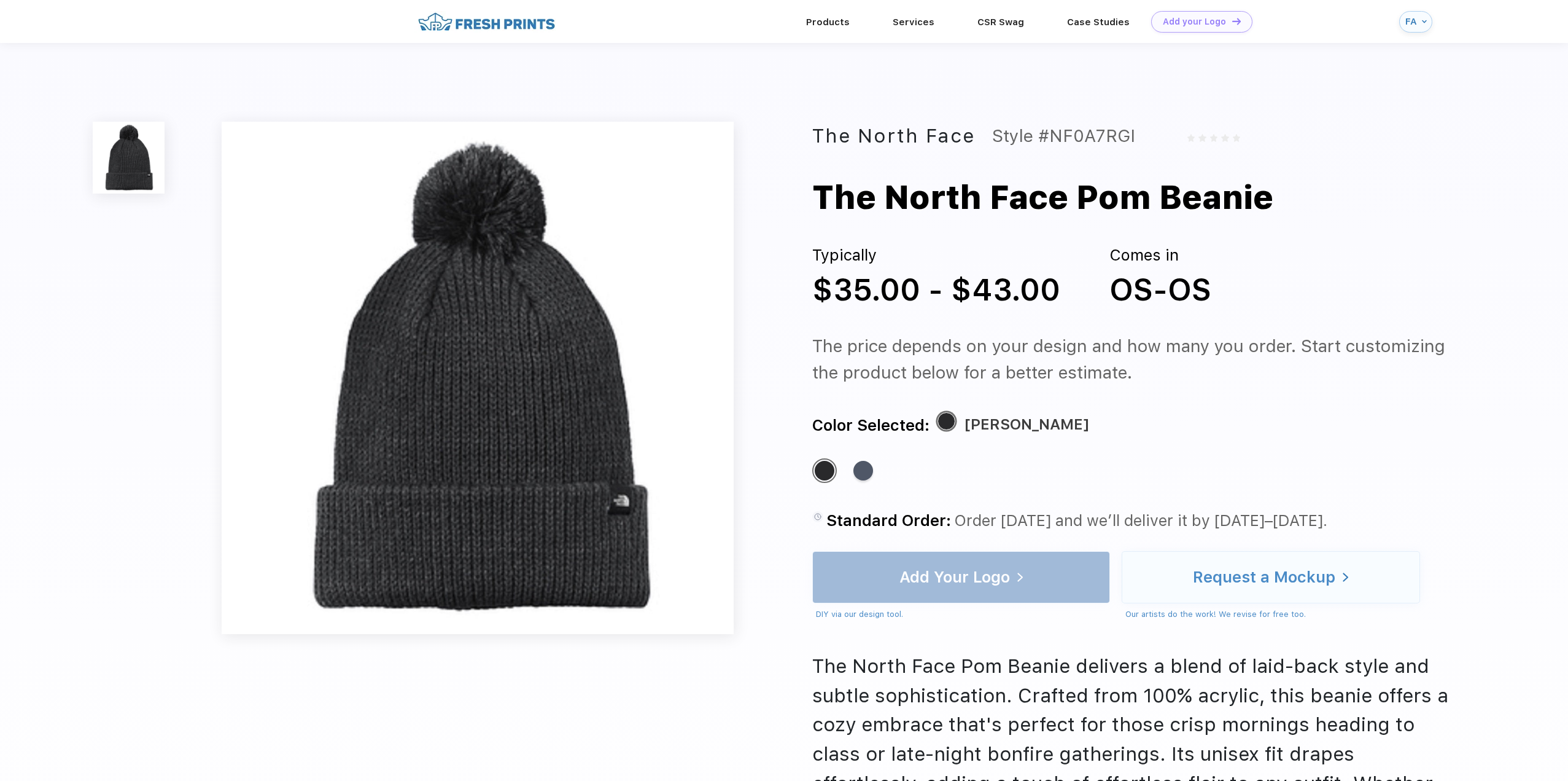
click at [567, 71] on div "The North Face Style #NF0A7RGI The North Face Pom Beanie Typically $35.00 - $43…" at bounding box center [784, 533] width 1568 height 981
click at [1184, 24] on div "Design Tool" at bounding box center [1193, 22] width 52 height 11
